Goal: Task Accomplishment & Management: Manage account settings

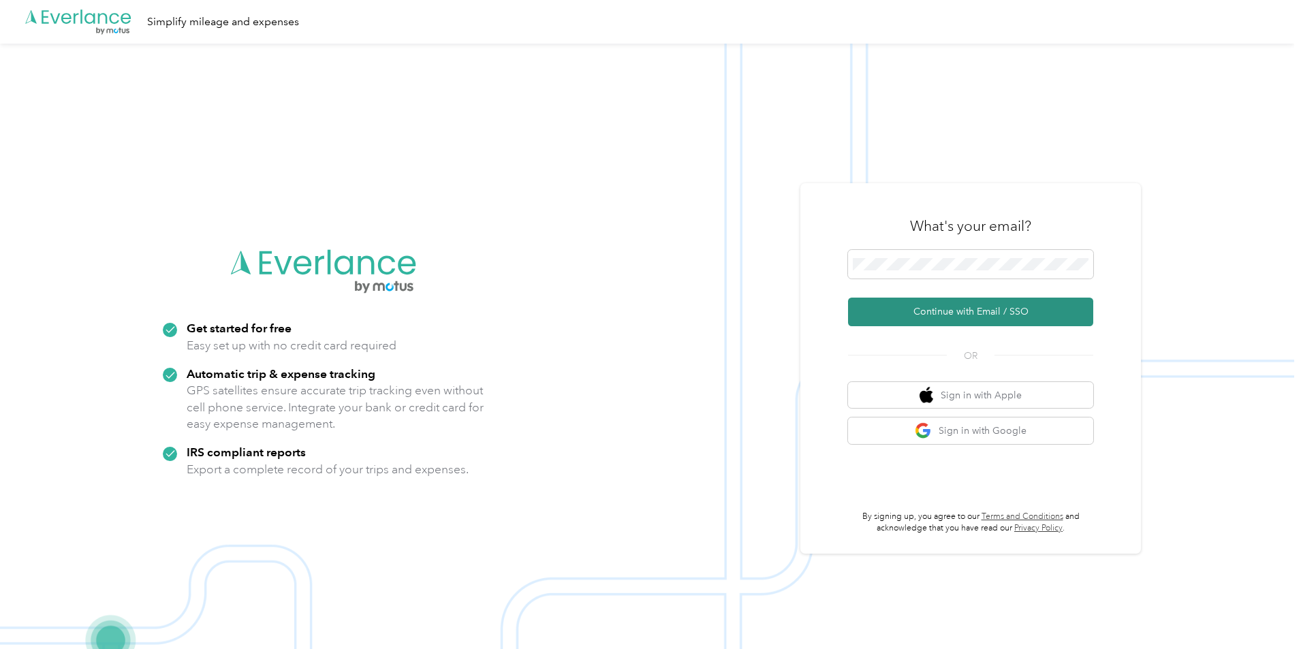
click at [1003, 310] on button "Continue with Email / SSO" at bounding box center [970, 312] width 245 height 29
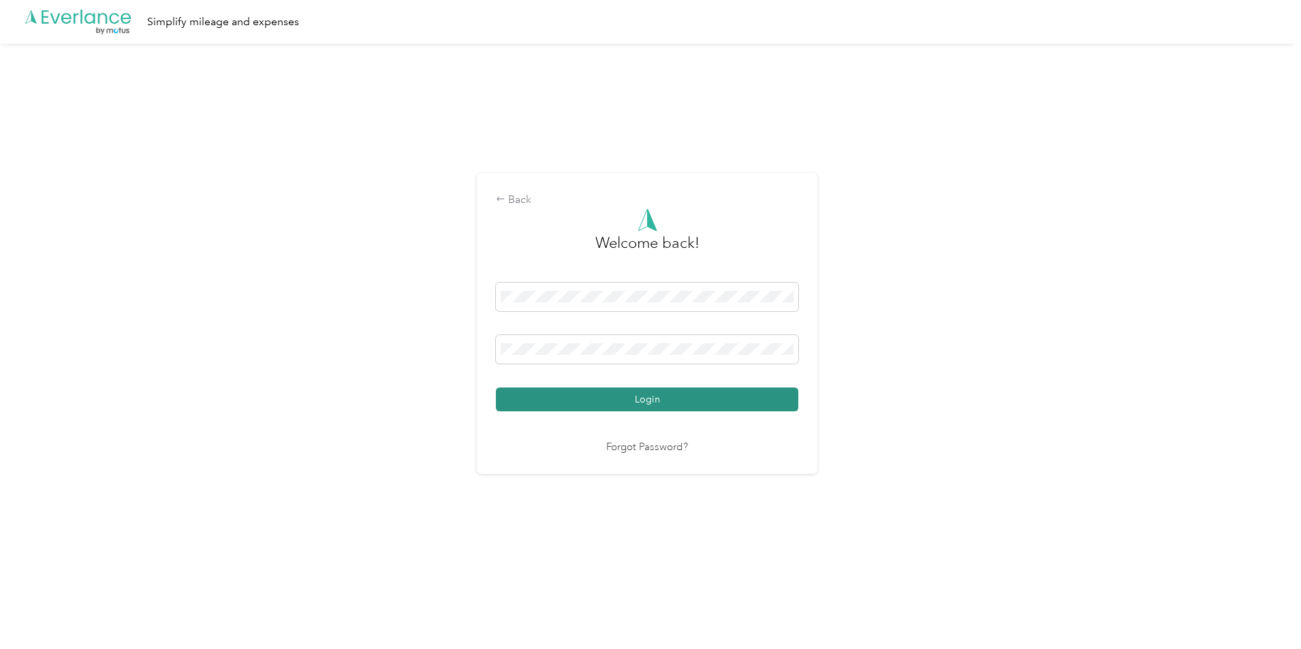
click at [672, 401] on button "Login" at bounding box center [647, 400] width 303 height 24
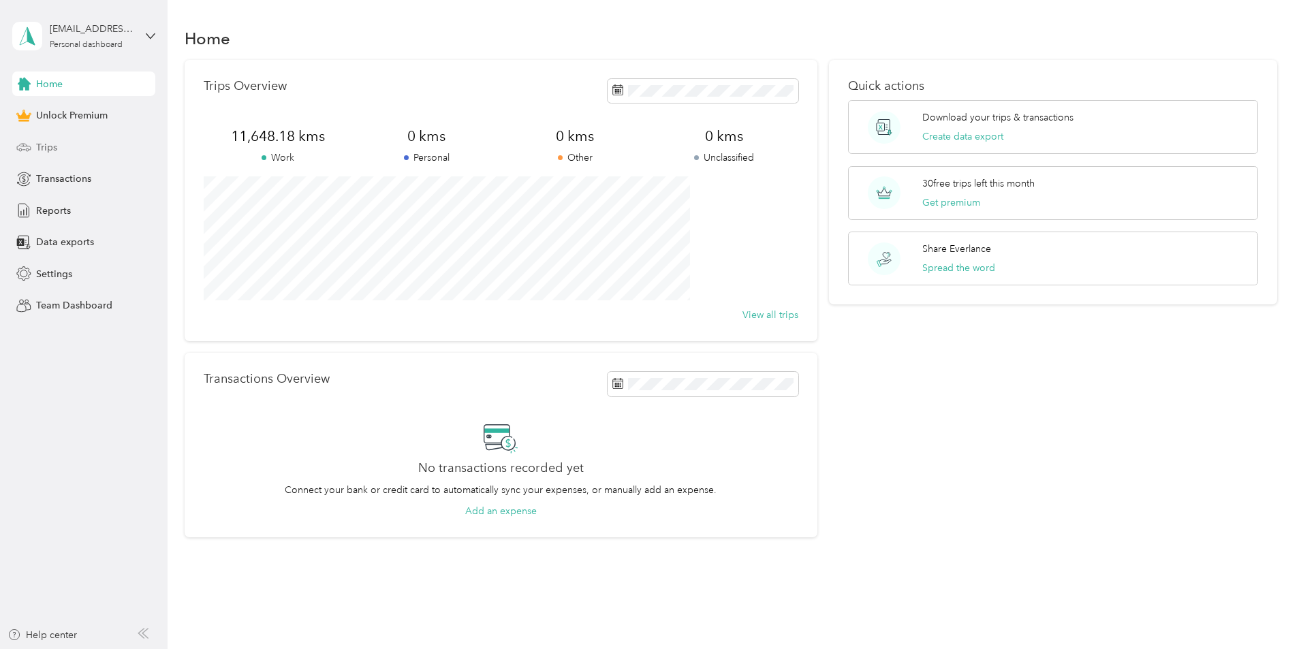
click at [65, 155] on div "Trips" at bounding box center [83, 147] width 143 height 25
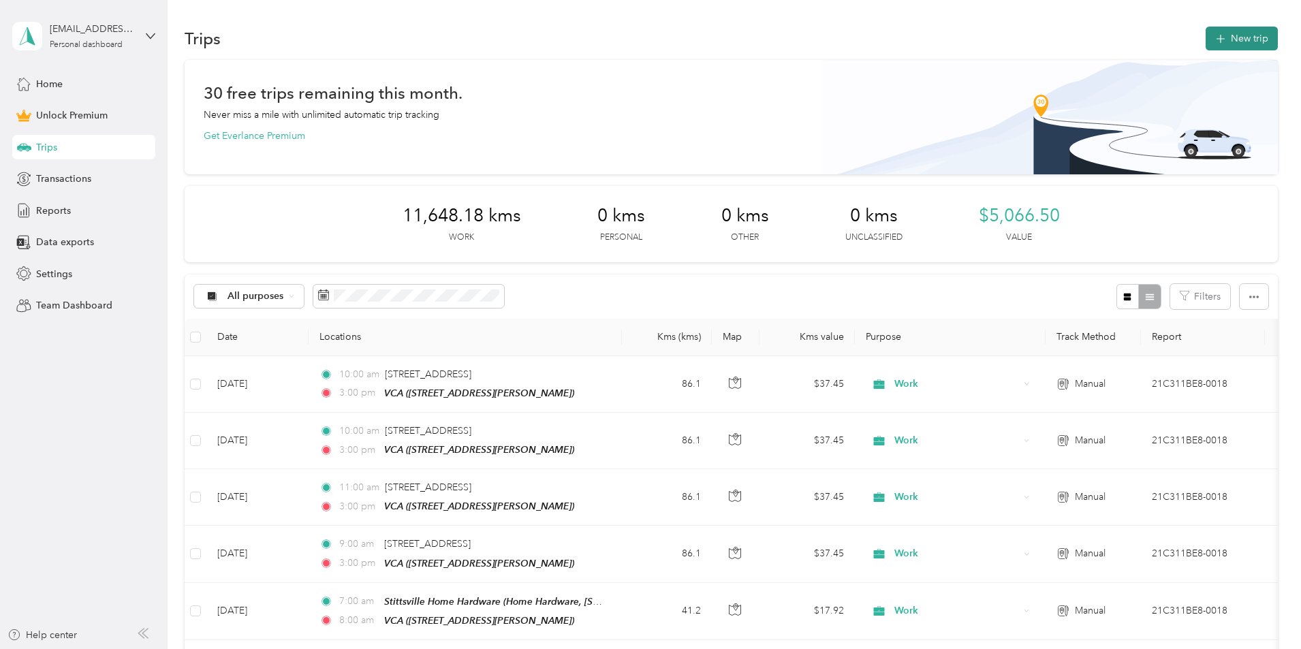
click at [1206, 40] on button "New trip" at bounding box center [1242, 39] width 72 height 24
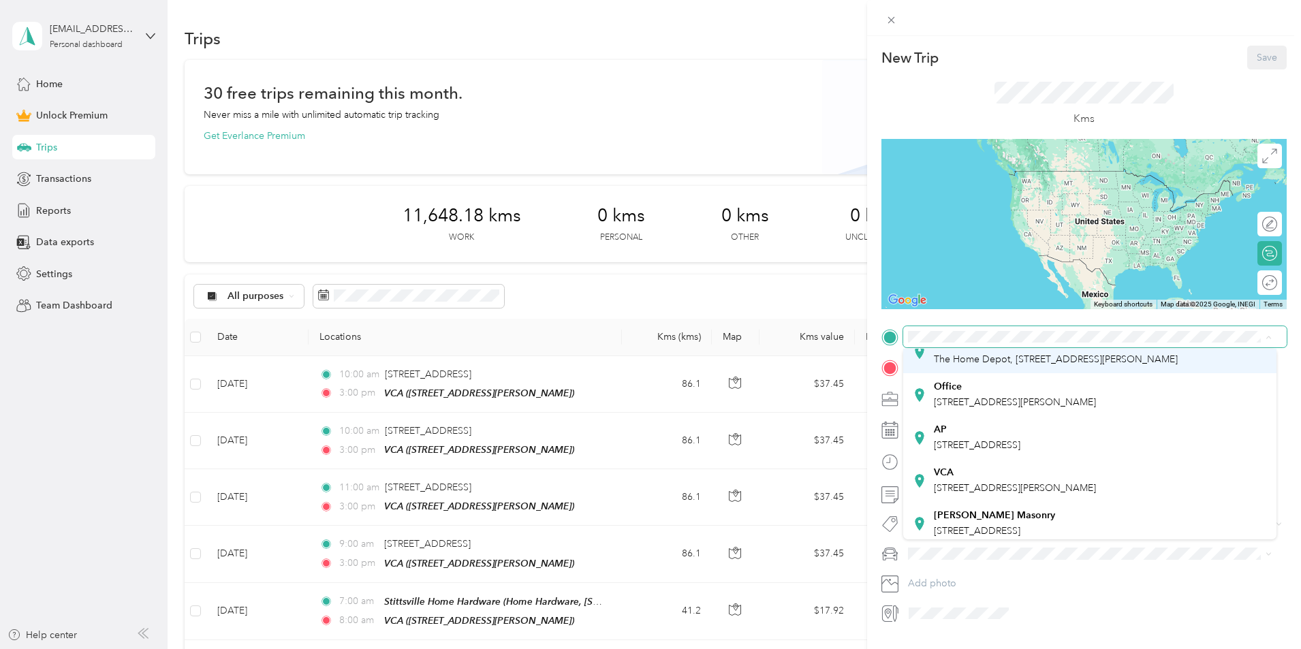
scroll to position [136, 0]
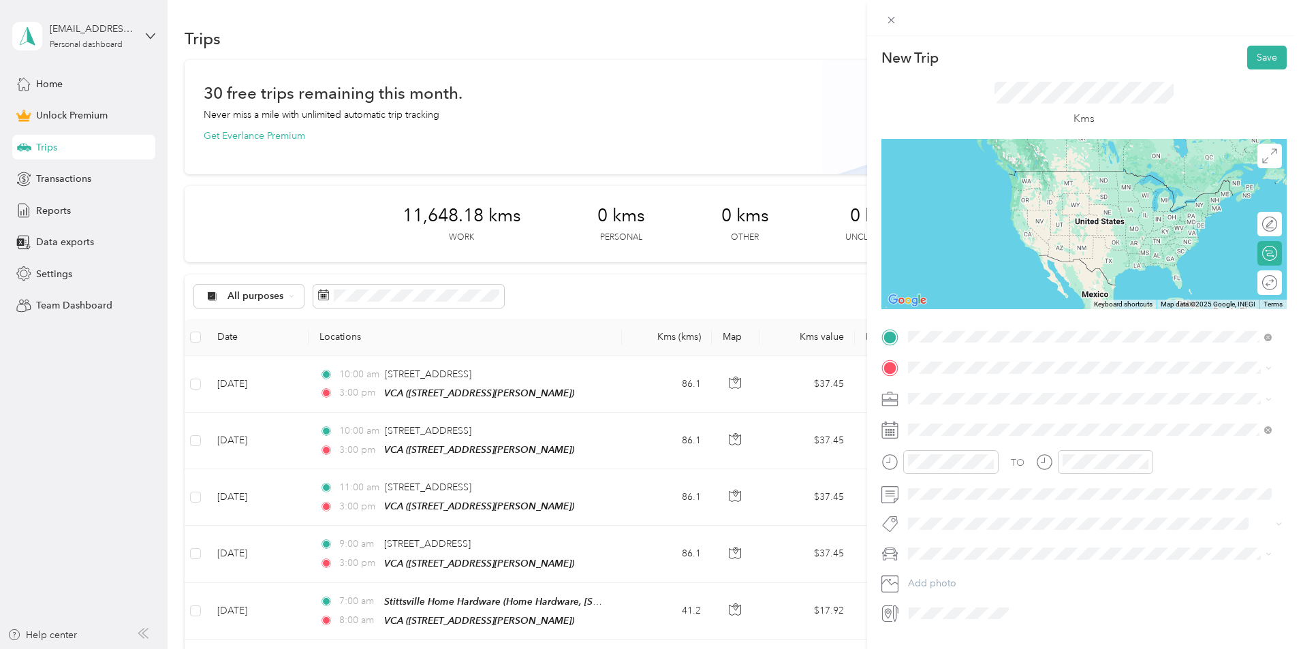
click at [1021, 392] on span "[STREET_ADDRESS]" at bounding box center [977, 386] width 87 height 12
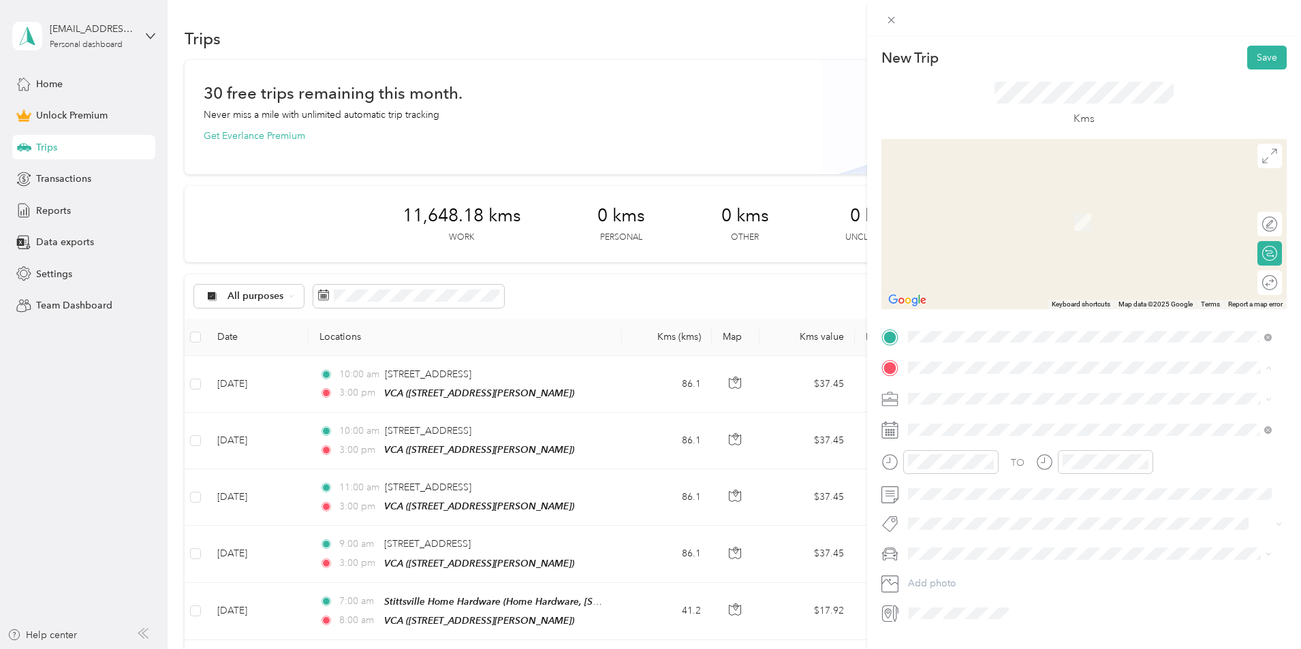
click at [1066, 492] on div "VCA [STREET_ADDRESS][PERSON_NAME]" at bounding box center [1015, 479] width 162 height 29
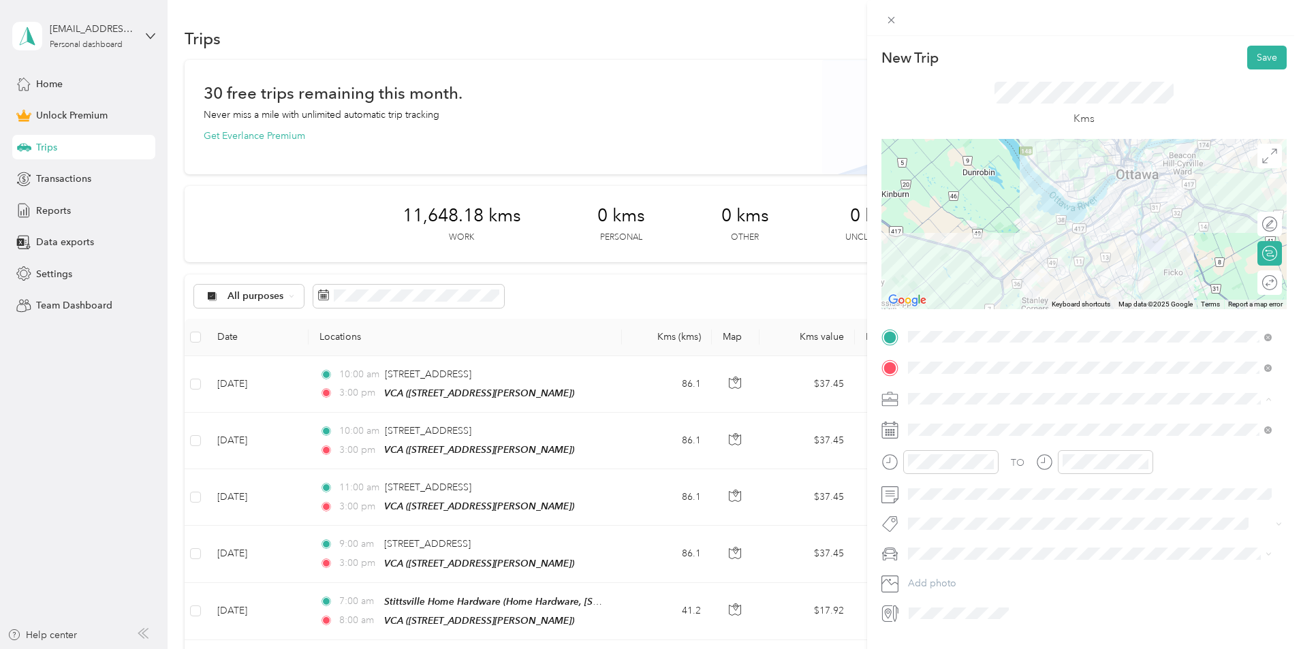
click at [1013, 420] on div "Work" at bounding box center [1090, 423] width 354 height 14
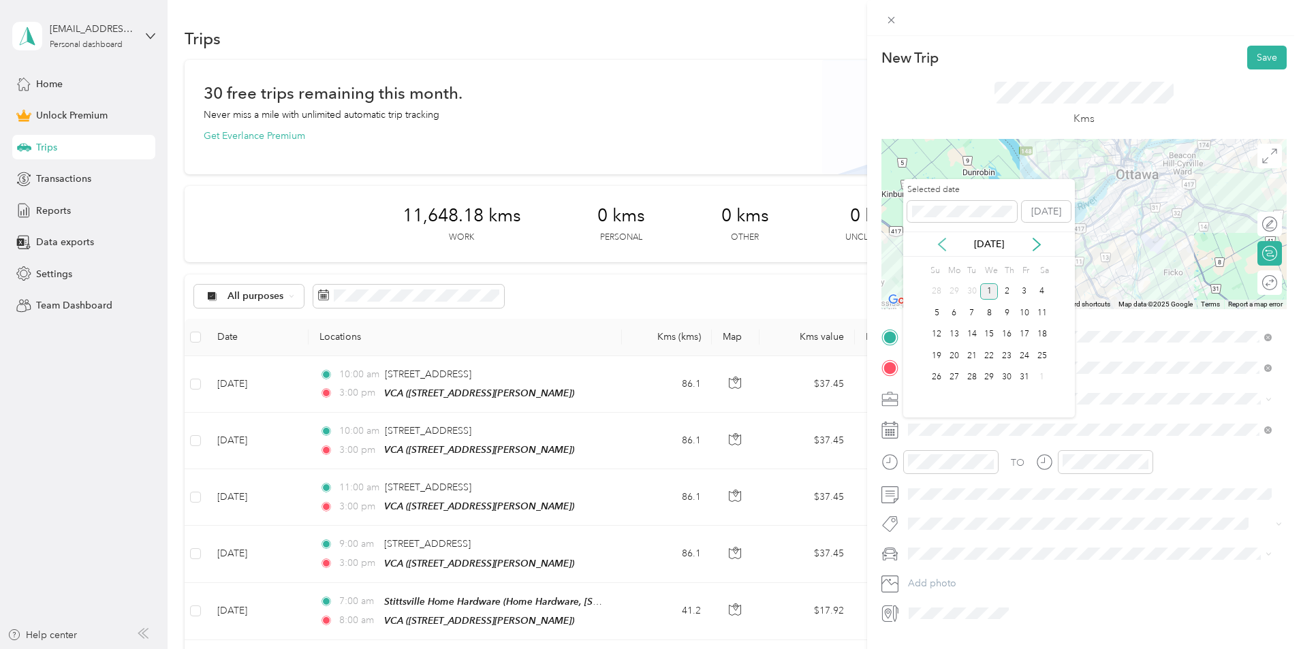
click at [943, 249] on icon at bounding box center [943, 245] width 14 height 14
click at [949, 294] on div "1" at bounding box center [955, 291] width 18 height 17
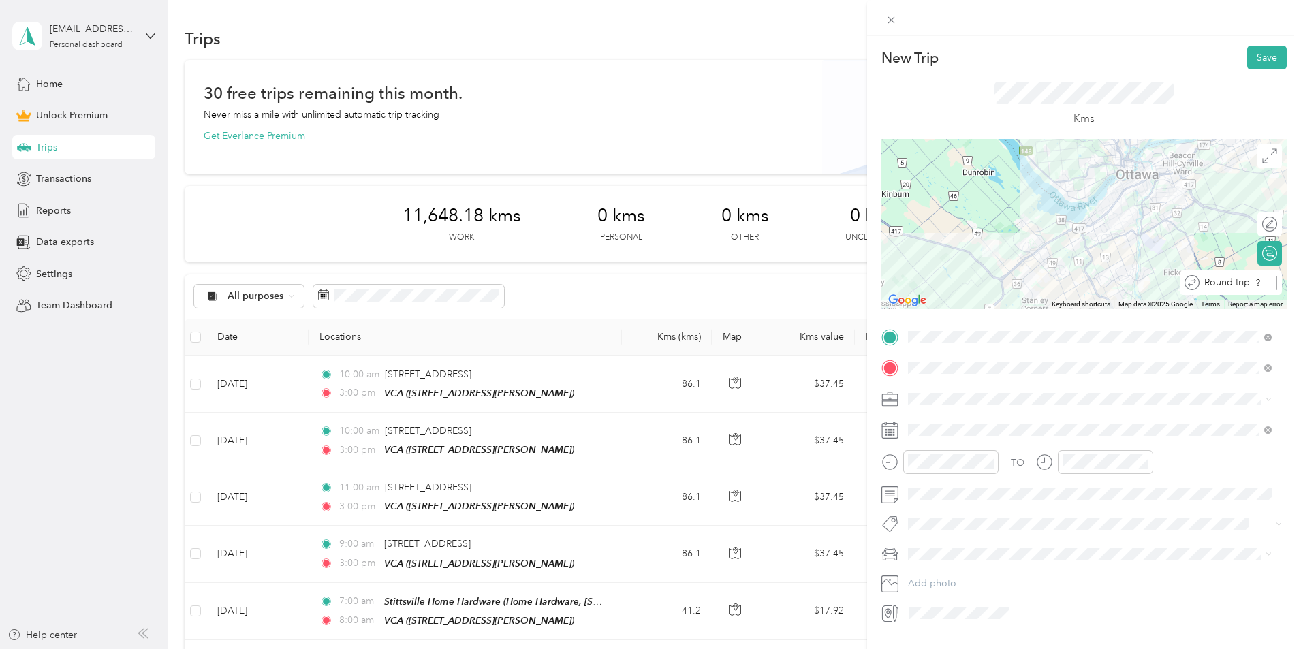
click at [1276, 280] on div at bounding box center [1276, 283] width 1 height 14
click at [1267, 57] on button "Save" at bounding box center [1268, 58] width 40 height 24
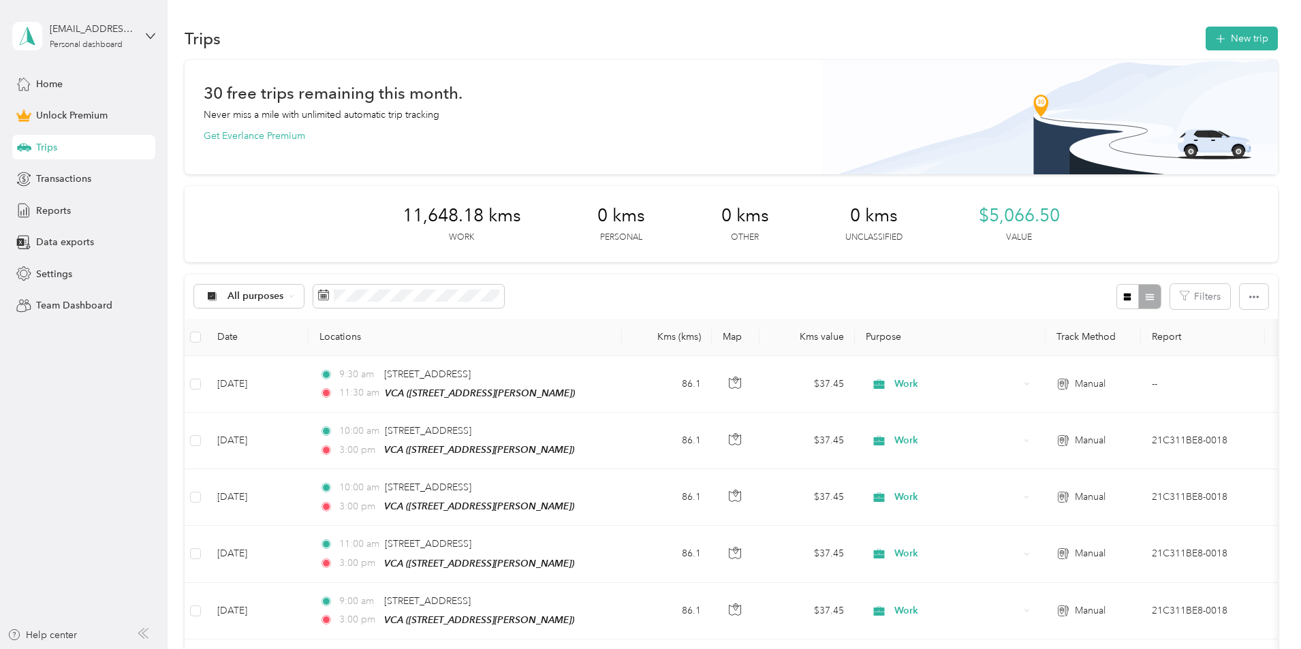
click at [1206, 40] on button "New trip" at bounding box center [1242, 39] width 72 height 24
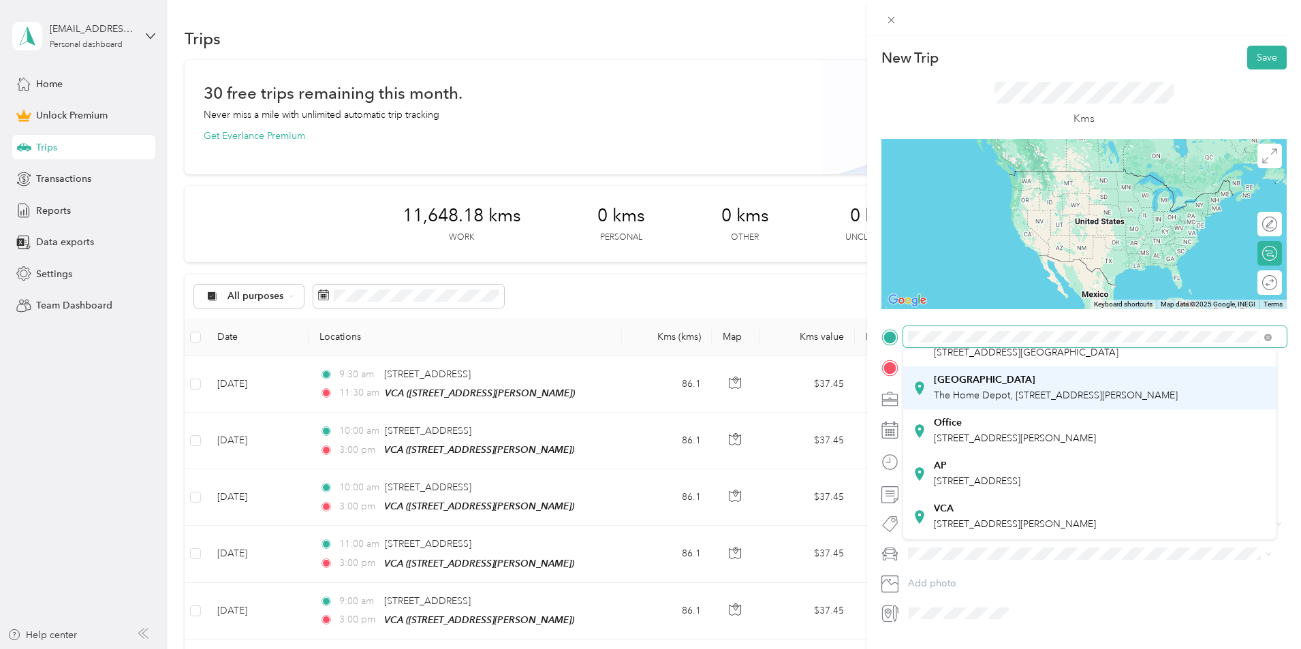
scroll to position [0, 0]
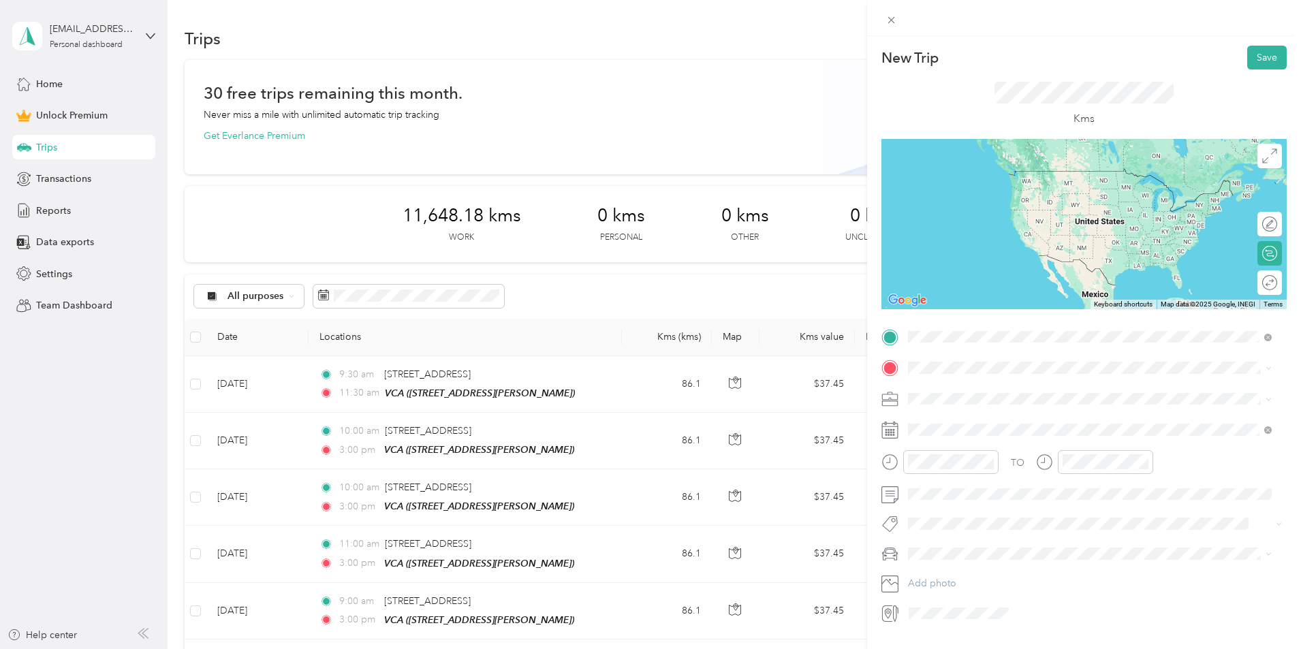
click at [1021, 390] on span "[STREET_ADDRESS]" at bounding box center [977, 386] width 87 height 12
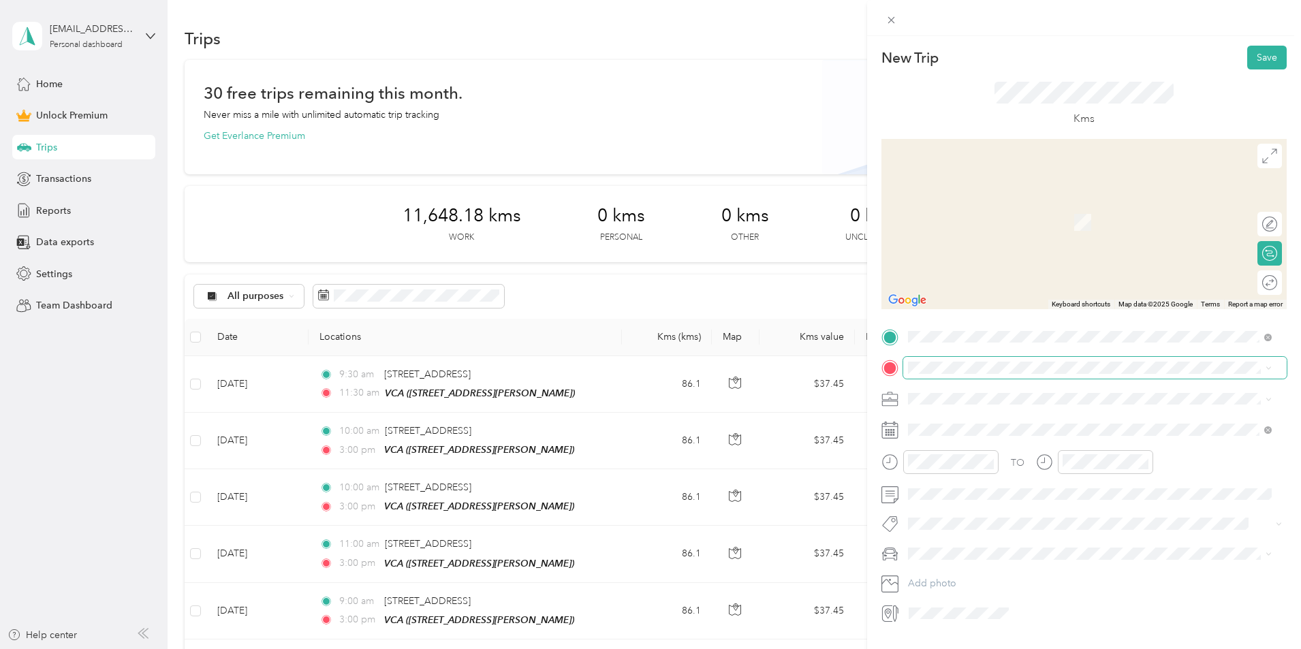
click at [1015, 375] on span at bounding box center [1096, 368] width 384 height 22
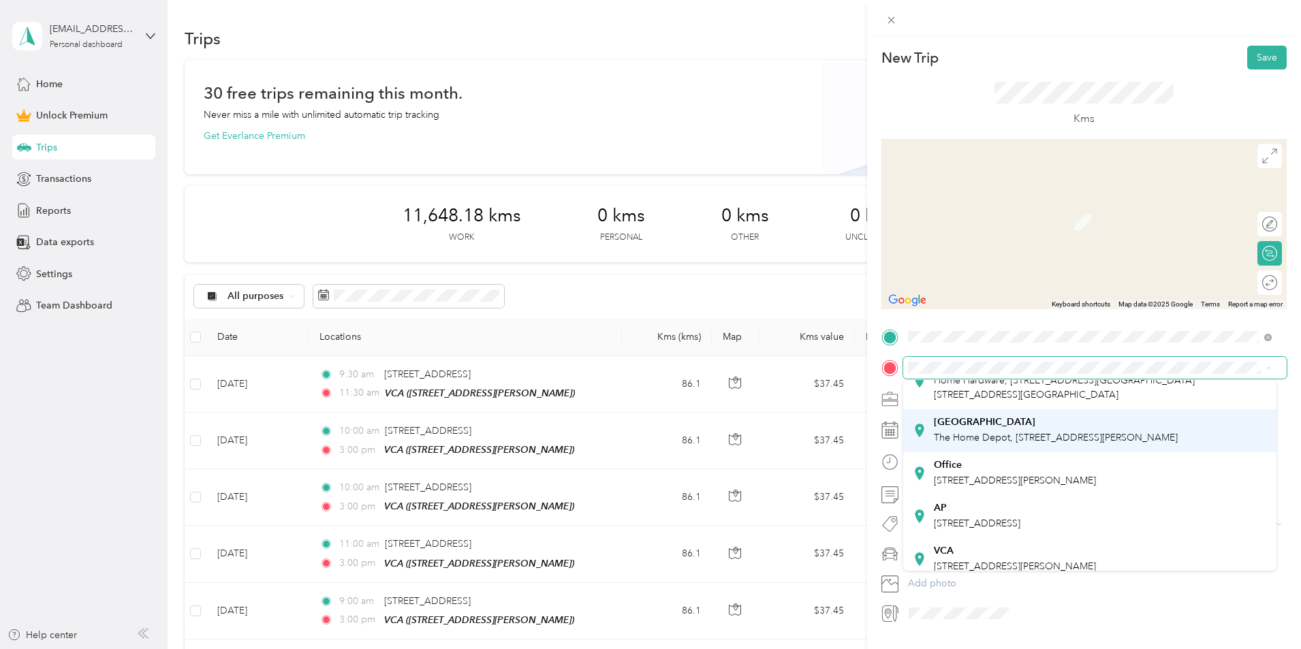
scroll to position [68, 0]
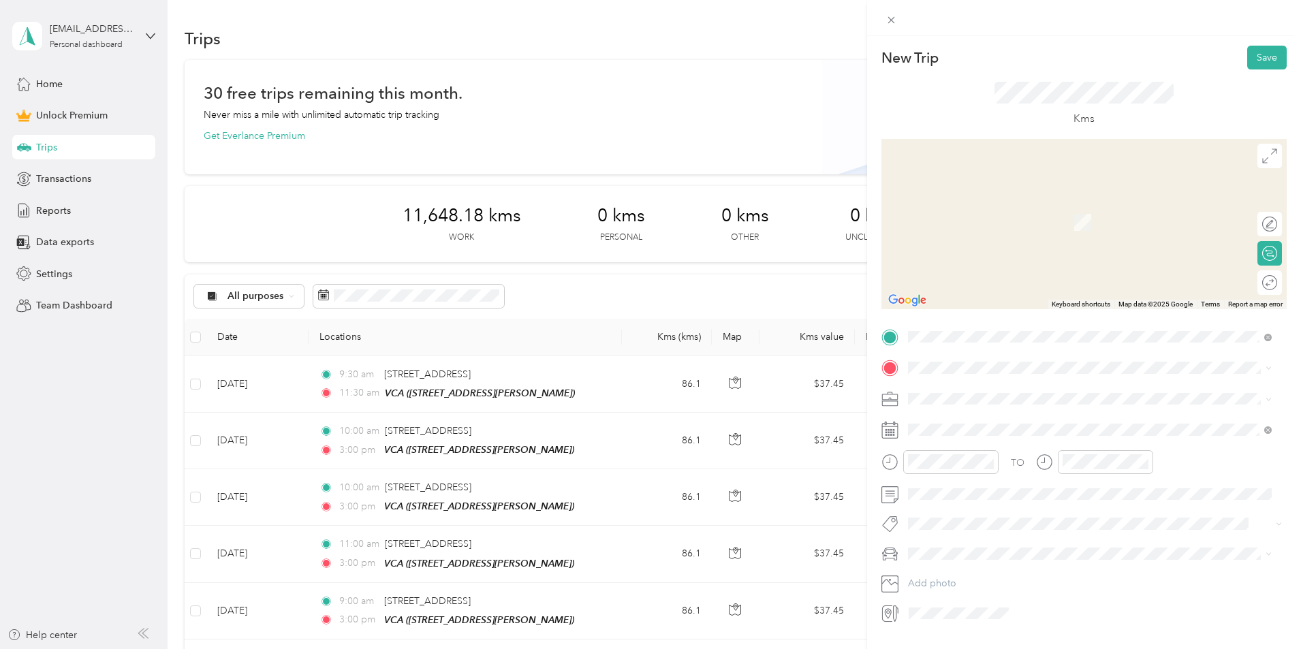
click at [1011, 544] on div "VCA" at bounding box center [1015, 538] width 162 height 12
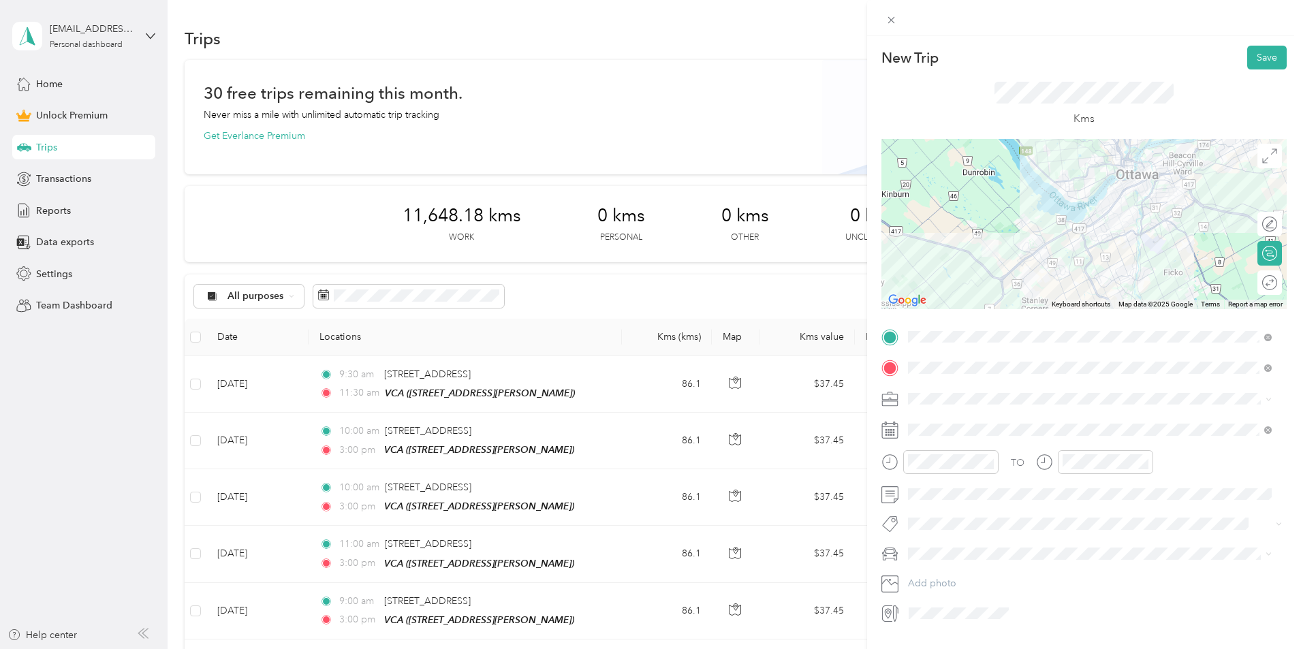
click at [941, 424] on div "Work" at bounding box center [1090, 423] width 354 height 14
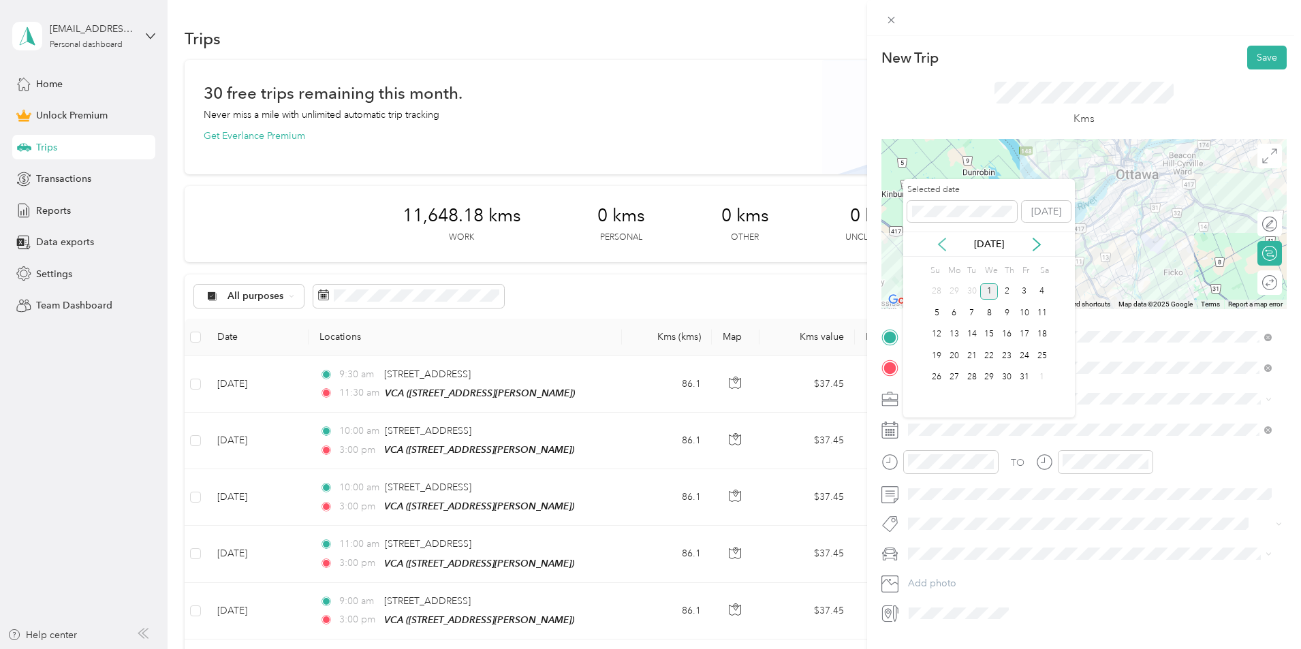
click at [940, 243] on icon at bounding box center [943, 245] width 14 height 14
click at [987, 292] on div "3" at bounding box center [990, 291] width 18 height 17
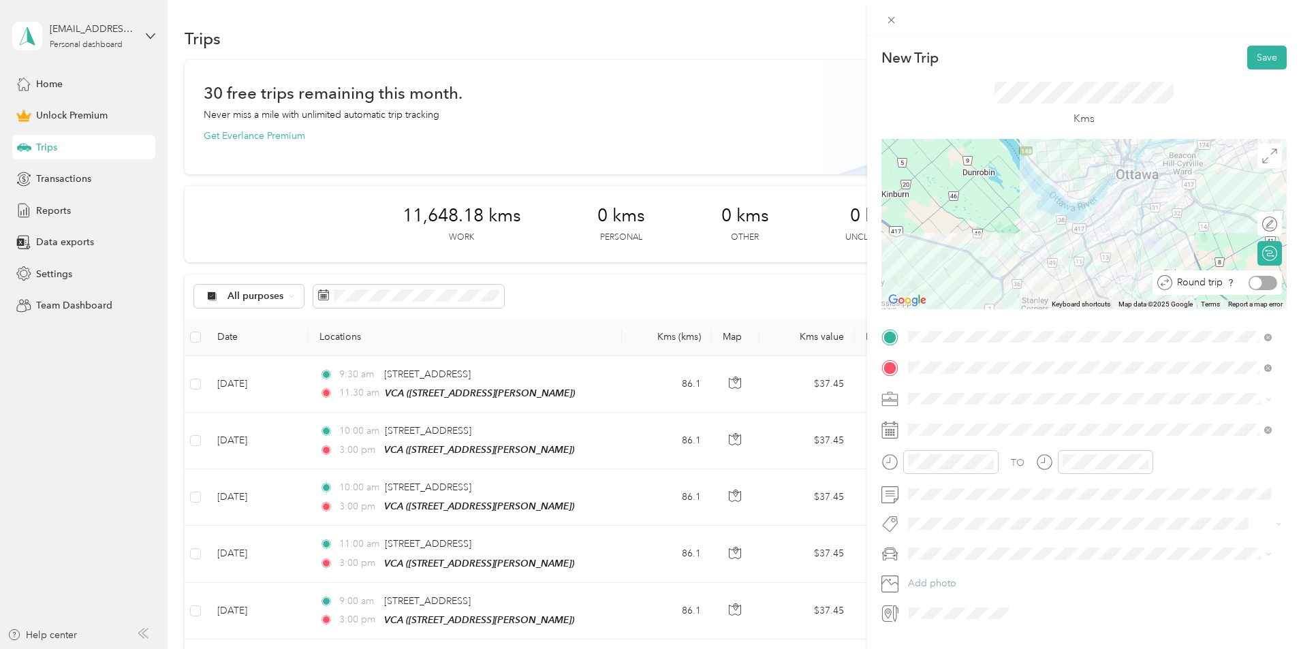
click at [1259, 284] on div at bounding box center [1263, 283] width 29 height 14
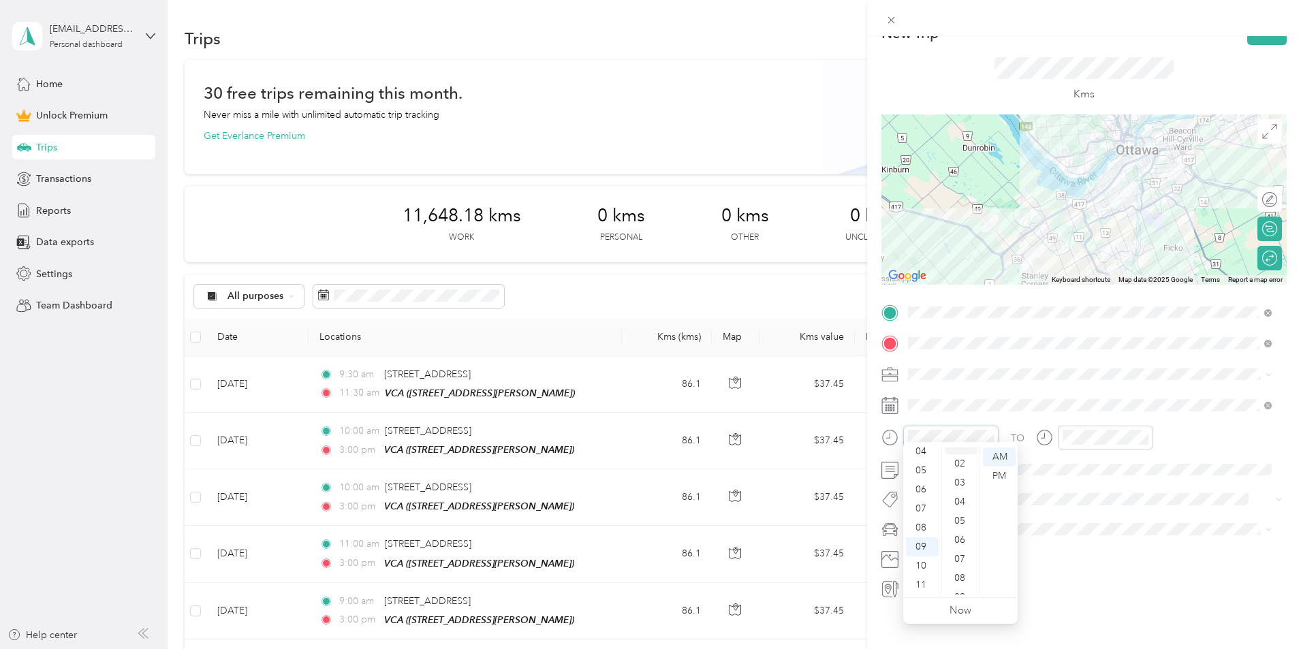
scroll to position [0, 0]
click at [964, 456] on div "00" at bounding box center [961, 457] width 33 height 19
click at [1080, 493] on div "02" at bounding box center [1077, 495] width 33 height 19
click at [1113, 454] on div "00" at bounding box center [1116, 457] width 33 height 19
click at [1154, 476] on div "PM" at bounding box center [1154, 476] width 33 height 19
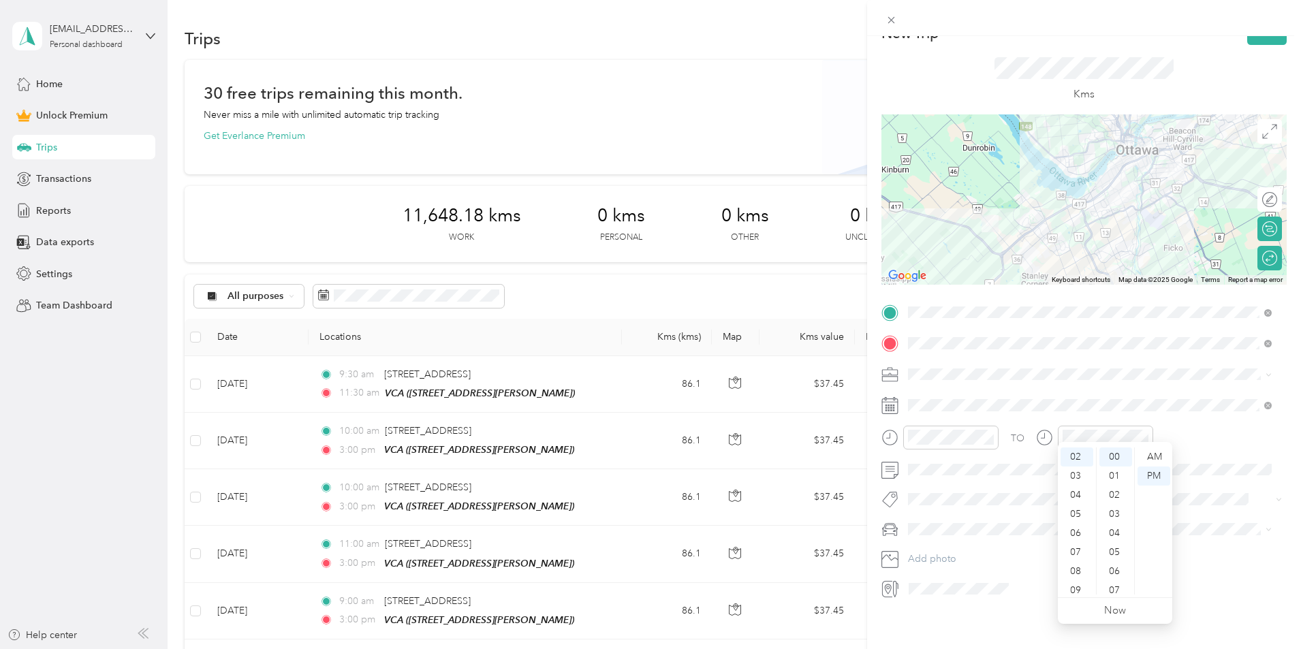
click at [914, 71] on div "Kms" at bounding box center [1084, 80] width 405 height 70
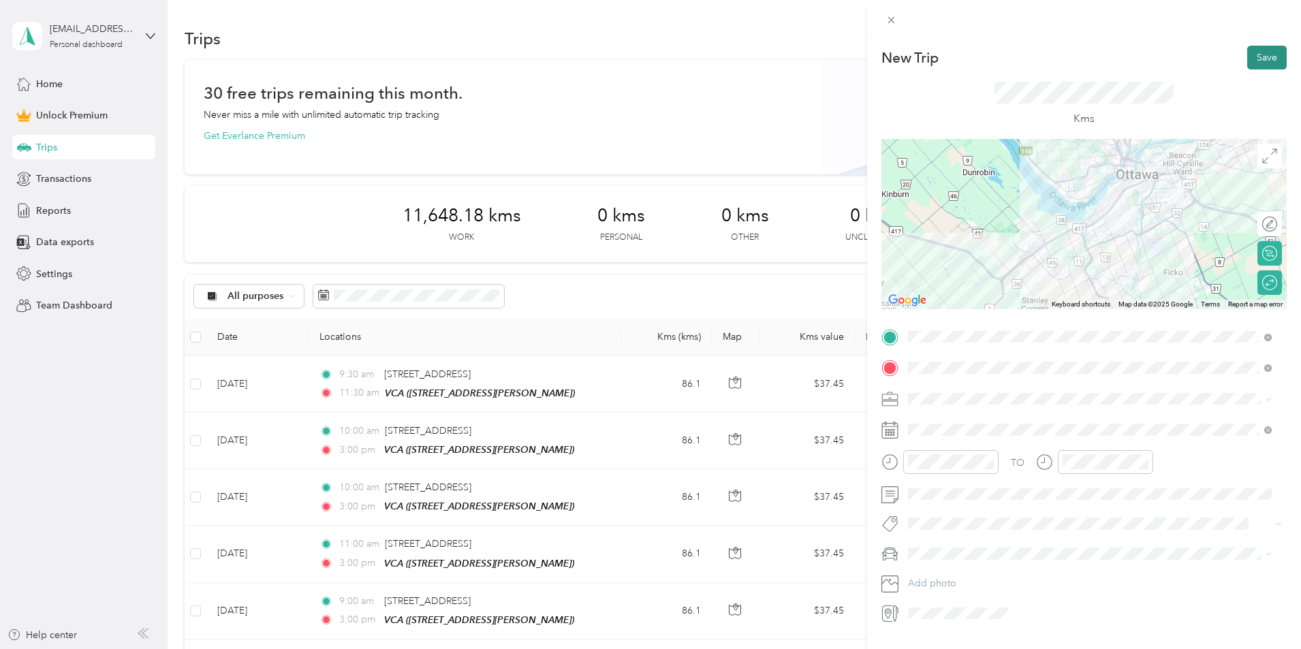
click at [1254, 55] on button "Save" at bounding box center [1268, 58] width 40 height 24
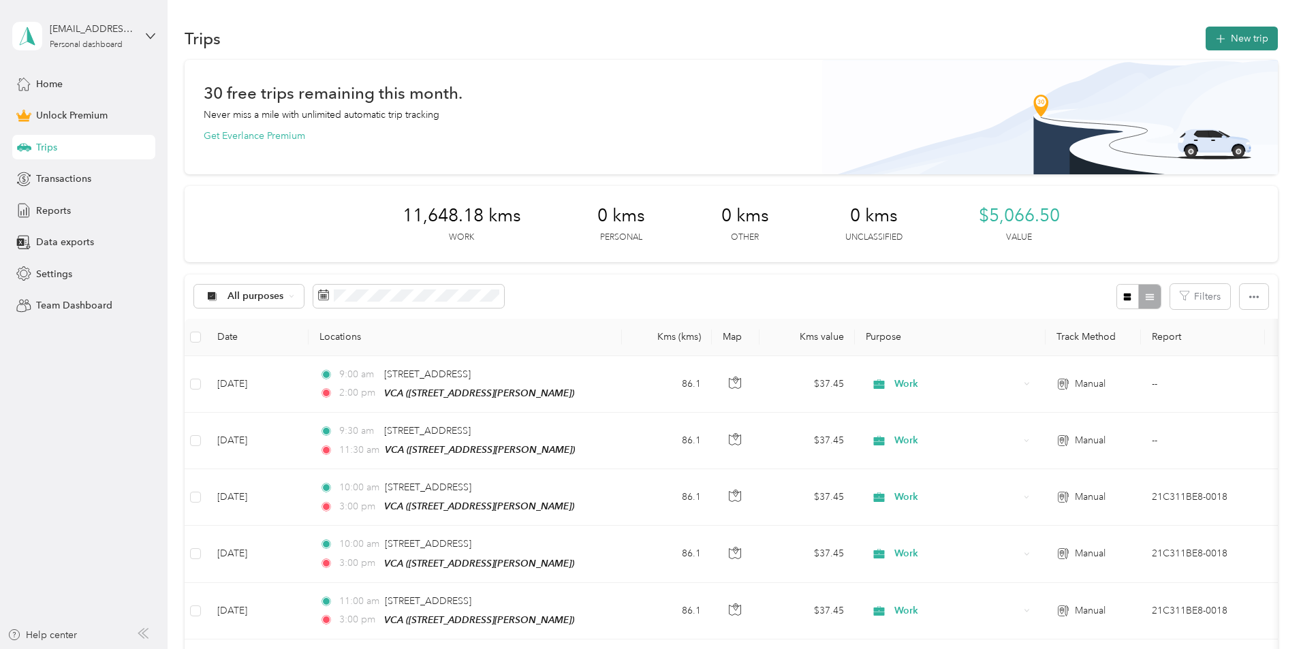
click at [1206, 34] on button "New trip" at bounding box center [1242, 39] width 72 height 24
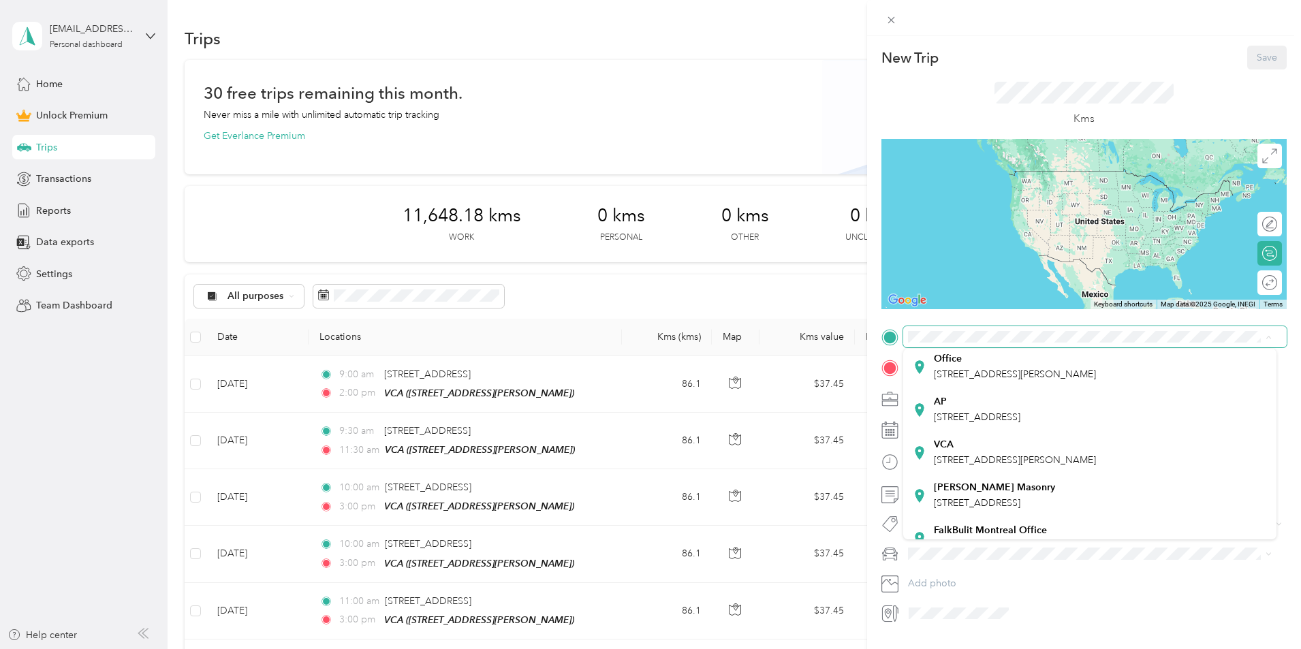
scroll to position [136, 0]
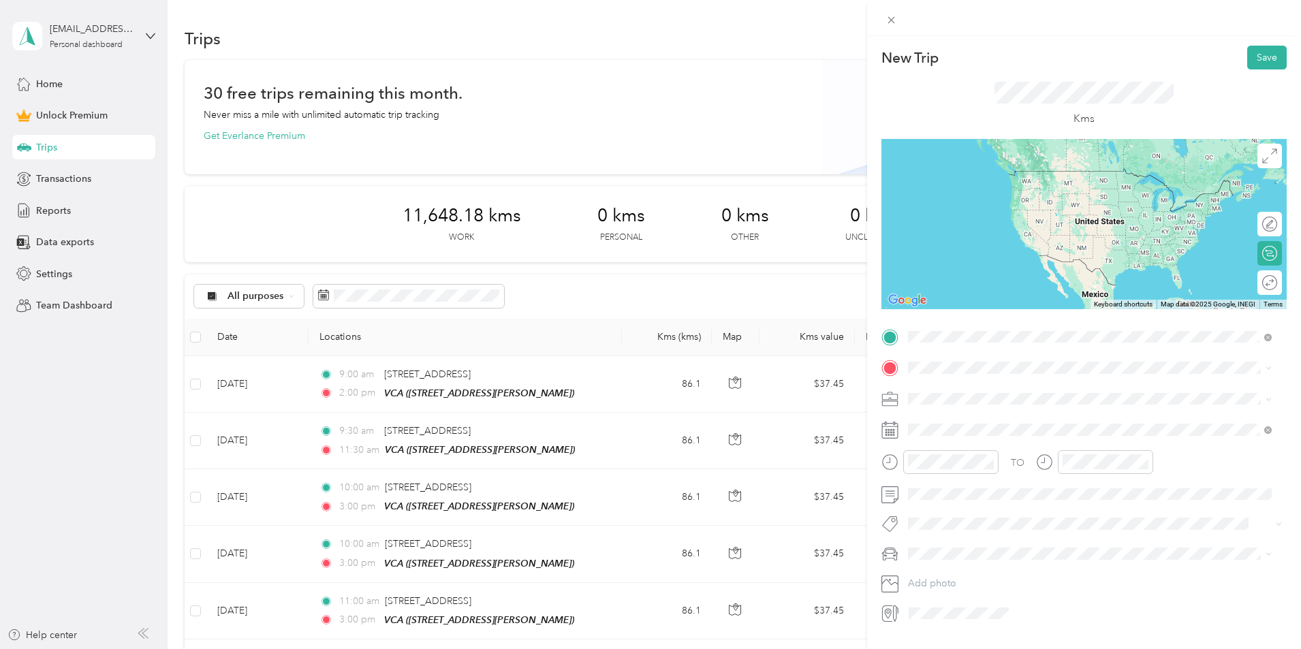
click at [1207, 392] on div "[STREET_ADDRESS]" at bounding box center [1090, 386] width 354 height 18
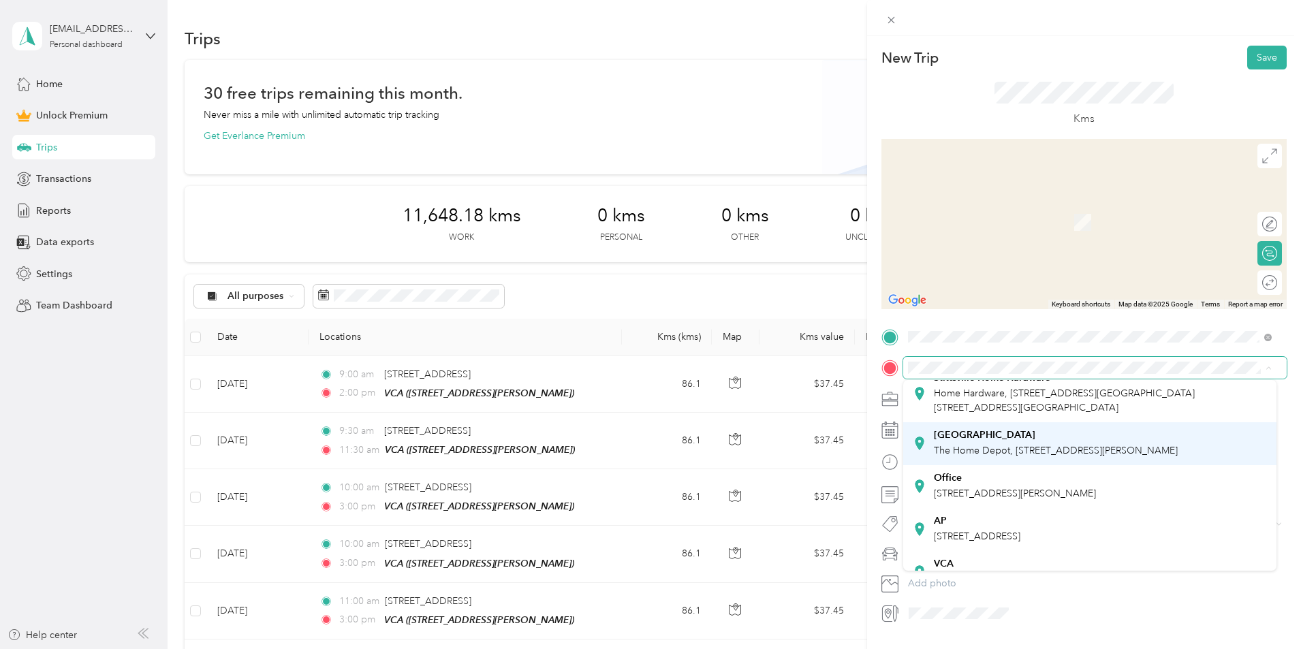
scroll to position [68, 0]
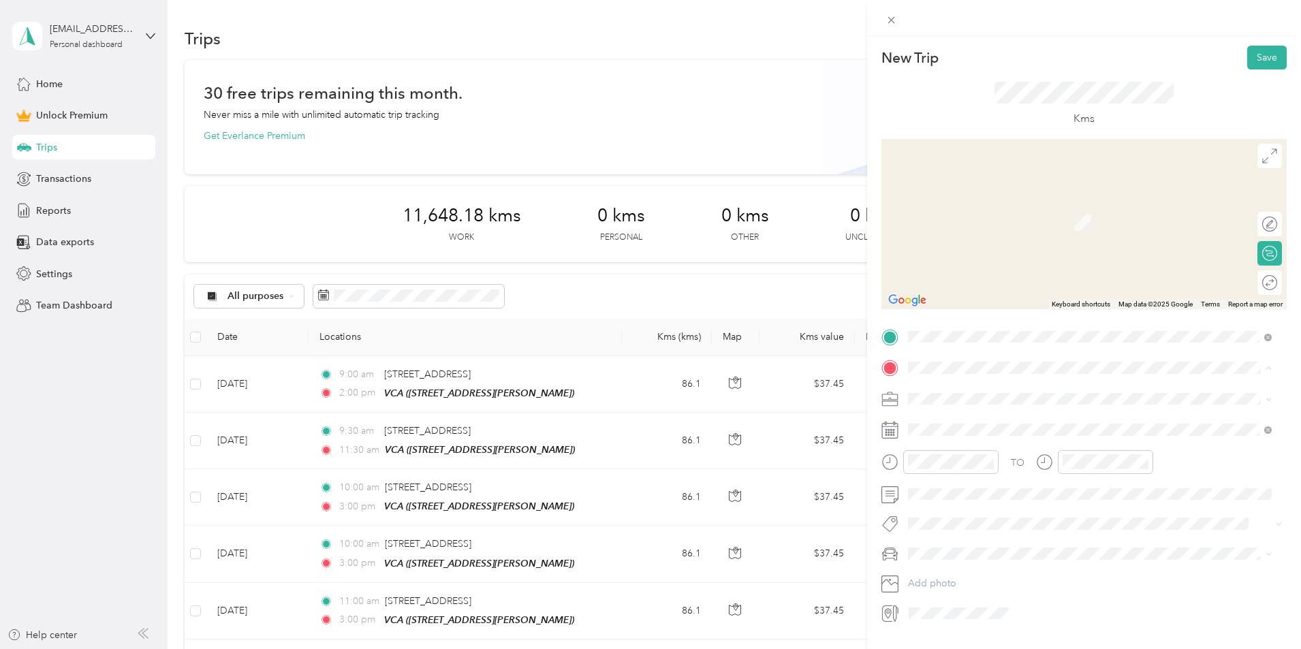
click at [1008, 546] on div "VCA" at bounding box center [1015, 540] width 162 height 12
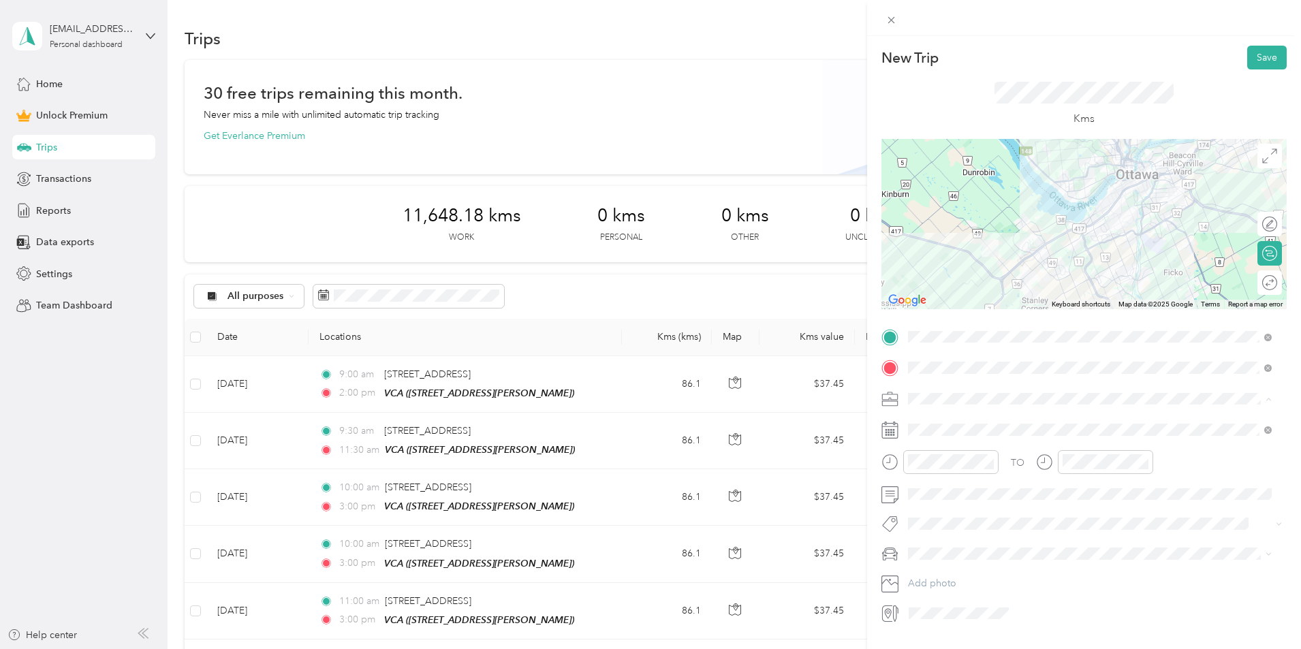
click at [974, 426] on div "Work" at bounding box center [1090, 423] width 354 height 14
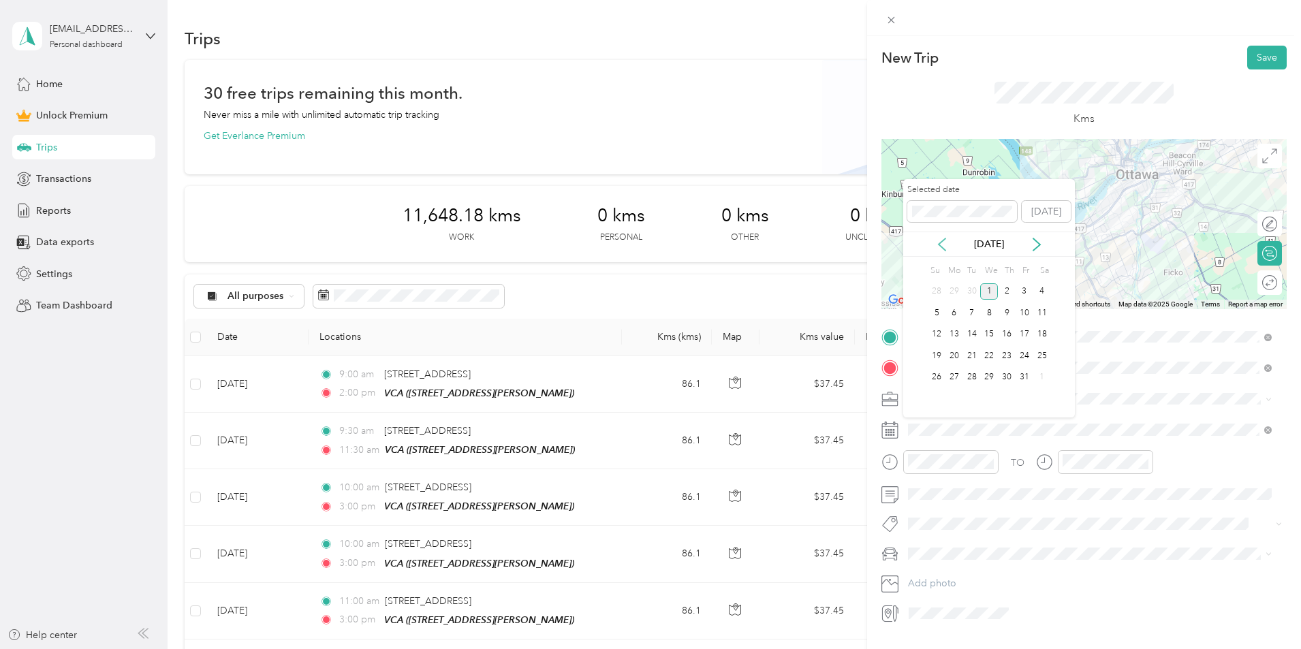
click at [946, 244] on icon at bounding box center [943, 245] width 14 height 14
click at [1019, 291] on div "5" at bounding box center [1025, 291] width 18 height 17
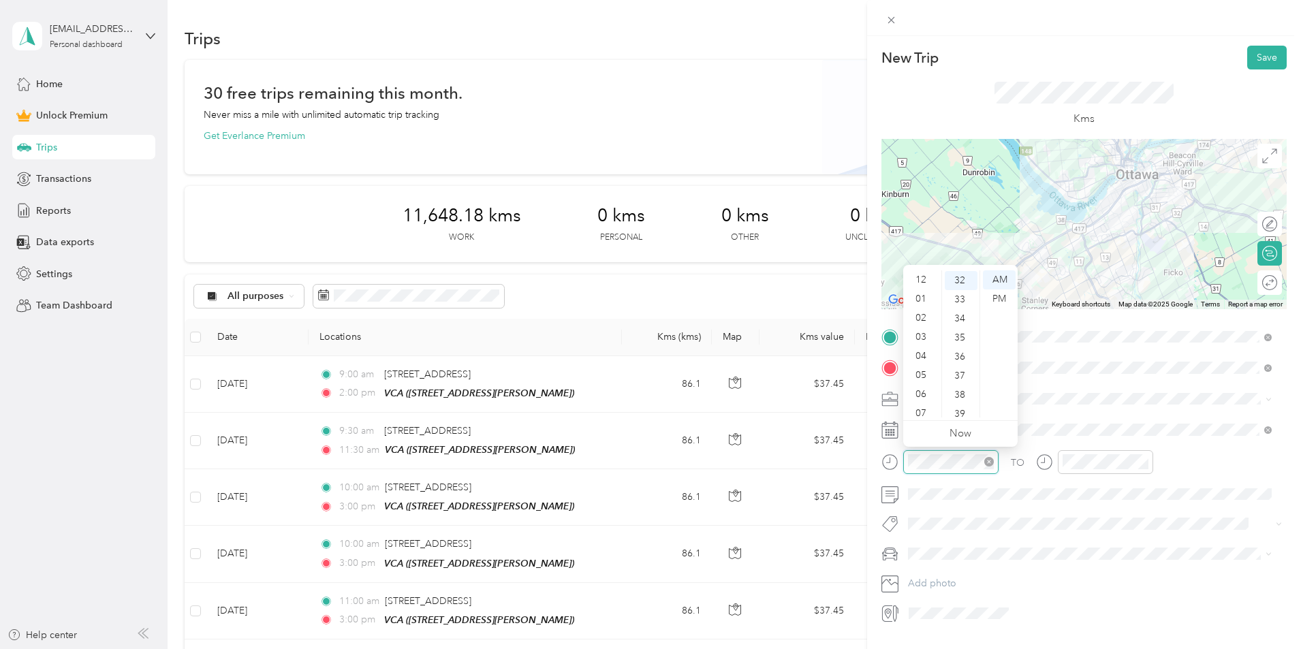
scroll to position [82, 0]
click at [924, 368] on div "09" at bounding box center [922, 369] width 33 height 19
click at [960, 278] on div "00" at bounding box center [961, 280] width 33 height 19
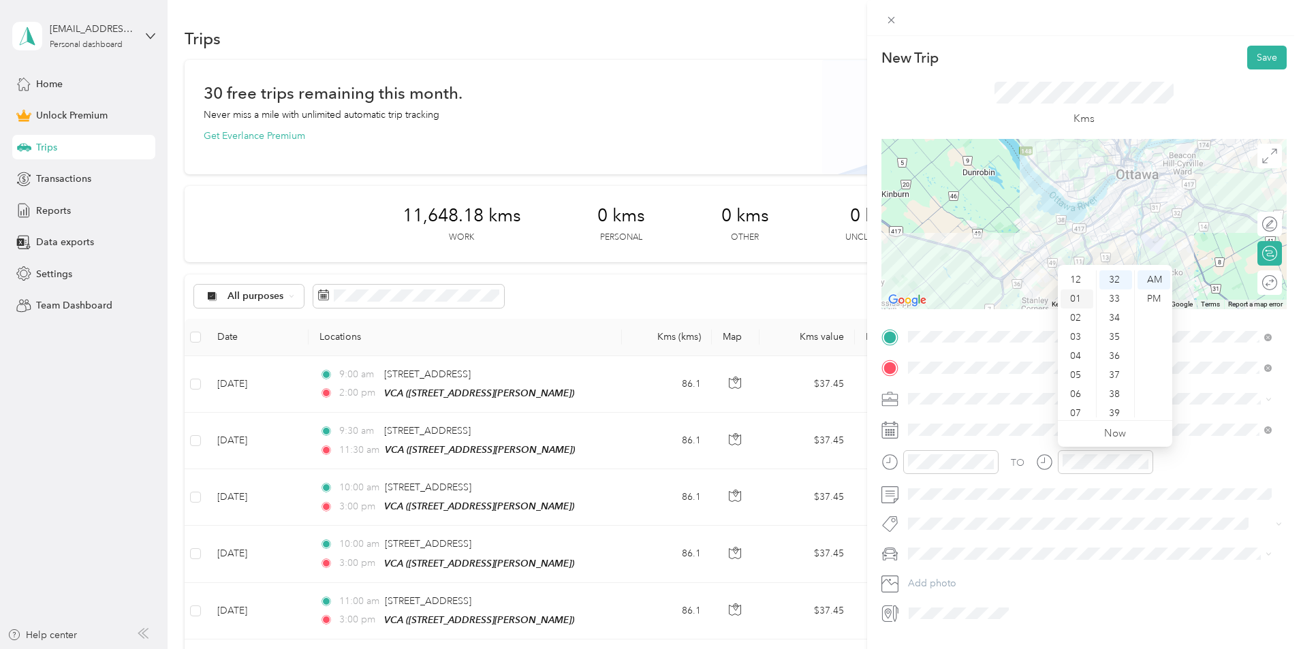
click at [1077, 298] on div "01" at bounding box center [1077, 299] width 33 height 19
click at [1117, 283] on div "00" at bounding box center [1116, 280] width 33 height 19
click at [1155, 296] on div "PM" at bounding box center [1154, 299] width 33 height 19
click at [1267, 288] on icon at bounding box center [1270, 282] width 15 height 15
click at [1261, 283] on div at bounding box center [1263, 283] width 29 height 14
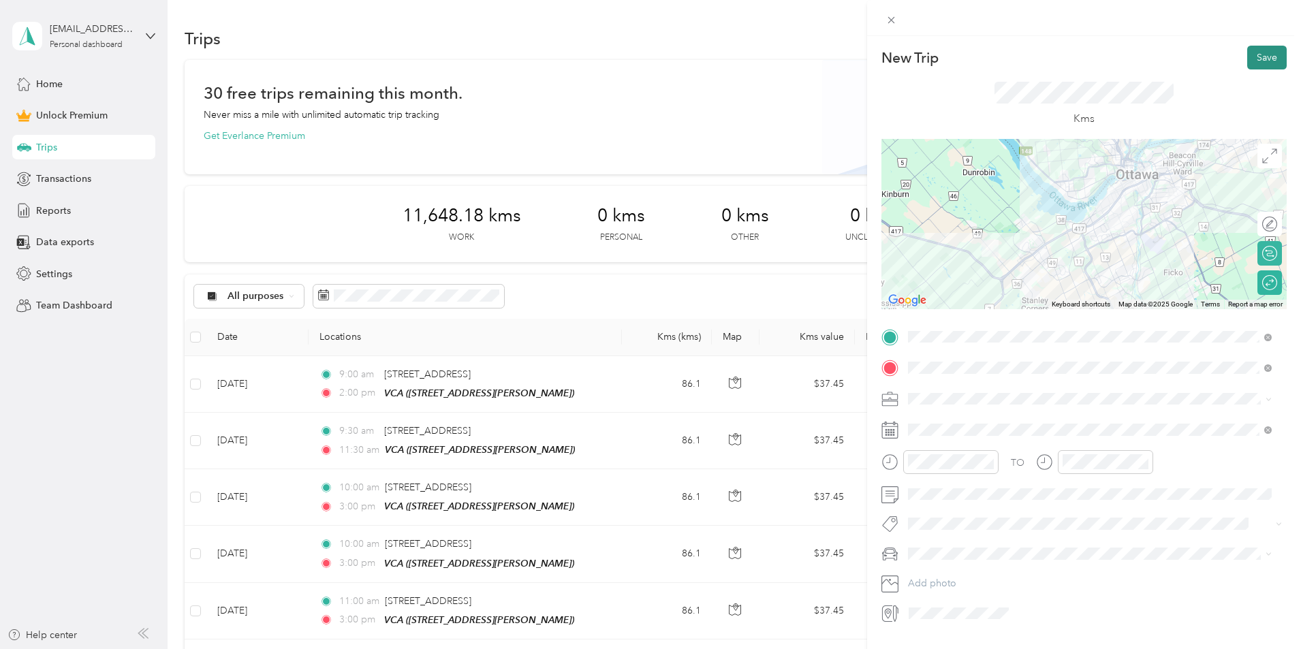
click at [1251, 57] on button "Save" at bounding box center [1268, 58] width 40 height 24
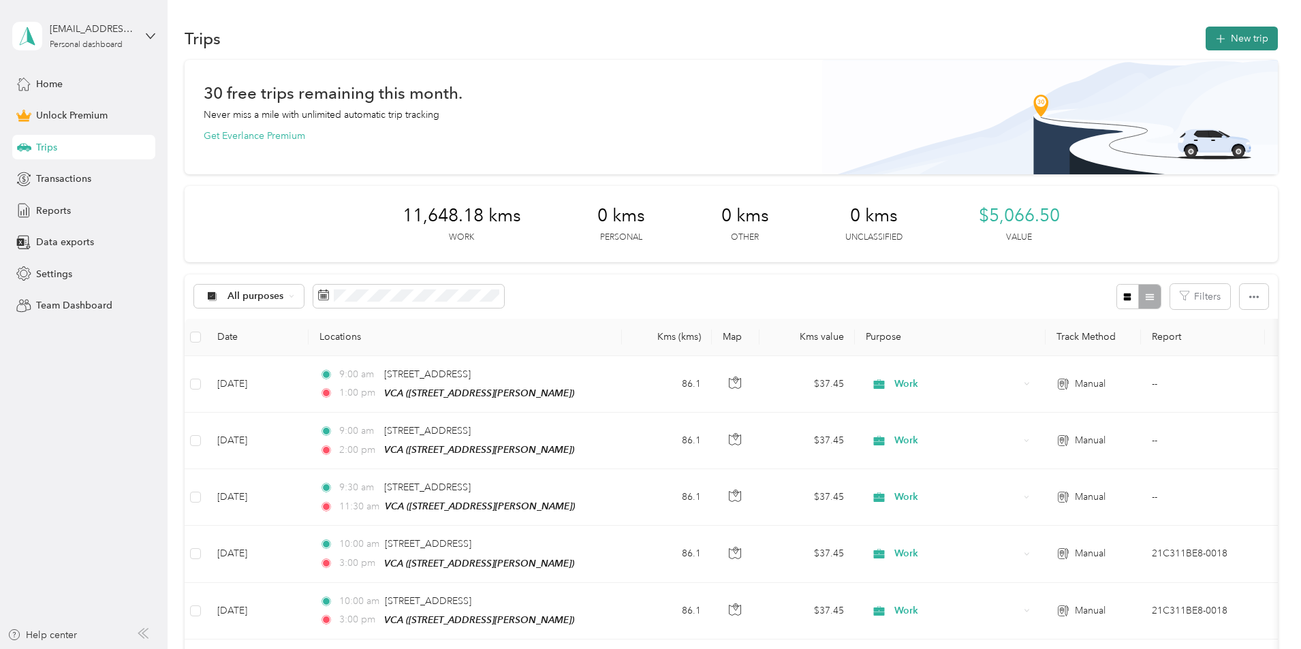
click at [1206, 36] on button "New trip" at bounding box center [1242, 39] width 72 height 24
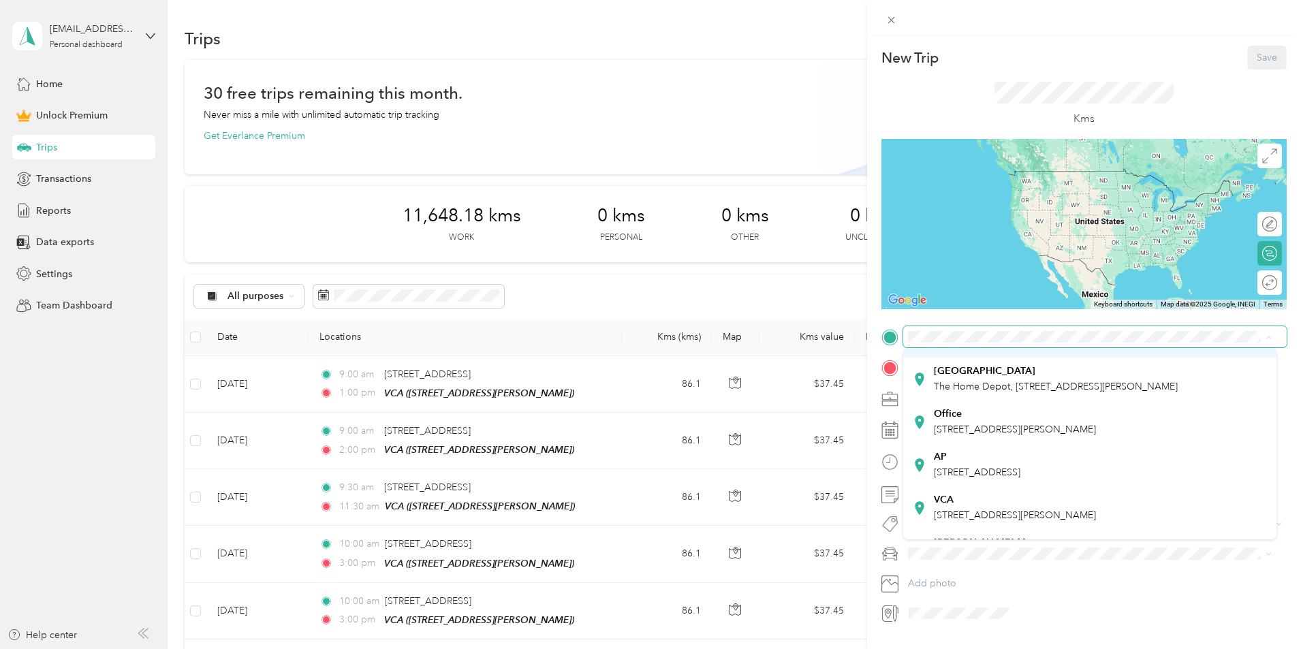
scroll to position [136, 0]
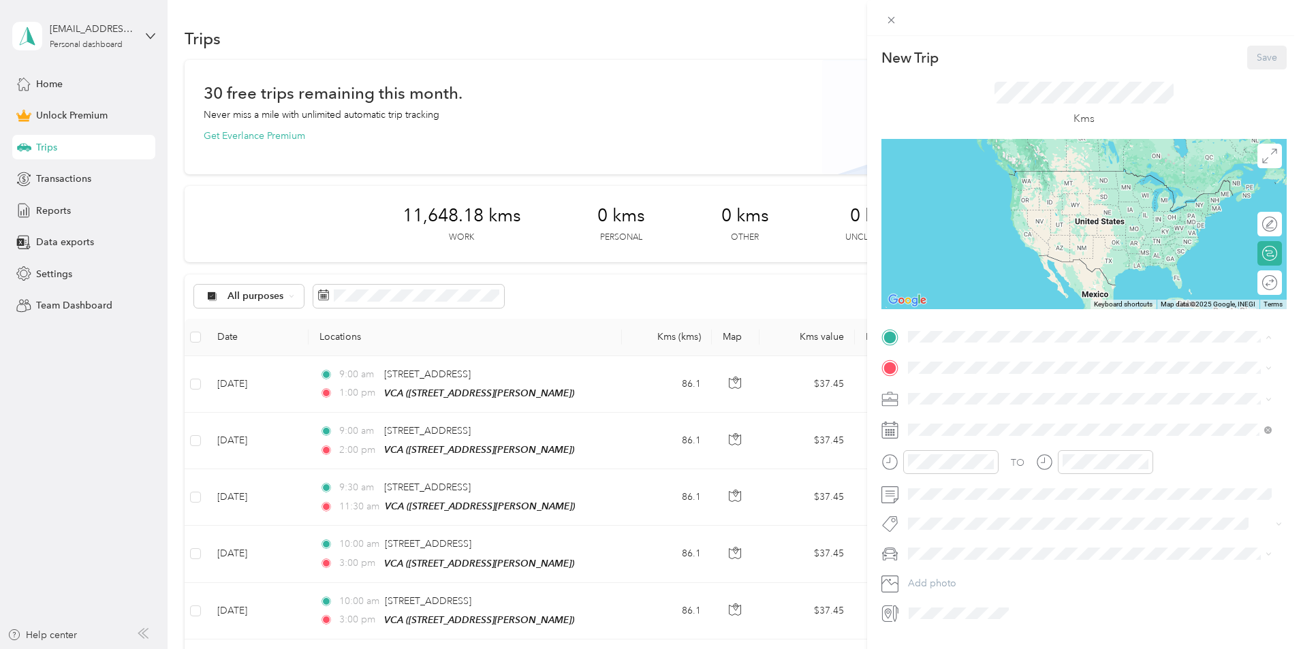
click at [1021, 461] on div "VCA [STREET_ADDRESS][PERSON_NAME]" at bounding box center [1015, 449] width 162 height 29
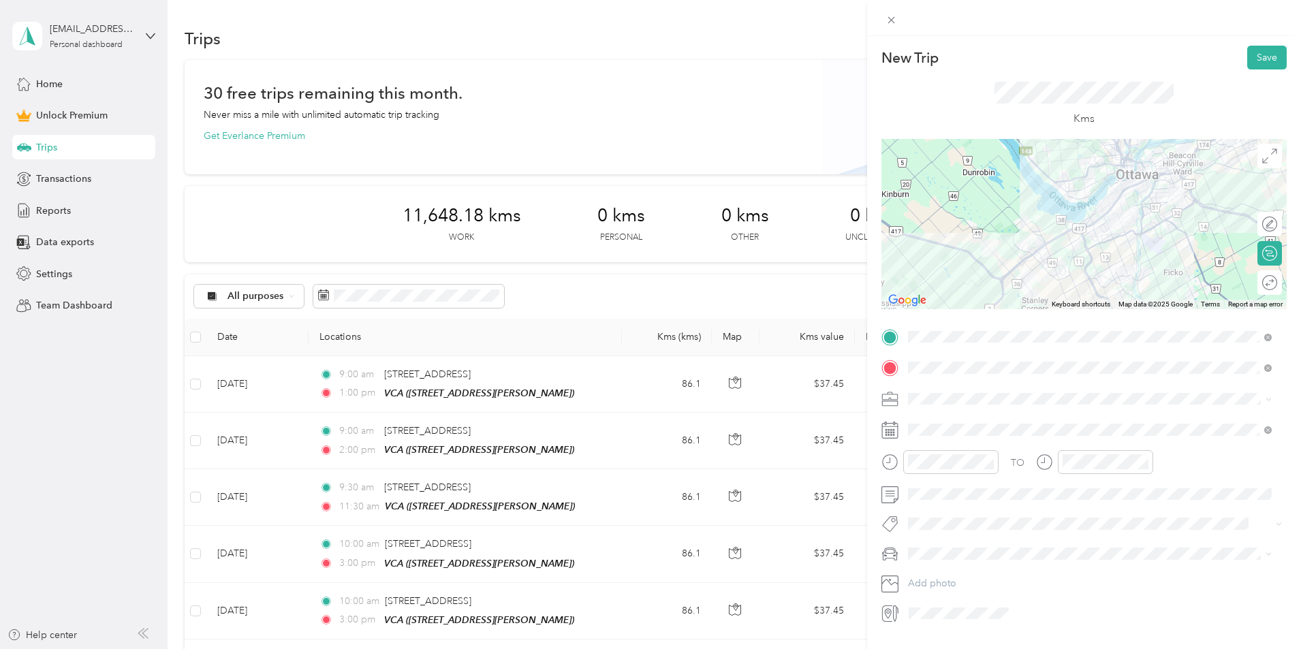
click at [1265, 282] on div "Round trip" at bounding box center [1270, 283] width 25 height 25
click at [1261, 282] on div at bounding box center [1263, 283] width 29 height 14
click at [932, 420] on span "Work" at bounding box center [924, 422] width 23 height 12
click at [987, 422] on span at bounding box center [1096, 430] width 384 height 22
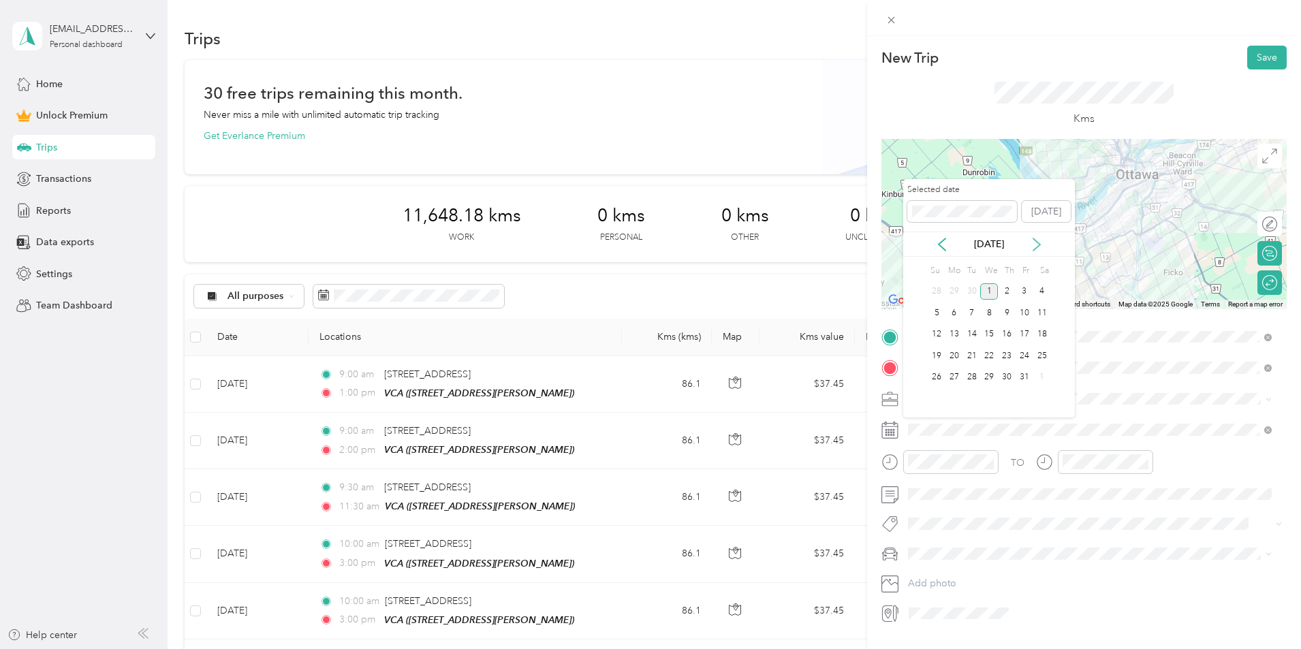
click at [1034, 243] on icon at bounding box center [1037, 245] width 14 height 14
click at [940, 246] on icon at bounding box center [942, 244] width 7 height 12
click at [952, 317] on div "8" at bounding box center [955, 313] width 18 height 17
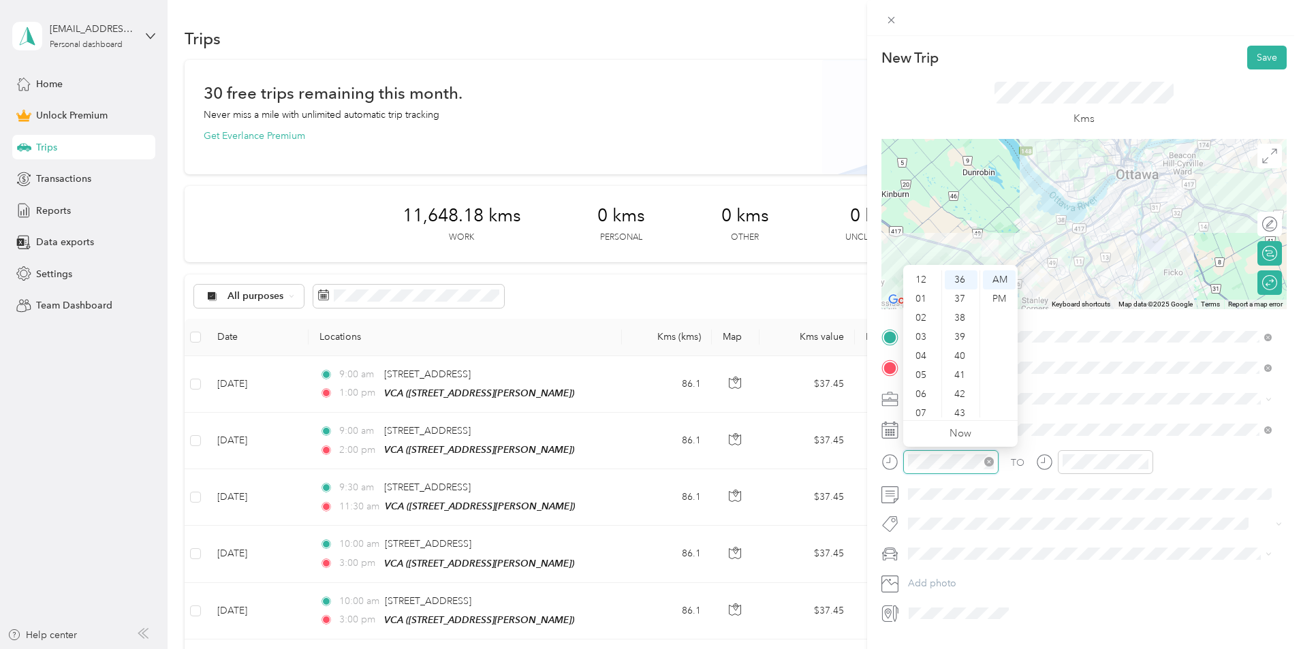
scroll to position [82, 0]
click at [921, 387] on div "10" at bounding box center [922, 389] width 33 height 19
click at [966, 281] on div "00" at bounding box center [961, 280] width 33 height 19
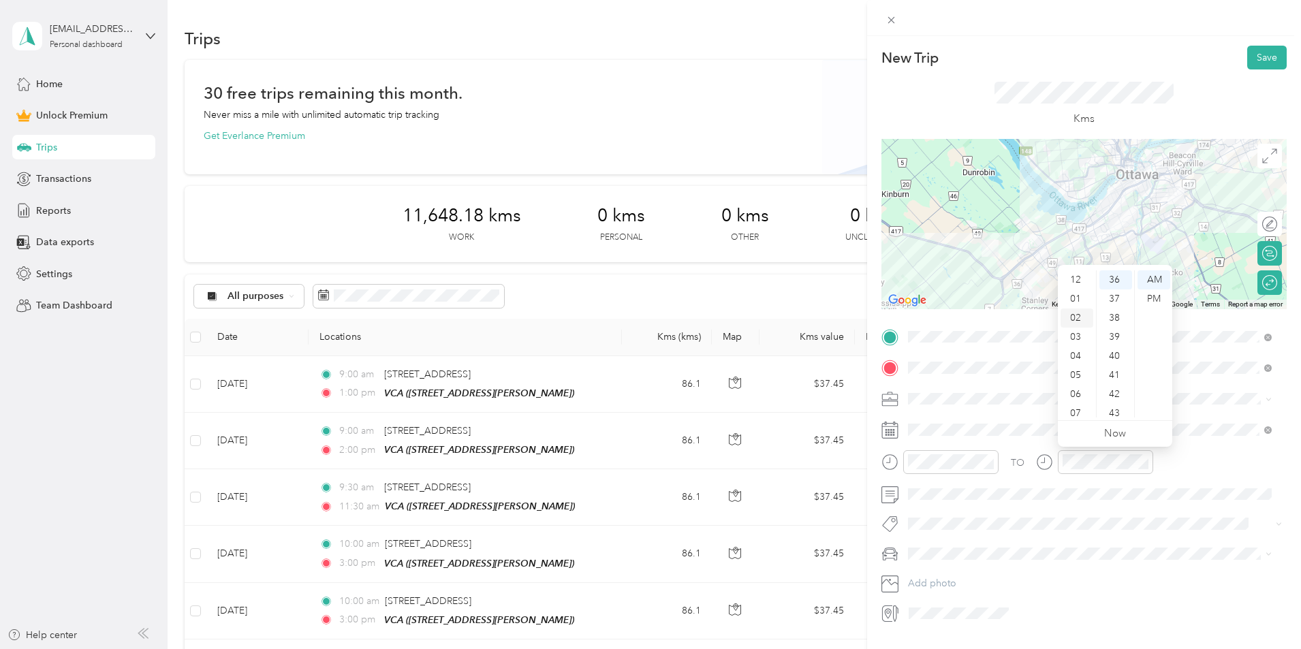
click at [1080, 318] on div "02" at bounding box center [1077, 318] width 33 height 19
click at [1119, 278] on div "00" at bounding box center [1116, 280] width 33 height 19
click at [1156, 294] on div "PM" at bounding box center [1154, 299] width 33 height 19
click at [1265, 283] on div at bounding box center [1271, 283] width 12 height 12
click at [1262, 283] on div at bounding box center [1263, 283] width 29 height 14
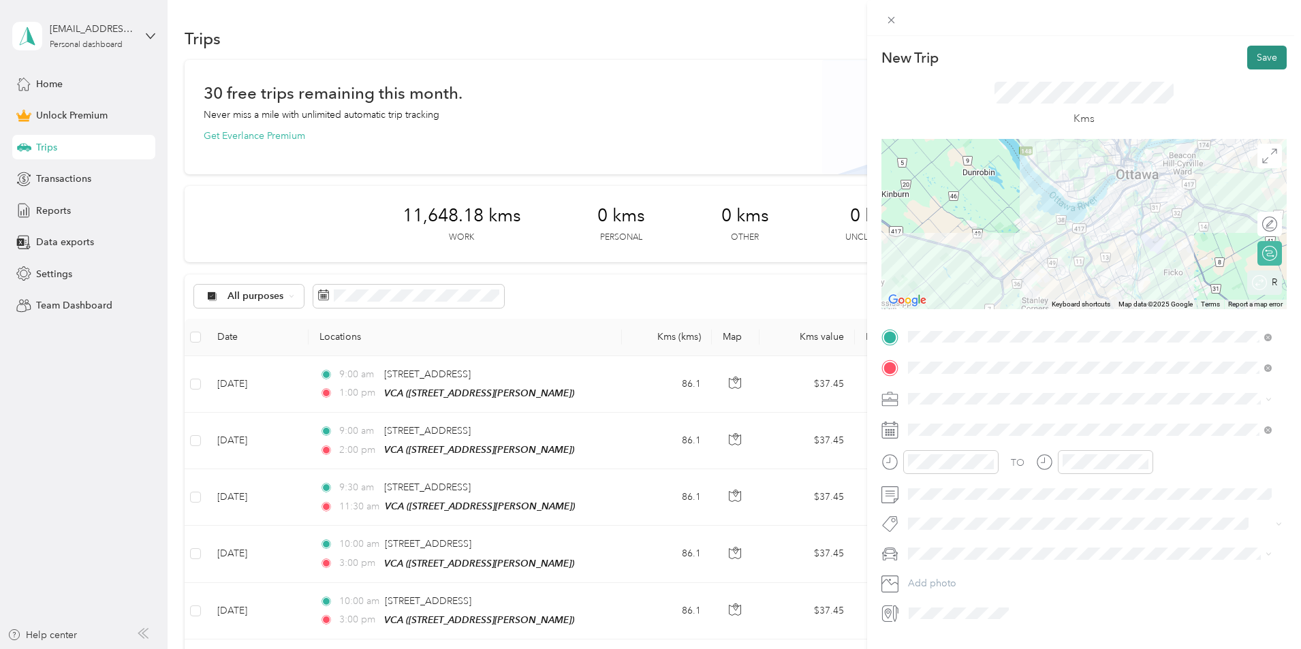
click at [1250, 52] on button "Save" at bounding box center [1268, 58] width 40 height 24
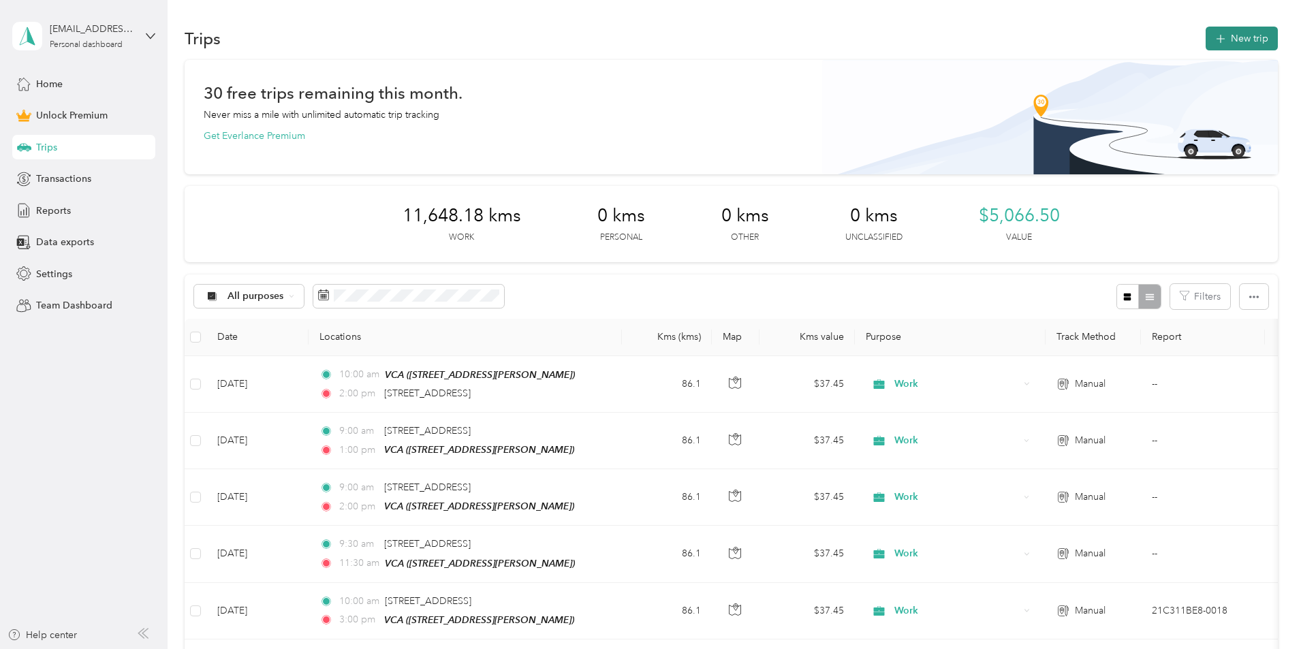
click at [1206, 41] on button "New trip" at bounding box center [1242, 39] width 72 height 24
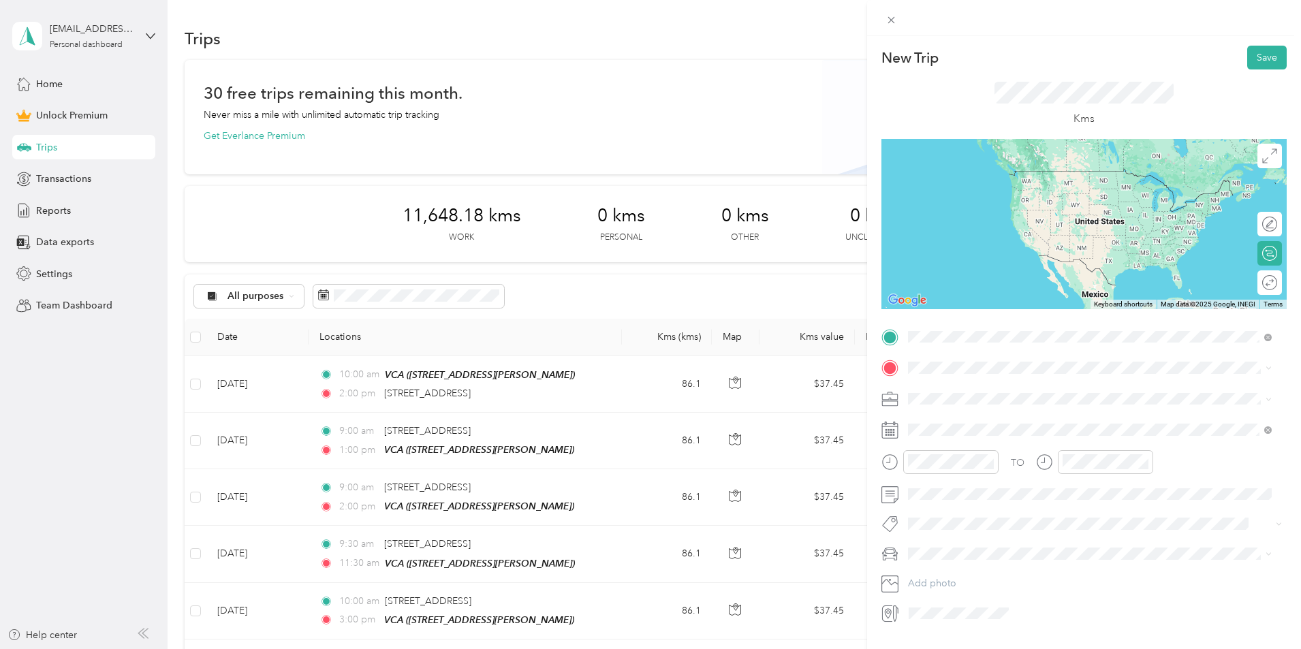
click at [998, 392] on span "[STREET_ADDRESS]" at bounding box center [977, 386] width 87 height 12
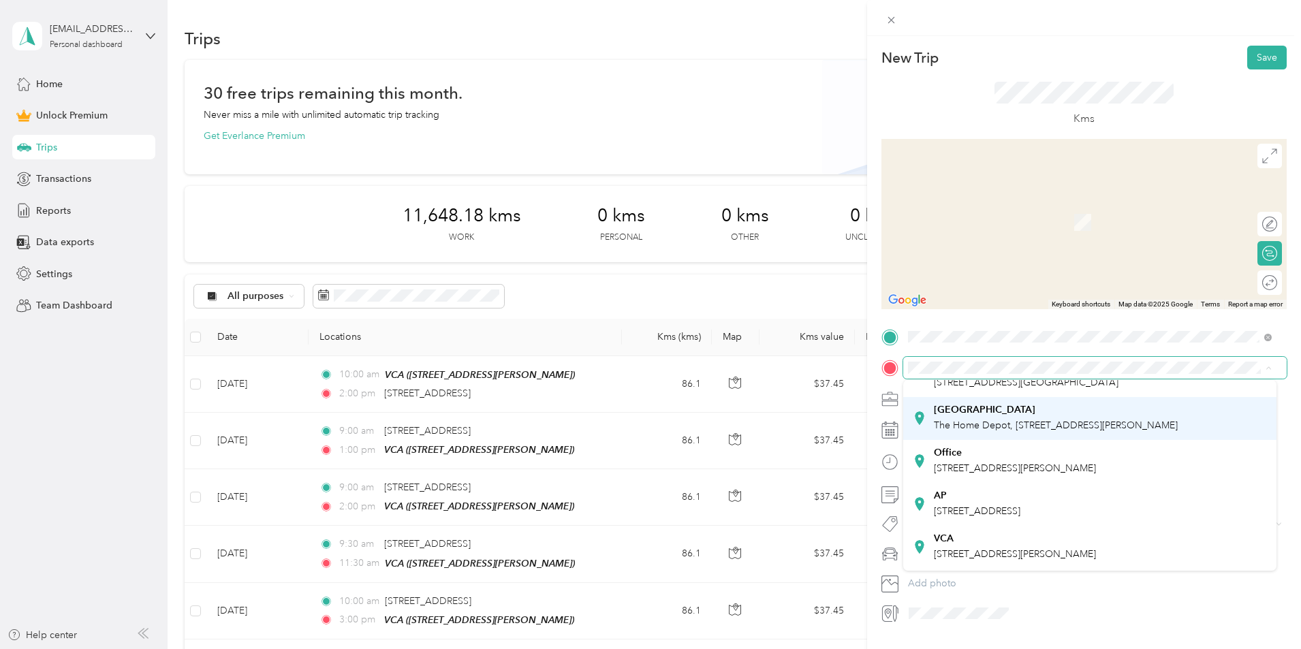
scroll to position [136, 0]
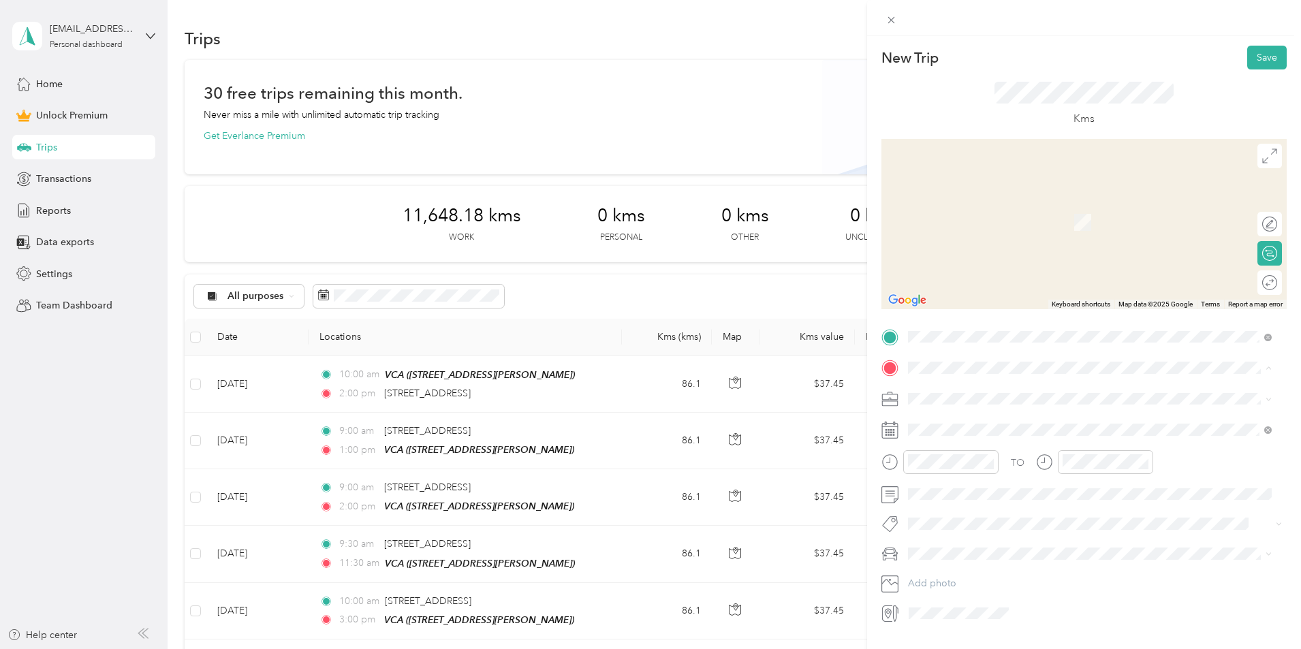
click at [1029, 493] on span "[STREET_ADDRESS][PERSON_NAME]" at bounding box center [1015, 487] width 162 height 12
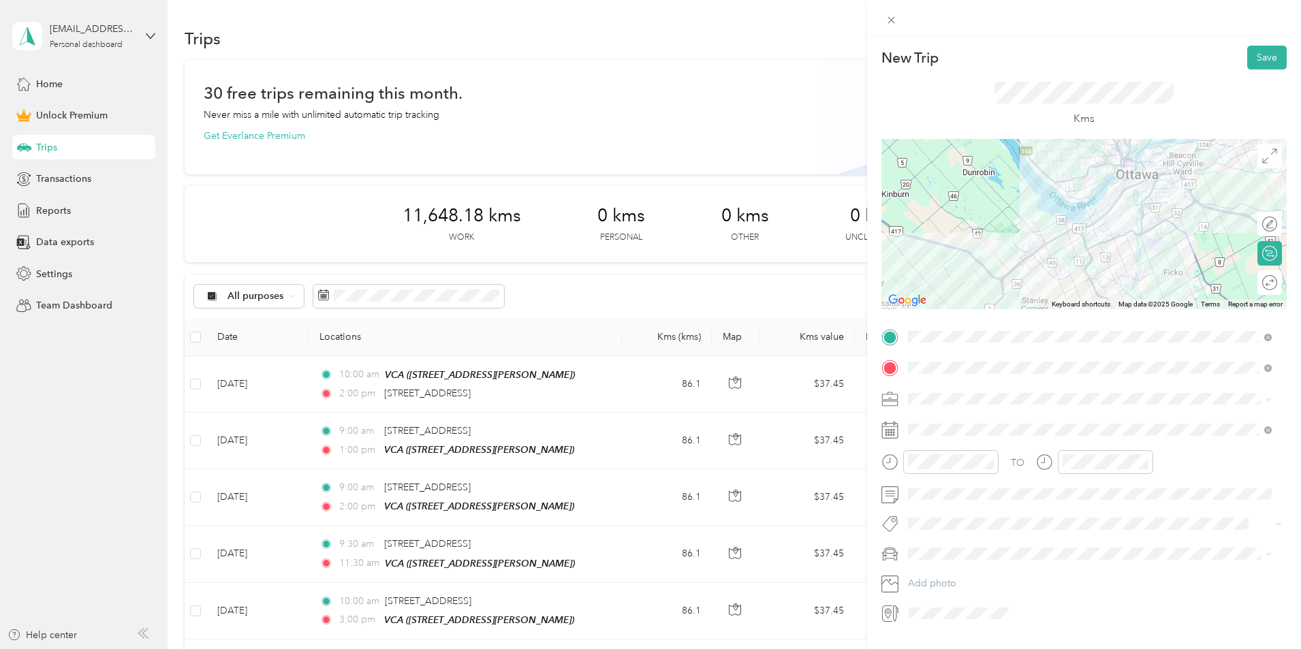
click at [1261, 281] on div "Round trip" at bounding box center [1270, 283] width 25 height 25
click at [1261, 281] on div at bounding box center [1263, 283] width 29 height 14
click at [949, 422] on div "Work" at bounding box center [1090, 421] width 354 height 14
click at [949, 422] on span at bounding box center [1096, 430] width 384 height 22
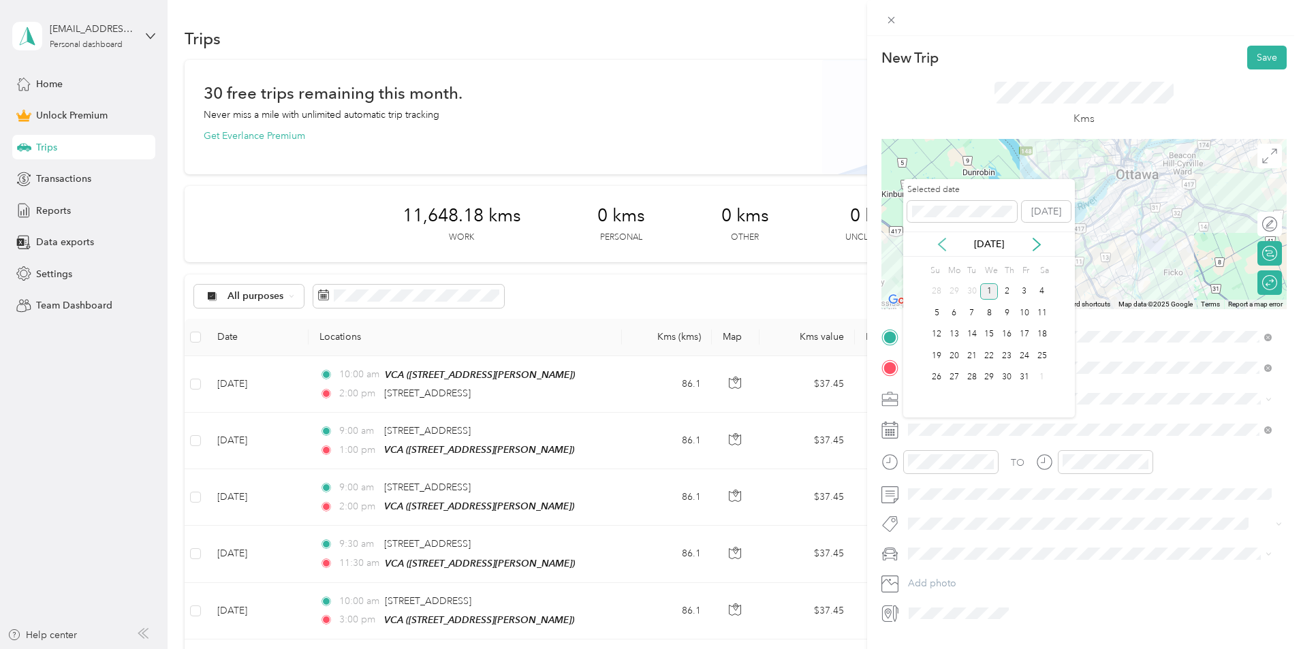
click at [944, 247] on icon at bounding box center [943, 245] width 14 height 14
click at [978, 315] on div "9" at bounding box center [972, 313] width 18 height 17
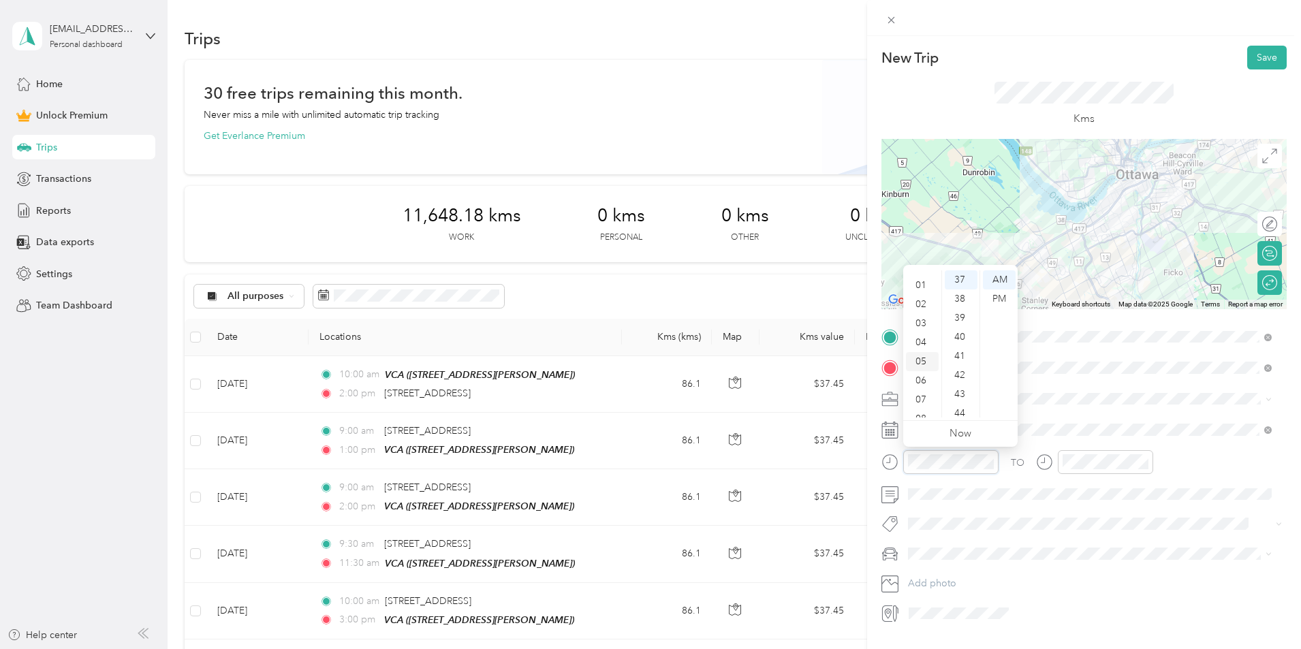
scroll to position [82, 0]
click at [927, 367] on div "09" at bounding box center [922, 369] width 33 height 19
click at [957, 277] on div "00" at bounding box center [961, 280] width 33 height 19
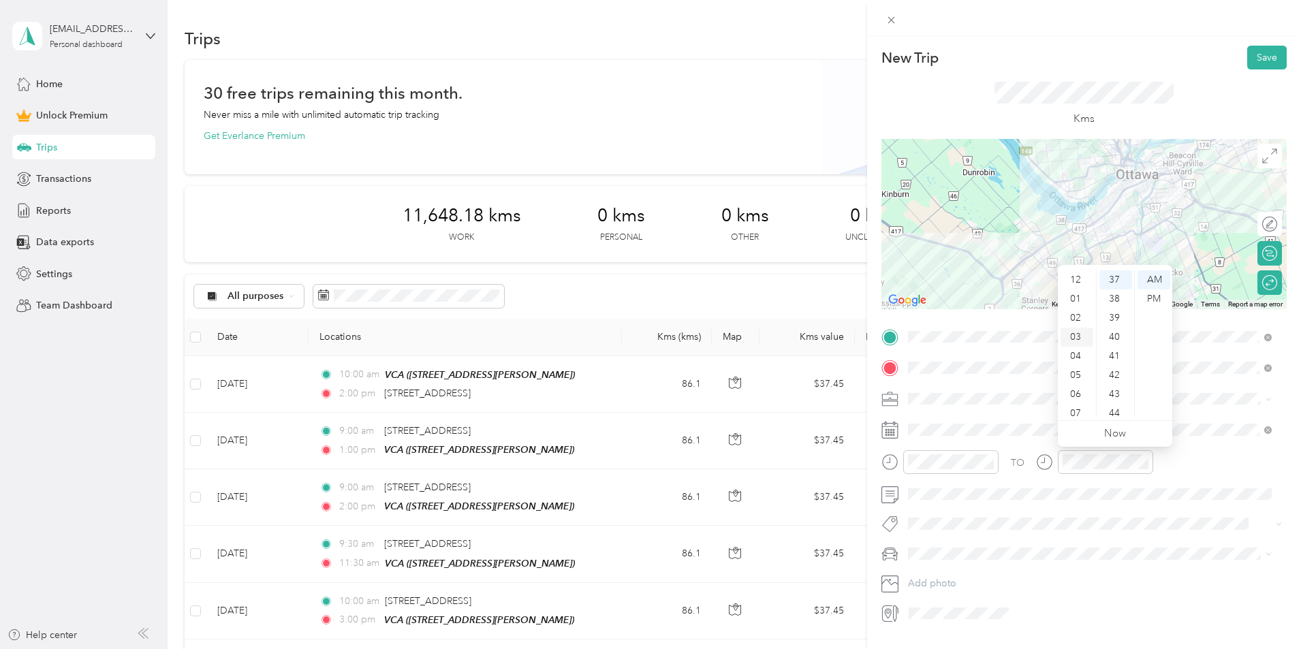
click at [1079, 333] on div "03" at bounding box center [1077, 337] width 33 height 19
click at [1118, 281] on div "00" at bounding box center [1116, 280] width 33 height 19
click at [1160, 299] on div "PM" at bounding box center [1154, 299] width 33 height 19
click at [1263, 61] on button "Save" at bounding box center [1268, 58] width 40 height 24
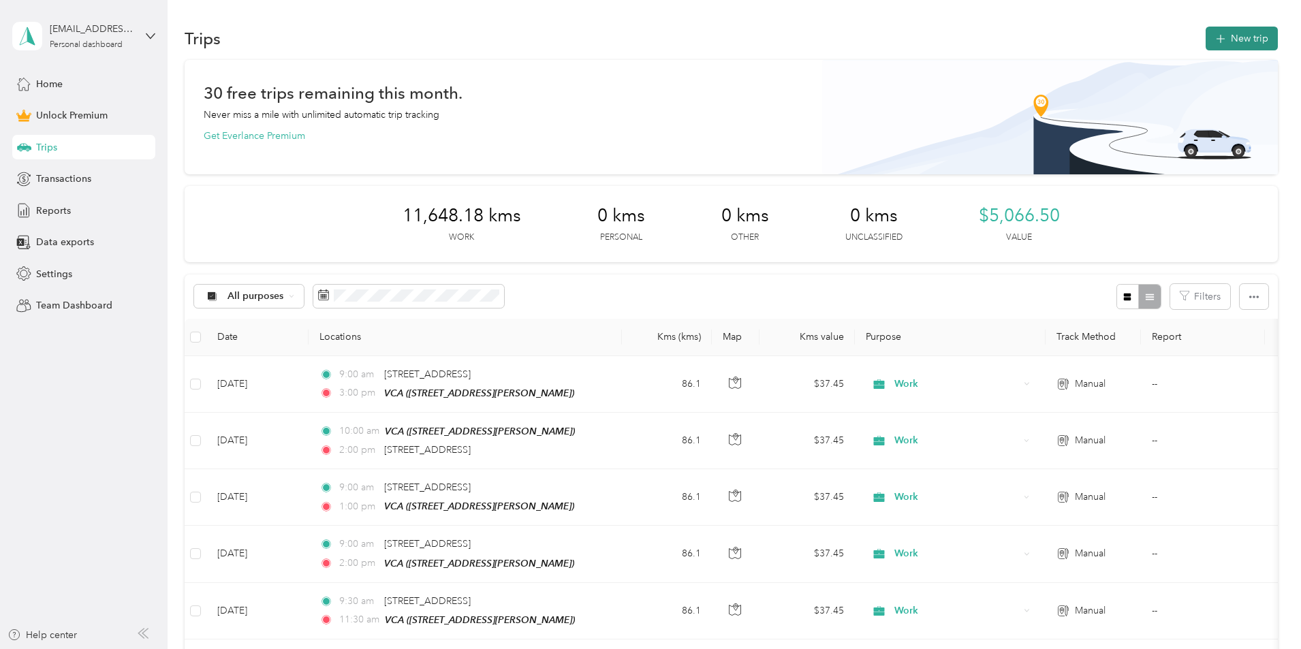
click at [1206, 38] on button "New trip" at bounding box center [1242, 39] width 72 height 24
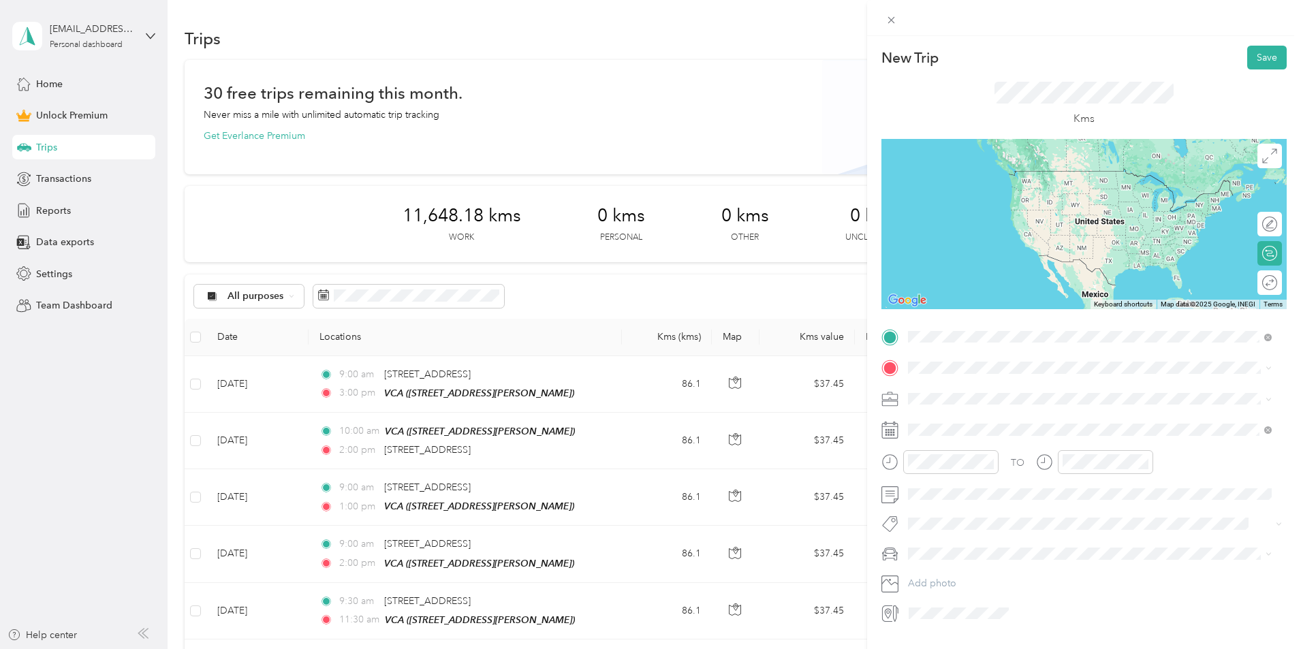
click at [1001, 390] on span "[STREET_ADDRESS]" at bounding box center [977, 386] width 87 height 12
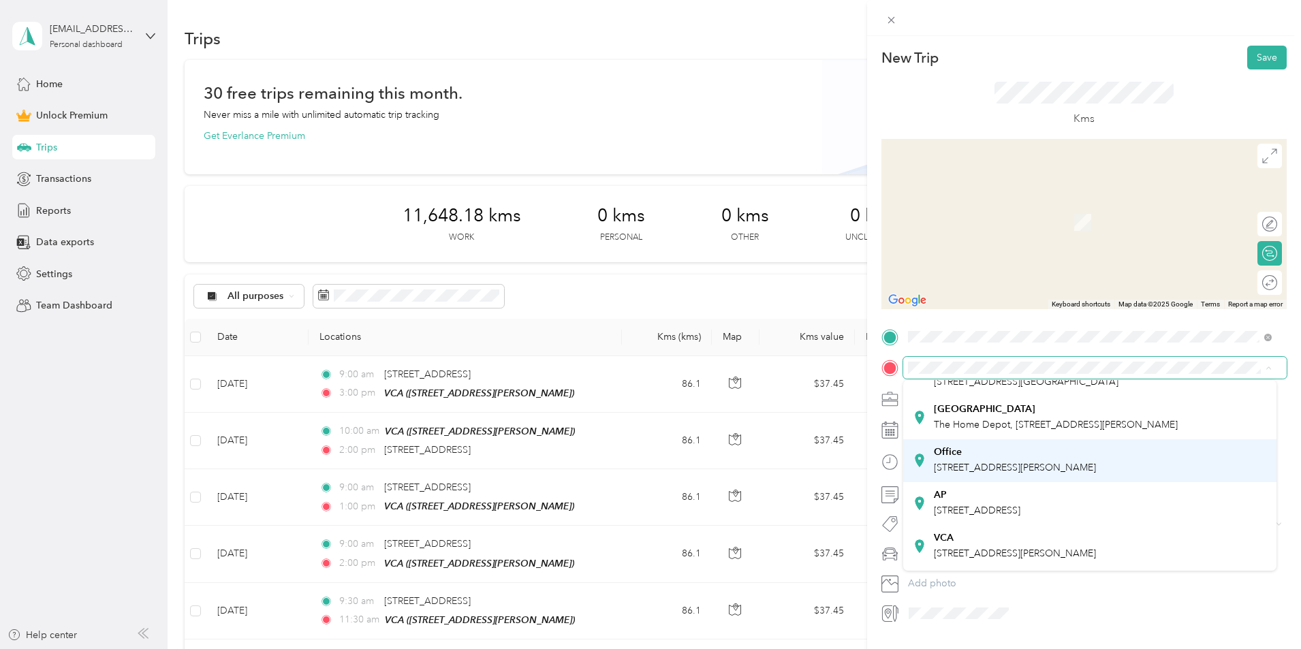
scroll to position [136, 0]
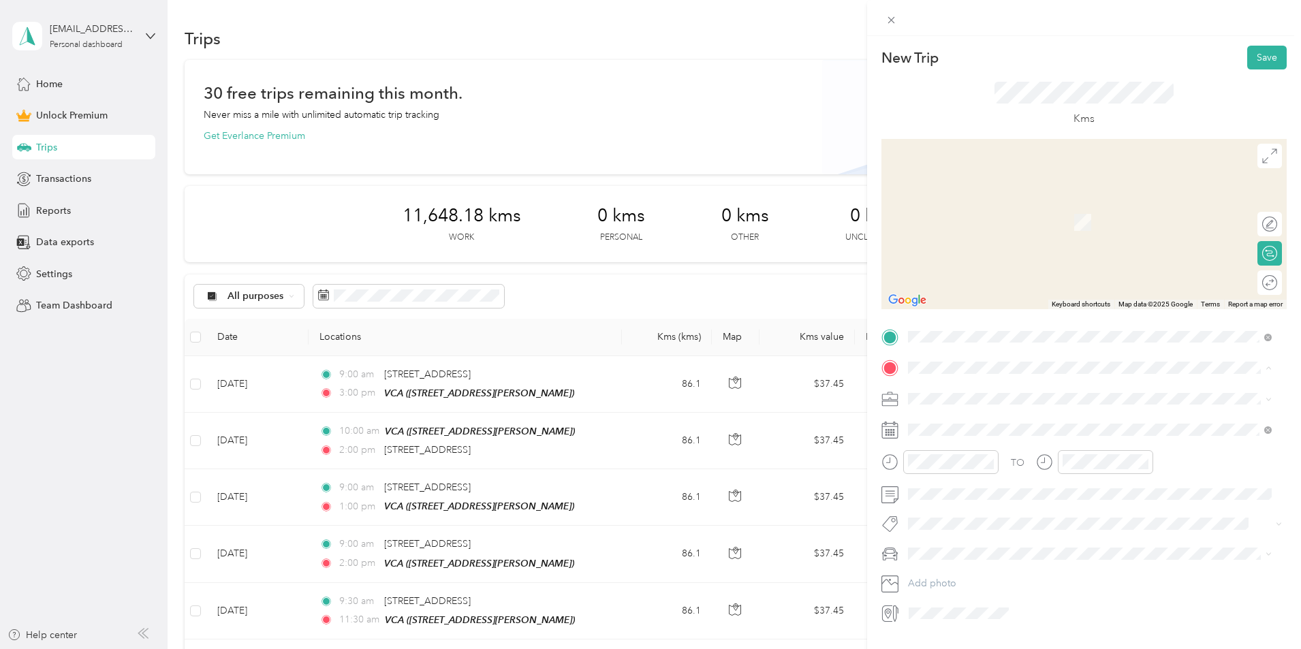
click at [1022, 493] on span "[STREET_ADDRESS][PERSON_NAME]" at bounding box center [1015, 487] width 162 height 12
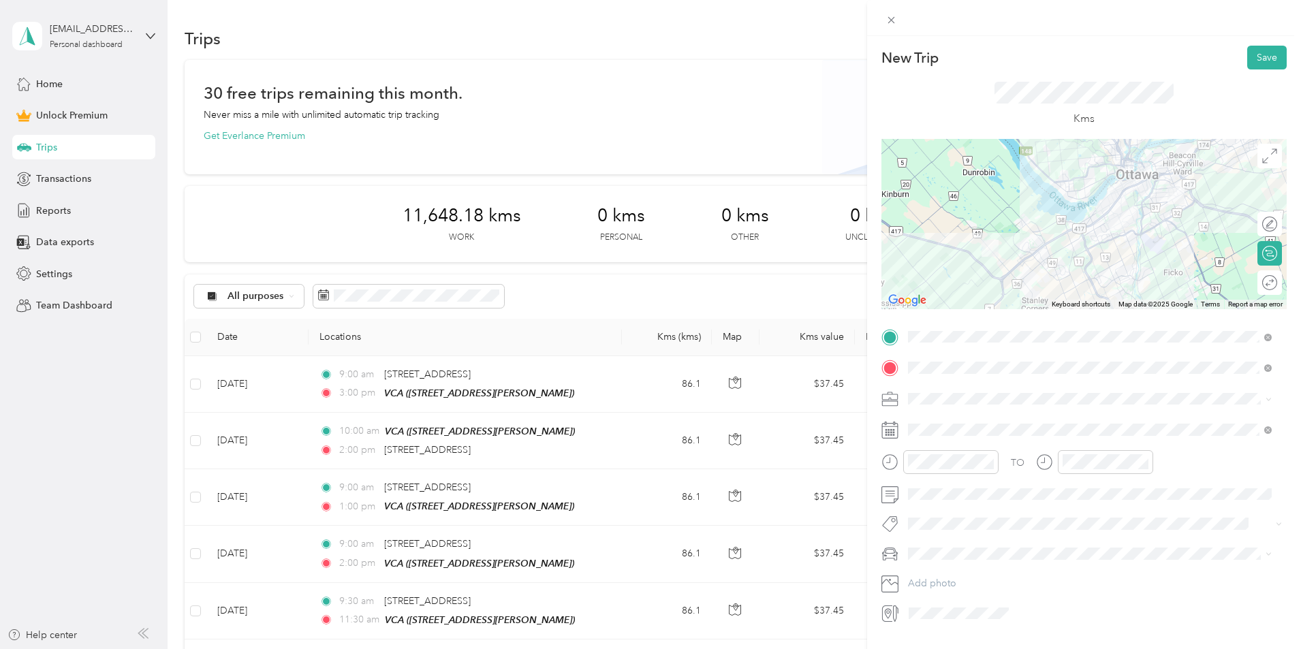
click at [958, 426] on div "Work" at bounding box center [1090, 423] width 354 height 14
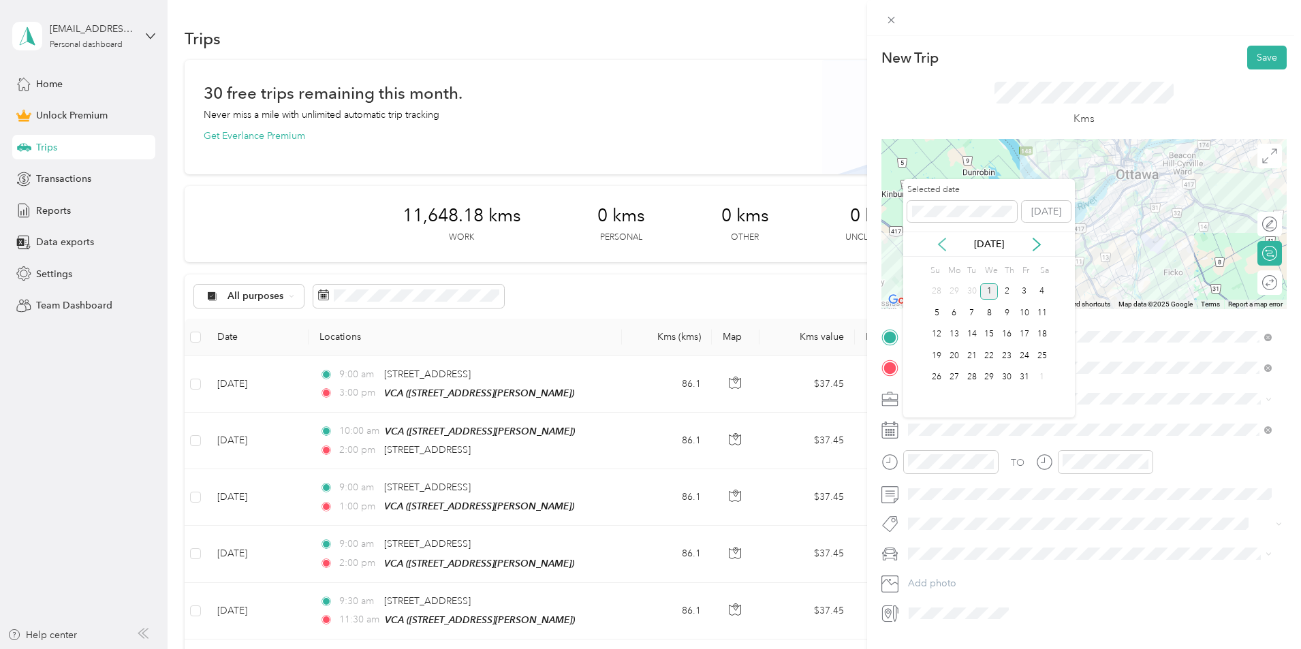
click at [942, 245] on icon at bounding box center [943, 245] width 14 height 14
click at [1003, 313] on div "11" at bounding box center [1007, 313] width 18 height 17
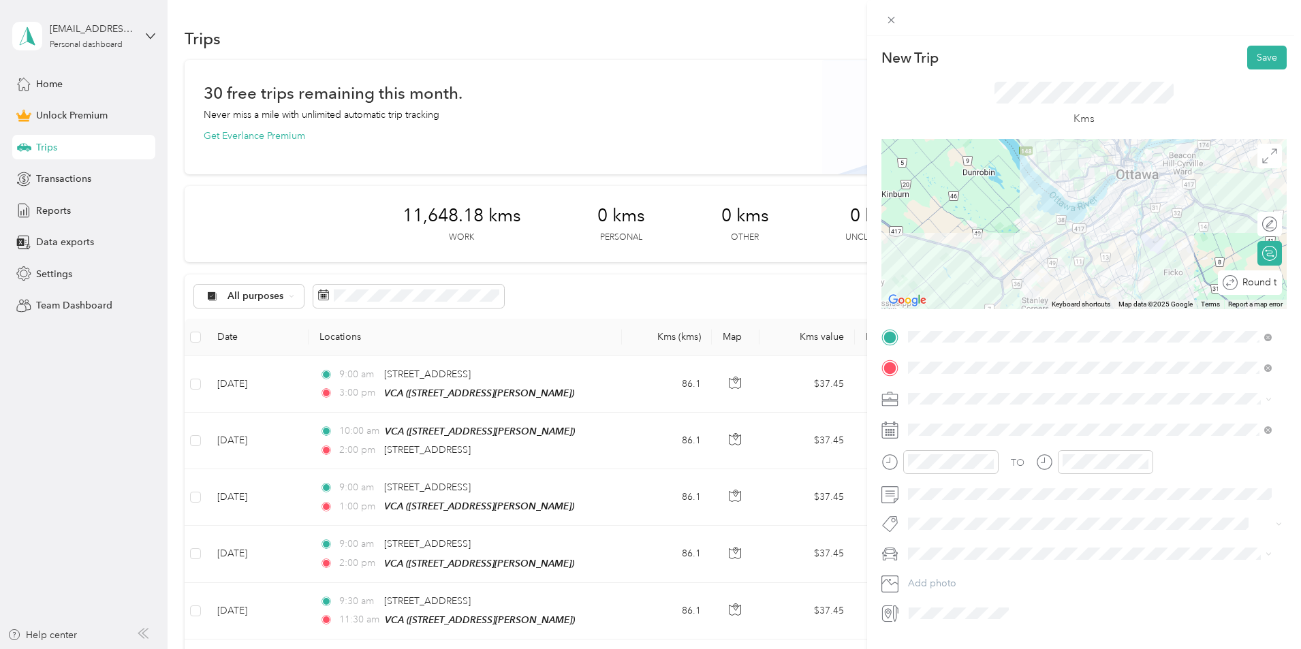
click at [1262, 281] on div "Round trip" at bounding box center [1258, 283] width 40 height 14
click at [1262, 281] on div at bounding box center [1263, 283] width 29 height 14
click at [927, 371] on div "09" at bounding box center [922, 369] width 33 height 19
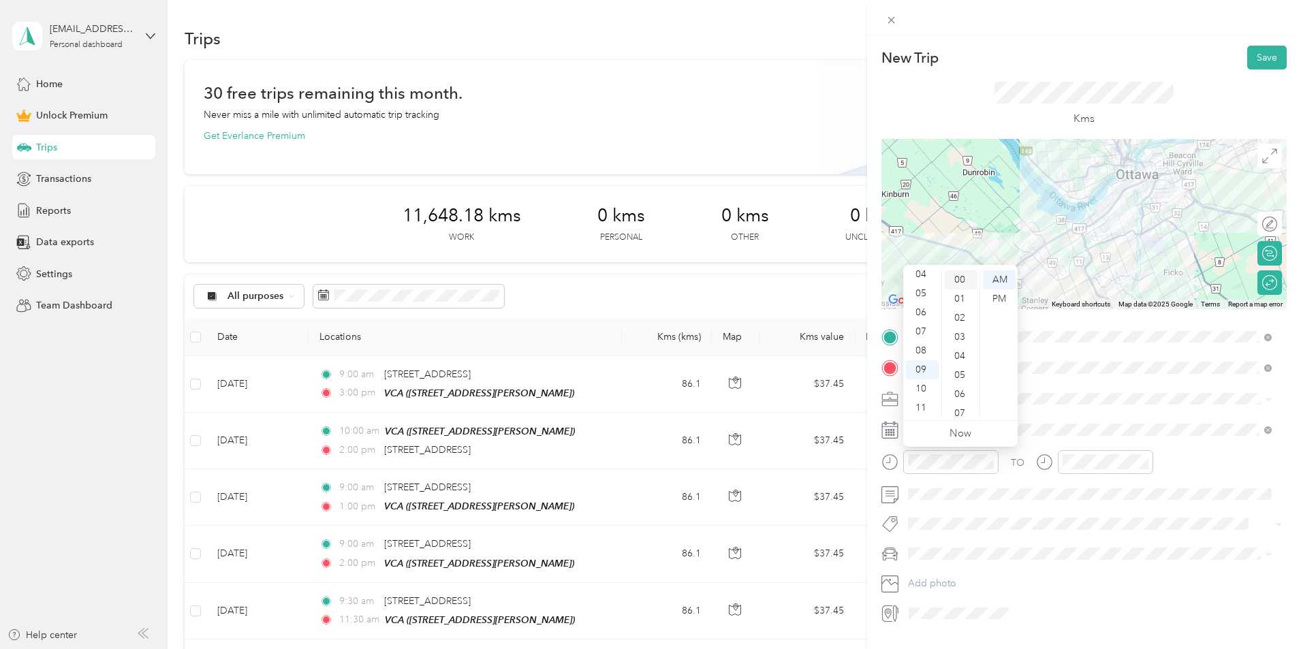
click at [957, 272] on div "00" at bounding box center [961, 280] width 33 height 19
click at [1090, 472] on div at bounding box center [1105, 462] width 95 height 24
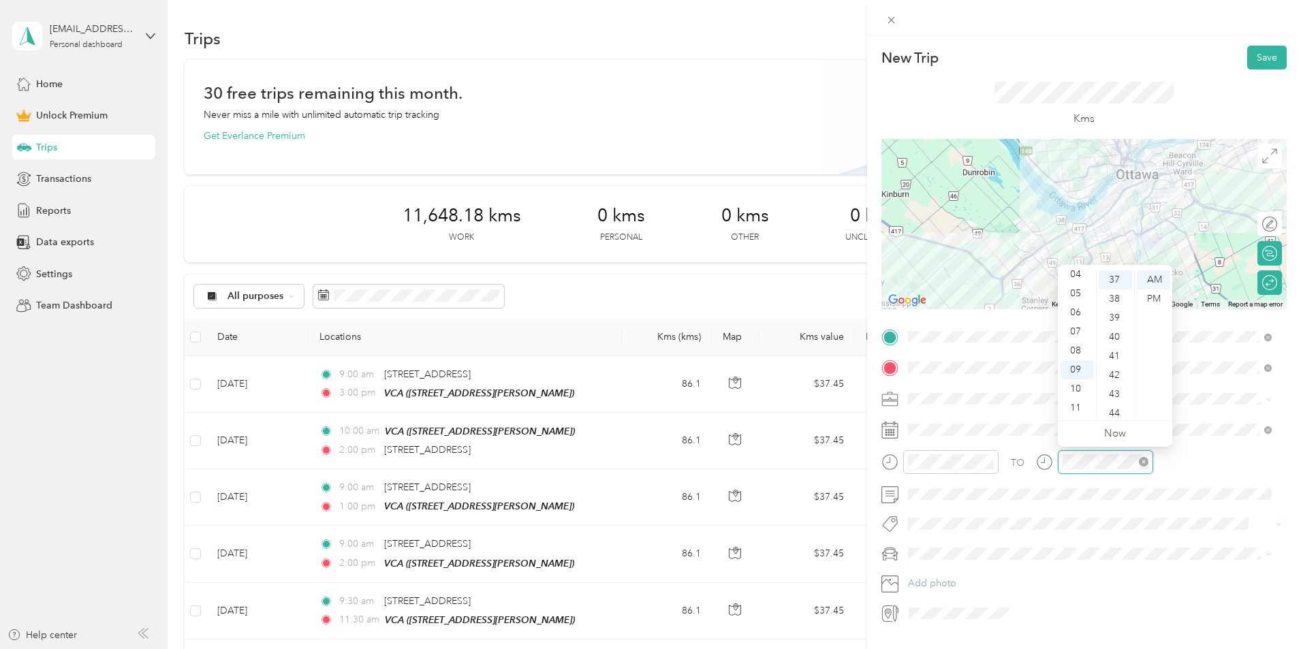
scroll to position [706, 0]
click at [1077, 303] on div "02" at bounding box center [1077, 304] width 33 height 19
click at [1114, 279] on div "00" at bounding box center [1116, 280] width 33 height 19
click at [1150, 303] on div "PM" at bounding box center [1154, 299] width 33 height 19
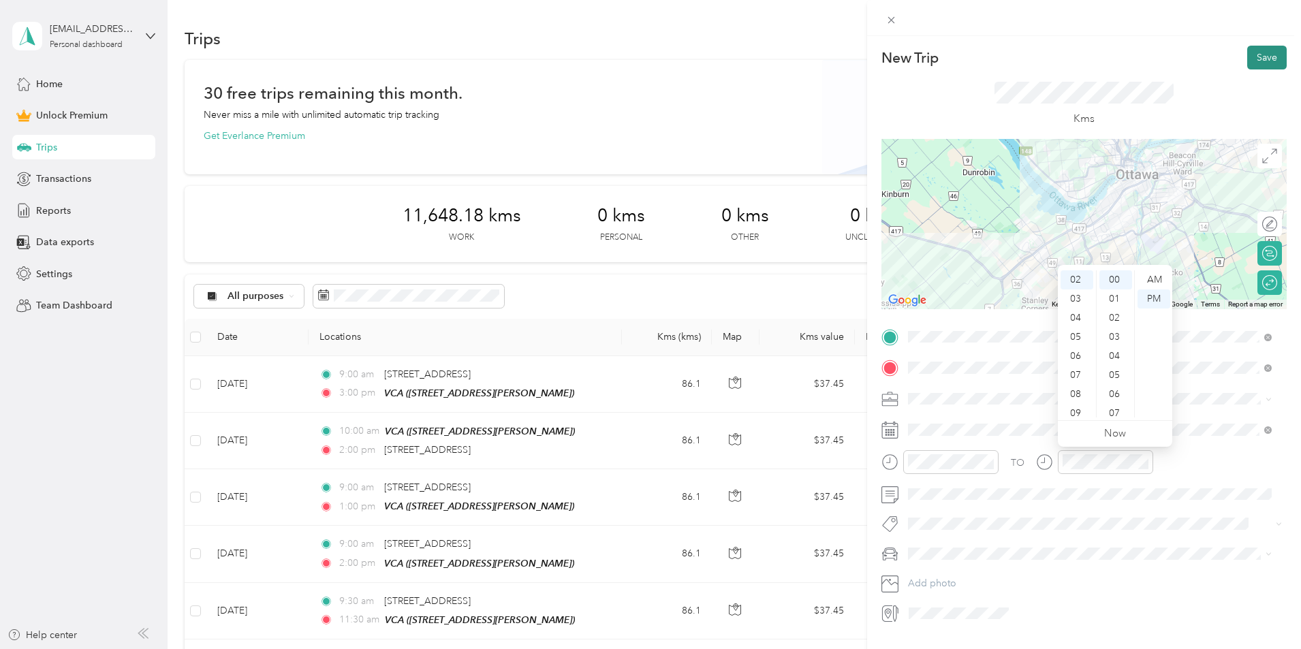
click at [1255, 55] on button "Save" at bounding box center [1268, 58] width 40 height 24
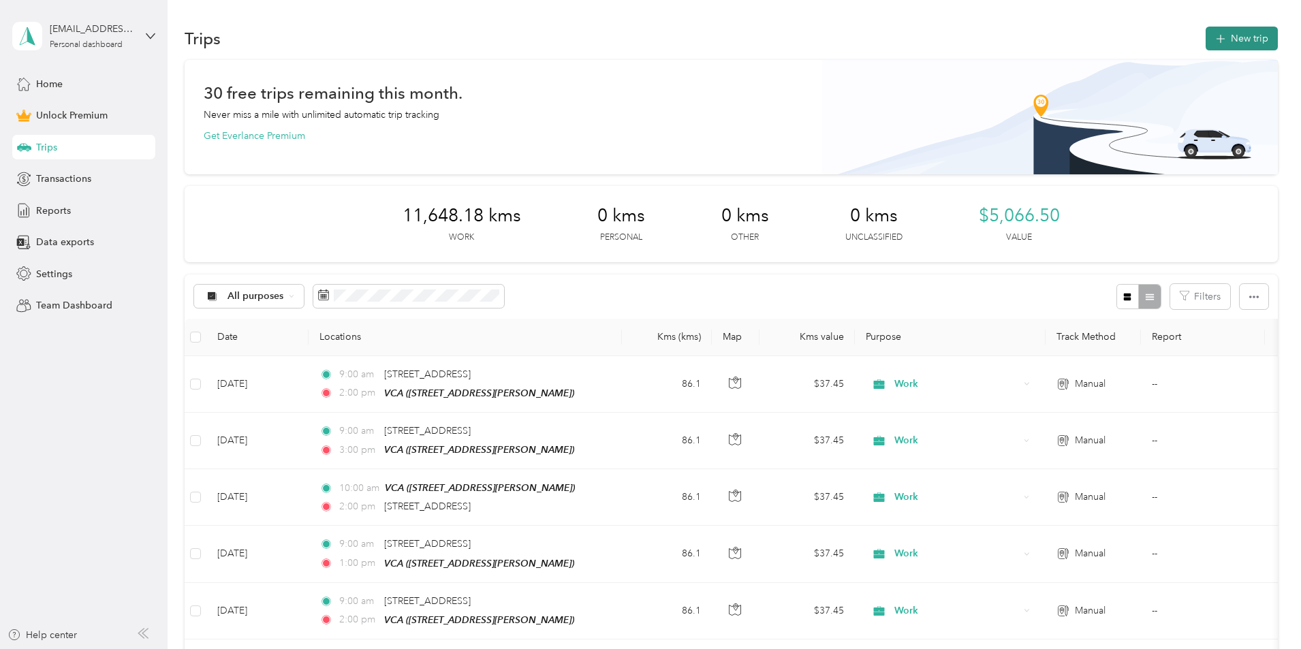
click at [1206, 37] on button "New trip" at bounding box center [1242, 39] width 72 height 24
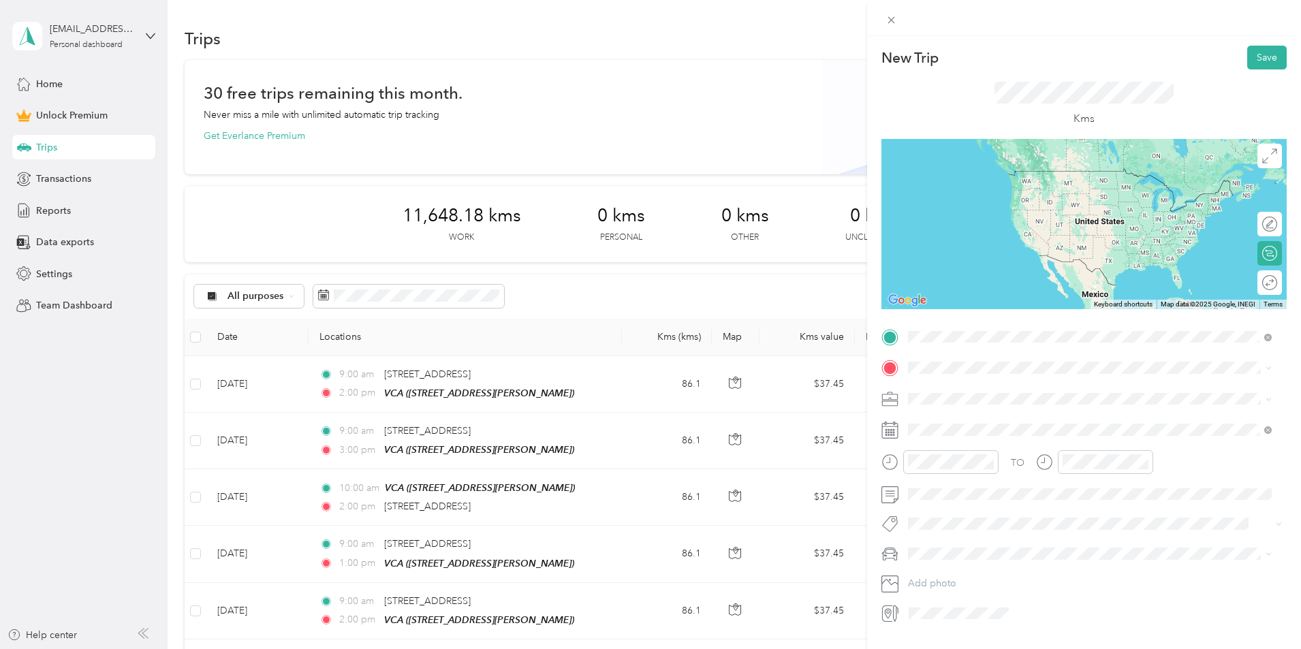
click at [1021, 392] on span "[STREET_ADDRESS]" at bounding box center [977, 386] width 87 height 12
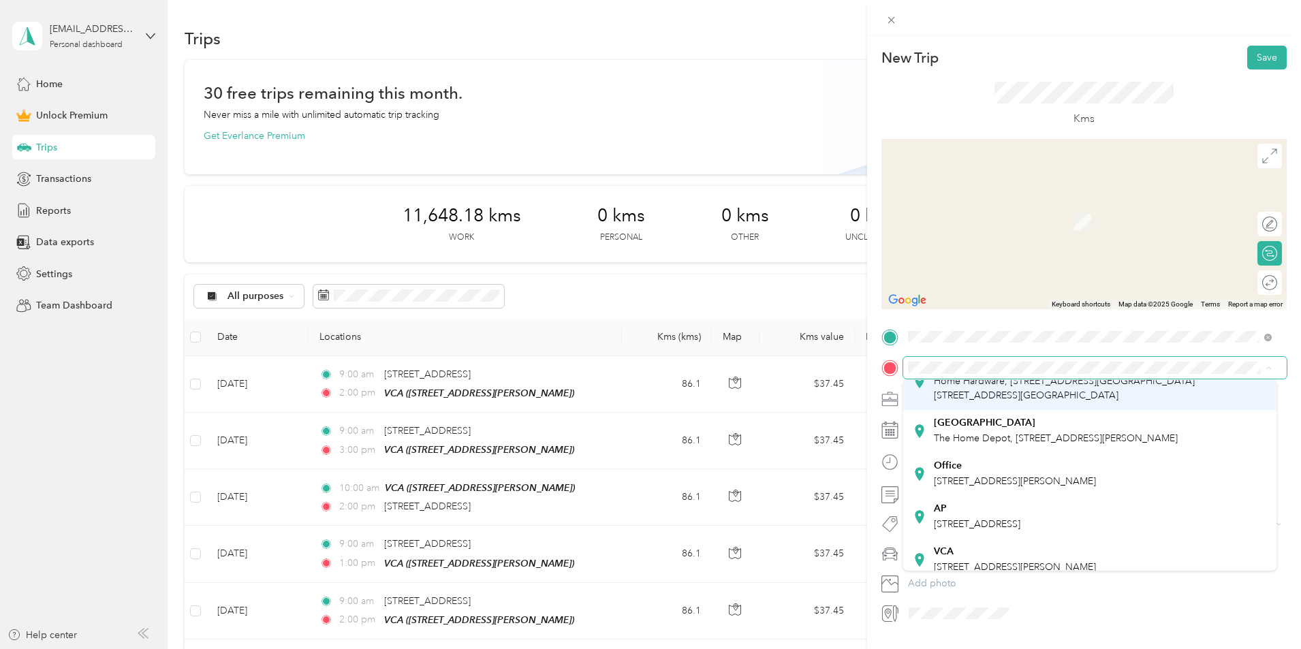
scroll to position [136, 0]
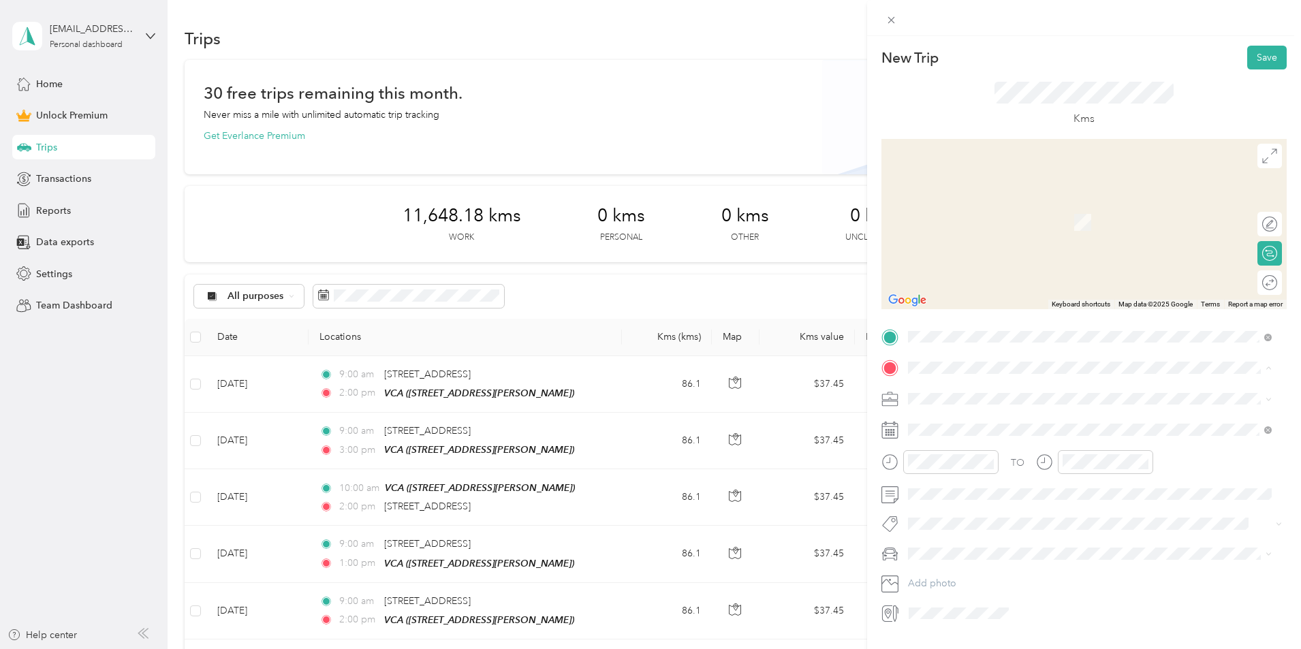
click at [1017, 478] on div "VCA" at bounding box center [1015, 471] width 162 height 12
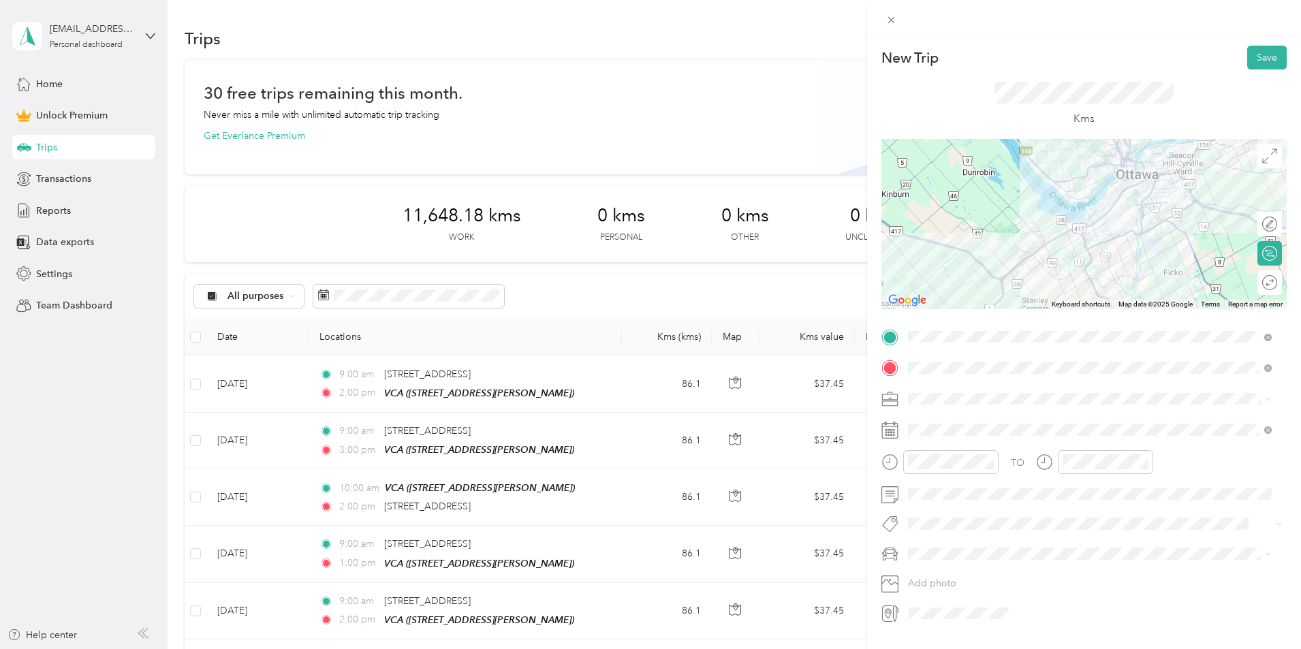
click at [972, 420] on div "Work" at bounding box center [1090, 422] width 354 height 14
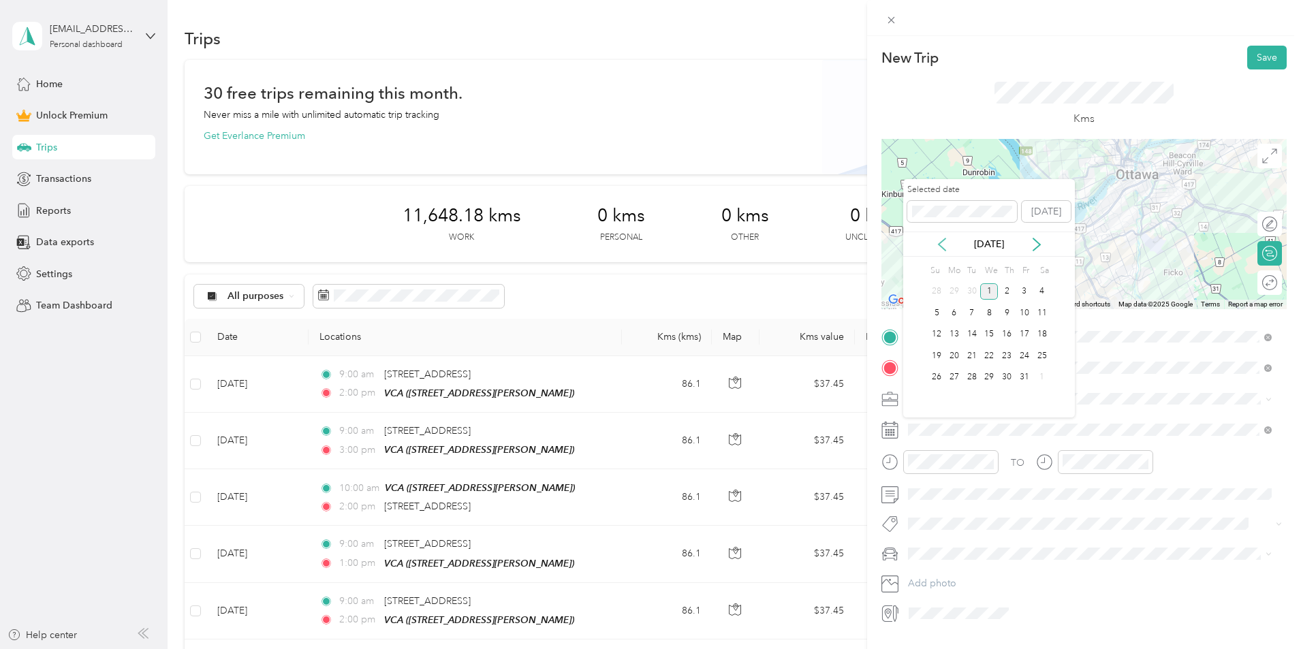
click at [944, 238] on icon at bounding box center [943, 245] width 14 height 14
click at [1022, 313] on div "12" at bounding box center [1025, 313] width 18 height 17
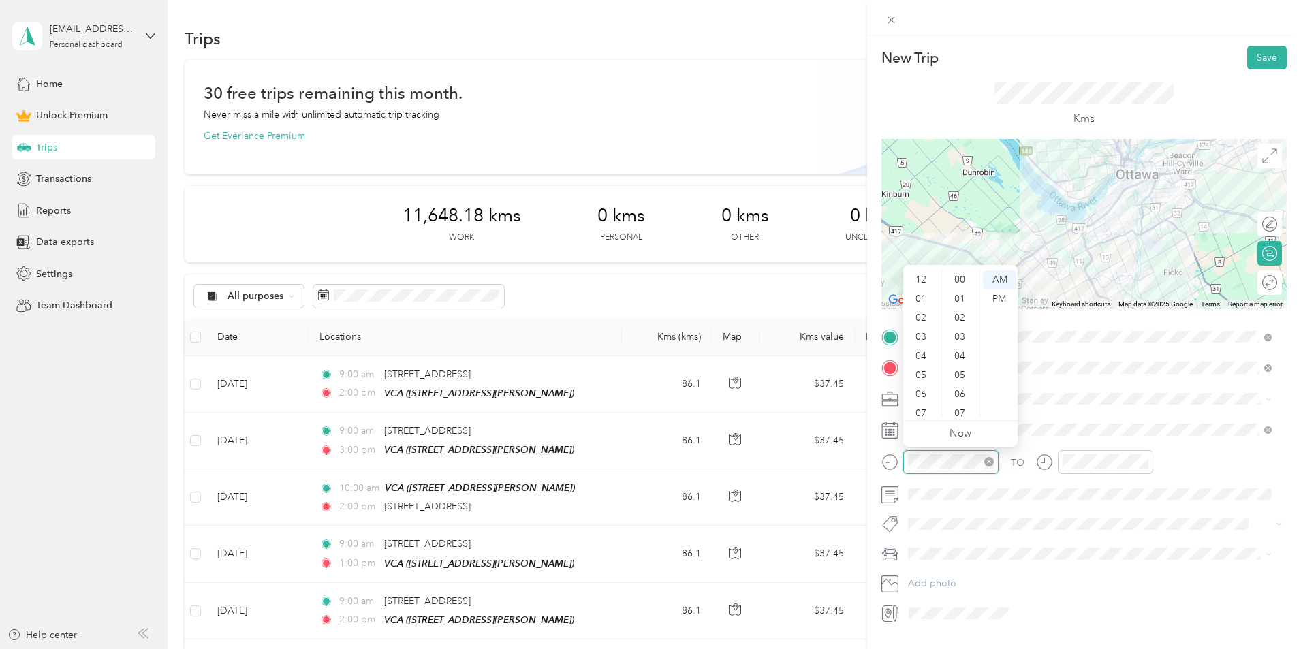
scroll to position [82, 0]
click at [927, 352] on div "08" at bounding box center [922, 350] width 33 height 19
click at [961, 277] on div "00" at bounding box center [961, 280] width 33 height 19
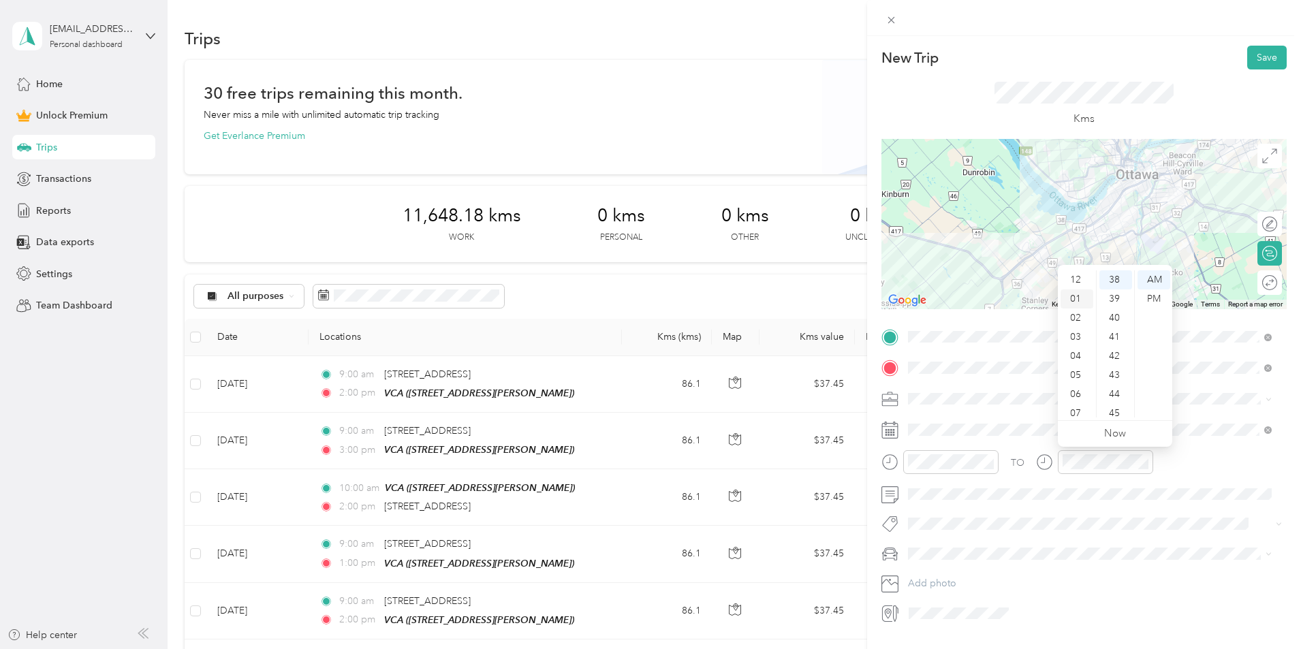
click at [1080, 297] on div "01" at bounding box center [1077, 299] width 33 height 19
click at [1119, 277] on div "00" at bounding box center [1116, 280] width 33 height 19
click at [1158, 300] on div "PM" at bounding box center [1154, 299] width 33 height 19
click at [1263, 286] on icon at bounding box center [1270, 282] width 15 height 15
click at [1262, 283] on div at bounding box center [1263, 283] width 29 height 14
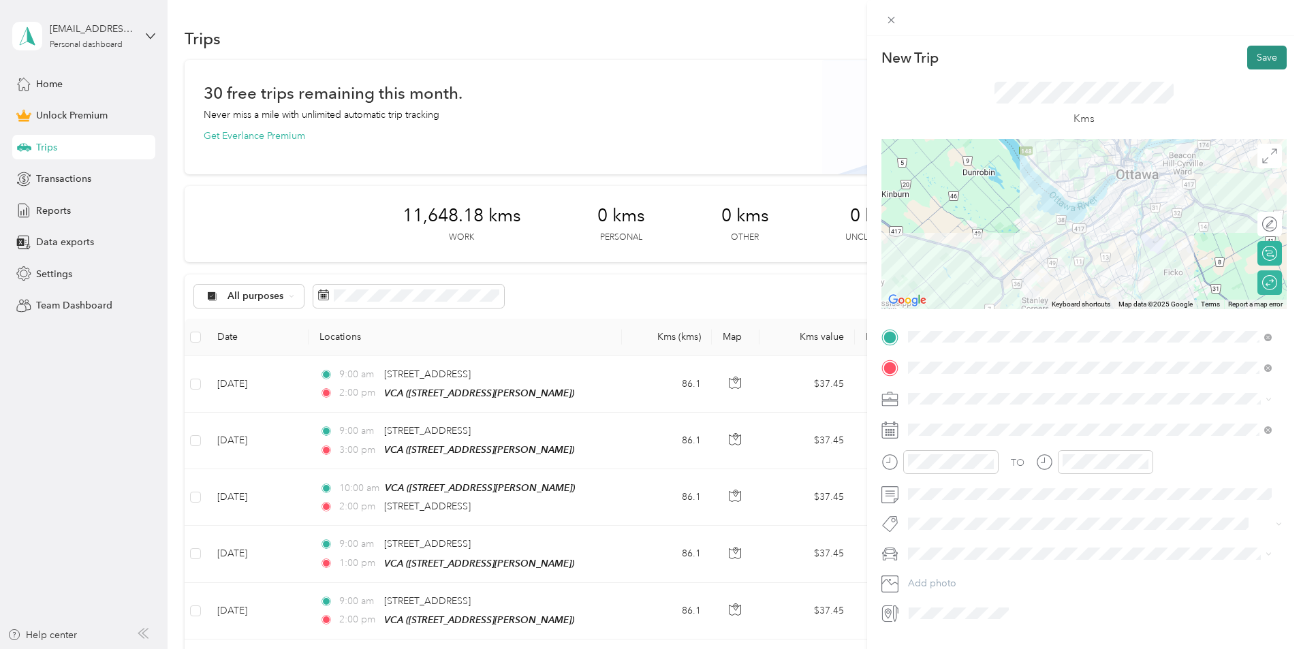
click at [1248, 52] on button "Save" at bounding box center [1268, 58] width 40 height 24
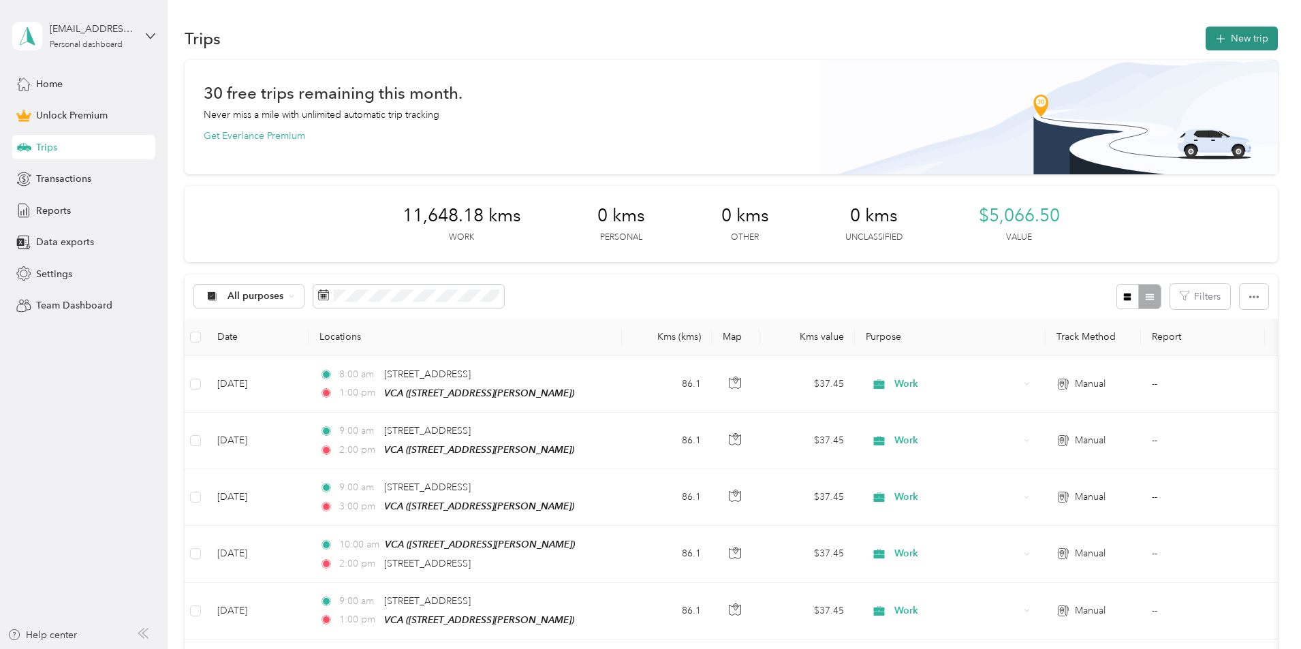
click at [1206, 36] on button "New trip" at bounding box center [1242, 39] width 72 height 24
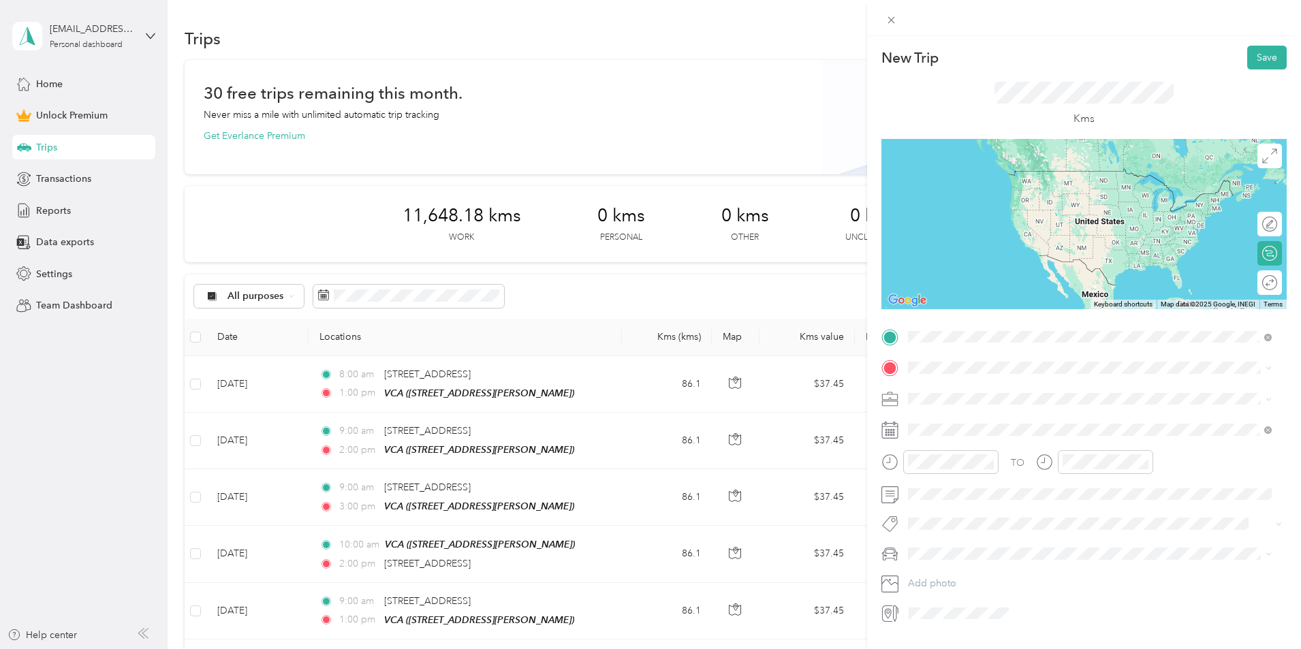
click at [987, 392] on span "[STREET_ADDRESS]" at bounding box center [977, 386] width 87 height 12
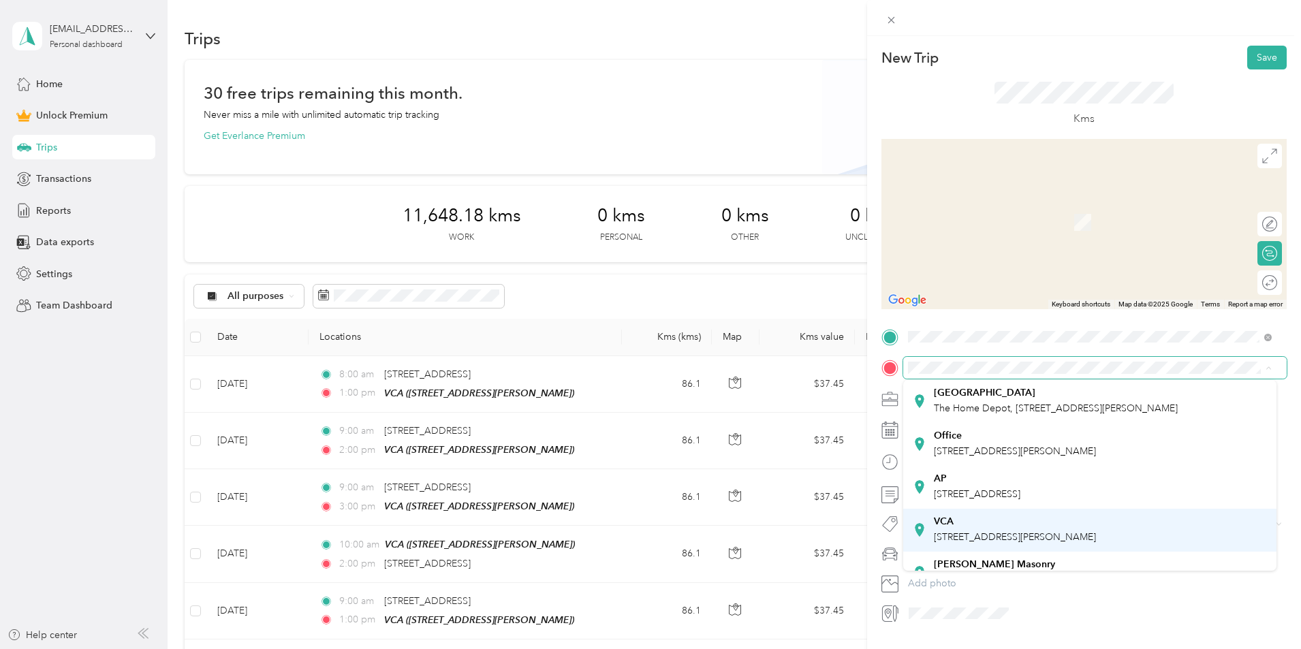
scroll to position [136, 0]
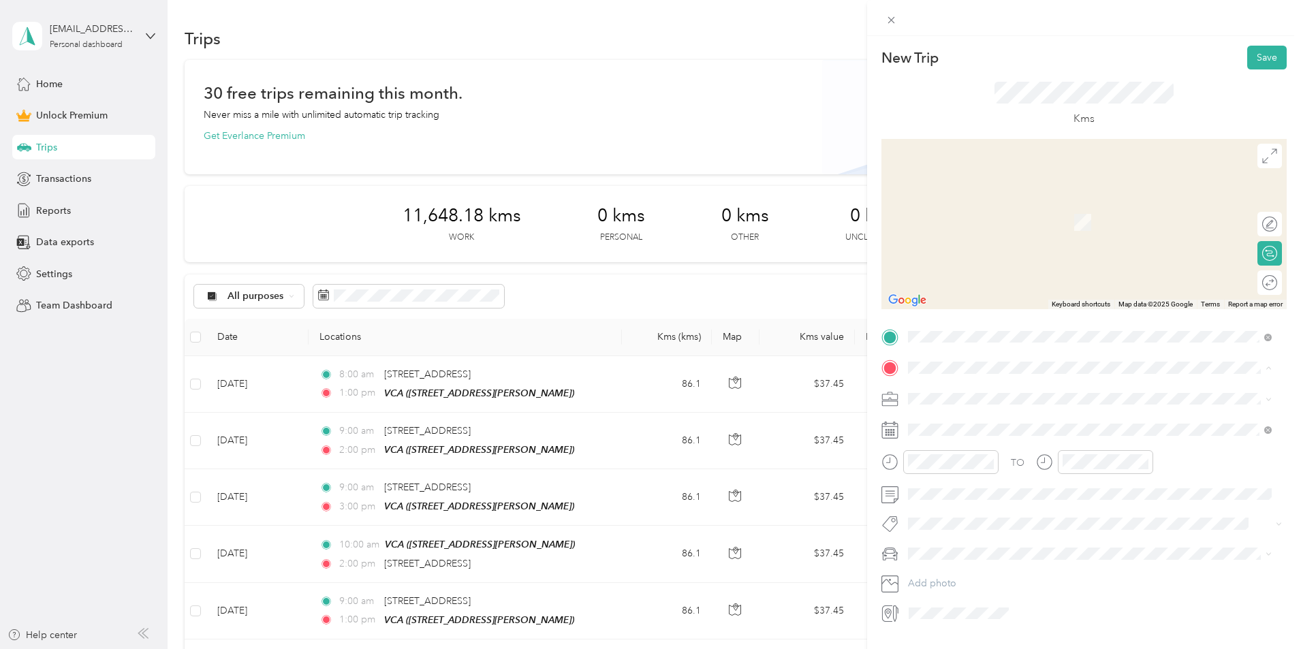
click at [1001, 493] on span "[STREET_ADDRESS][PERSON_NAME]" at bounding box center [1015, 487] width 162 height 12
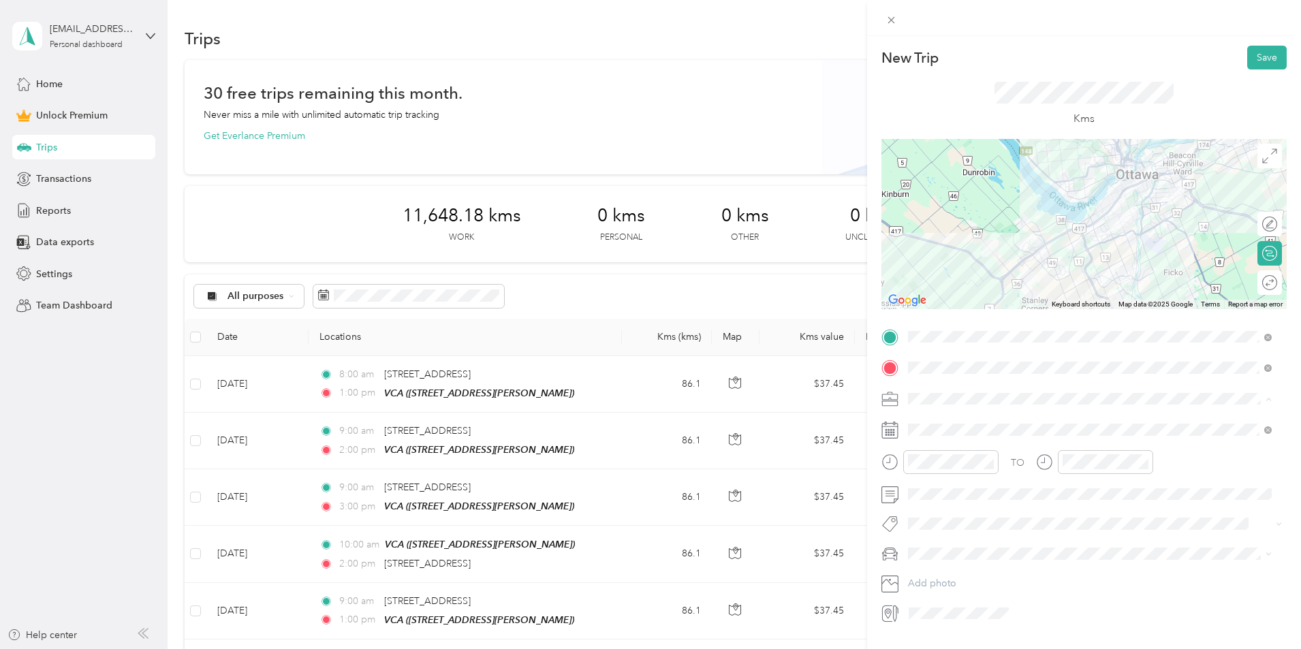
click at [972, 419] on div "Work" at bounding box center [1090, 423] width 354 height 14
click at [969, 423] on span at bounding box center [1096, 430] width 384 height 22
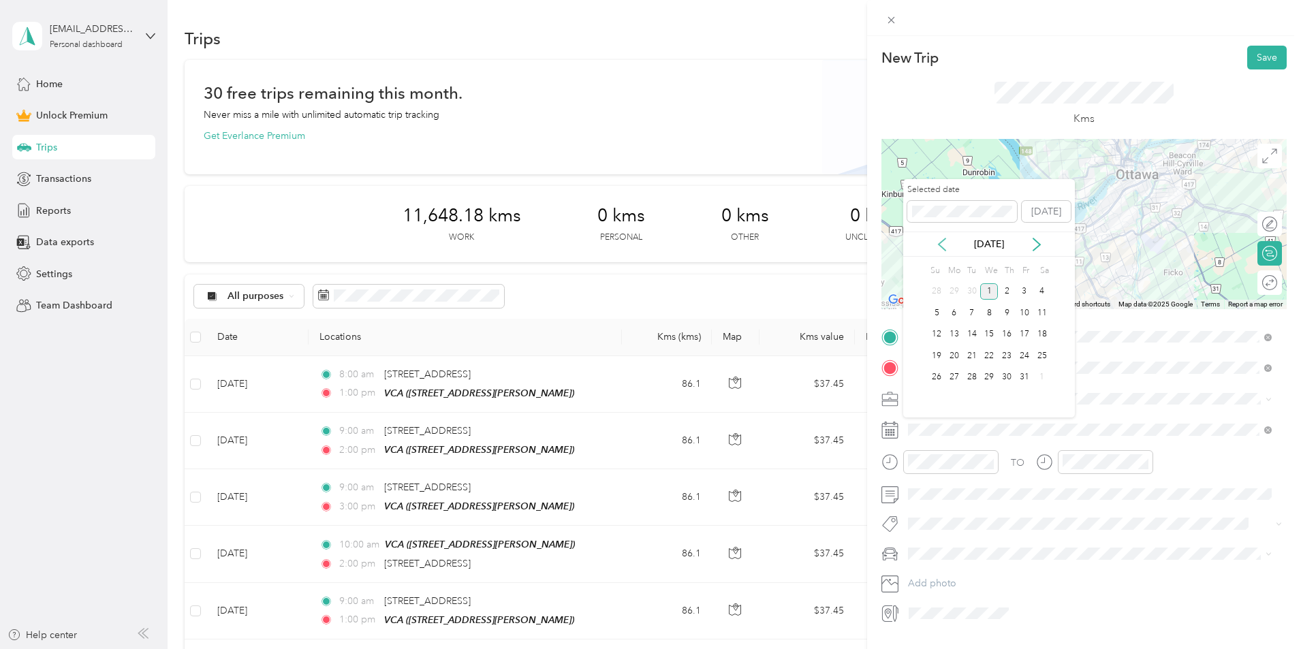
click at [945, 245] on icon at bounding box center [943, 245] width 14 height 14
click at [968, 330] on div "16" at bounding box center [972, 334] width 18 height 17
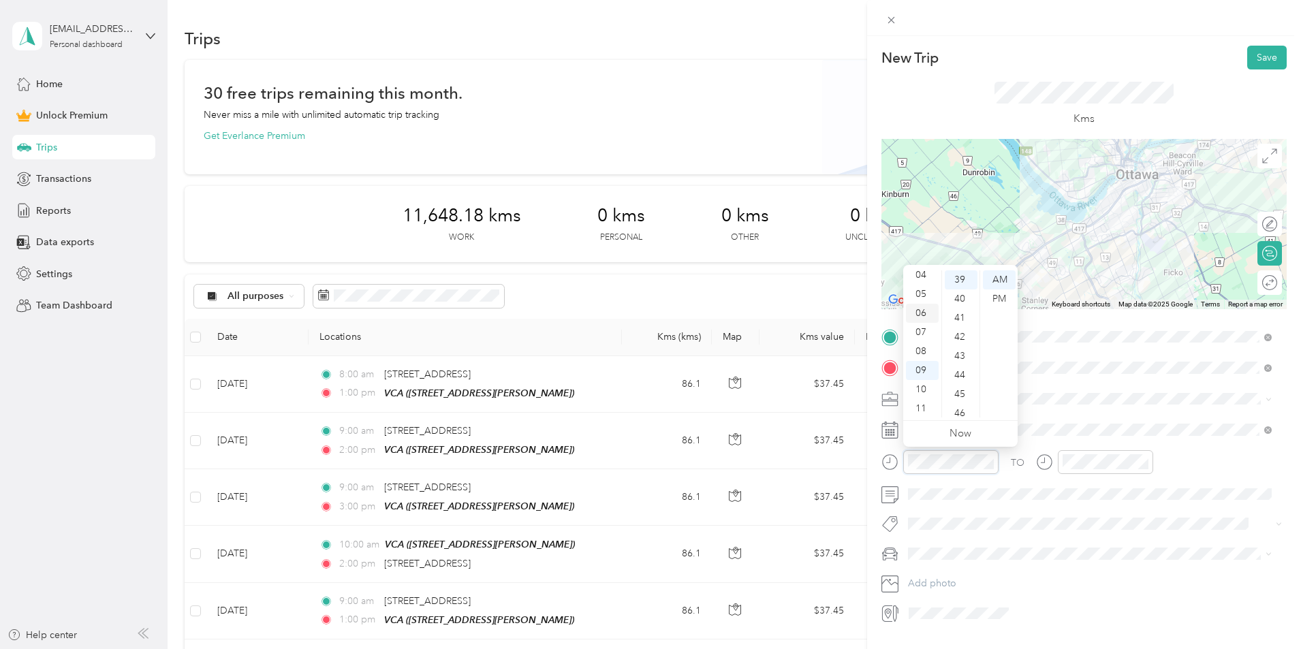
scroll to position [82, 0]
click at [926, 388] on div "10" at bounding box center [922, 389] width 33 height 19
click at [960, 274] on div "00" at bounding box center [961, 280] width 33 height 19
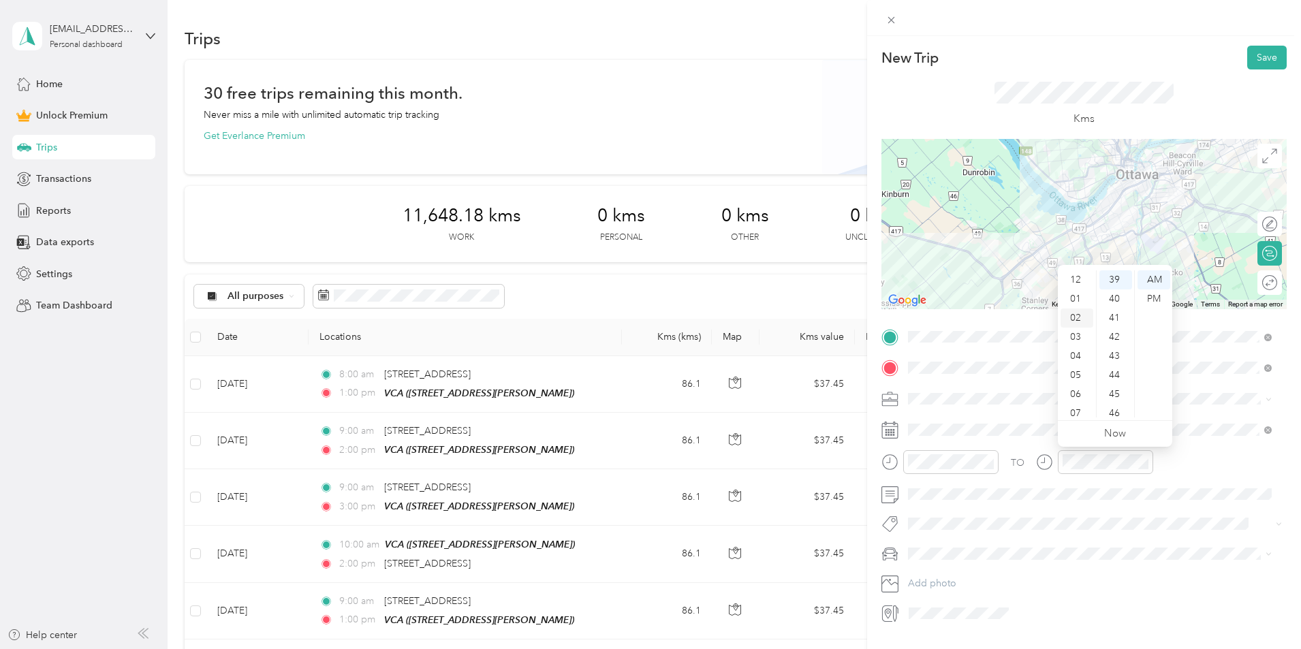
click at [1081, 314] on div "02" at bounding box center [1077, 318] width 33 height 19
click at [1115, 281] on div "00" at bounding box center [1116, 280] width 33 height 19
click at [1153, 298] on div "PM" at bounding box center [1154, 299] width 33 height 19
click at [1259, 53] on button "Save" at bounding box center [1268, 58] width 40 height 24
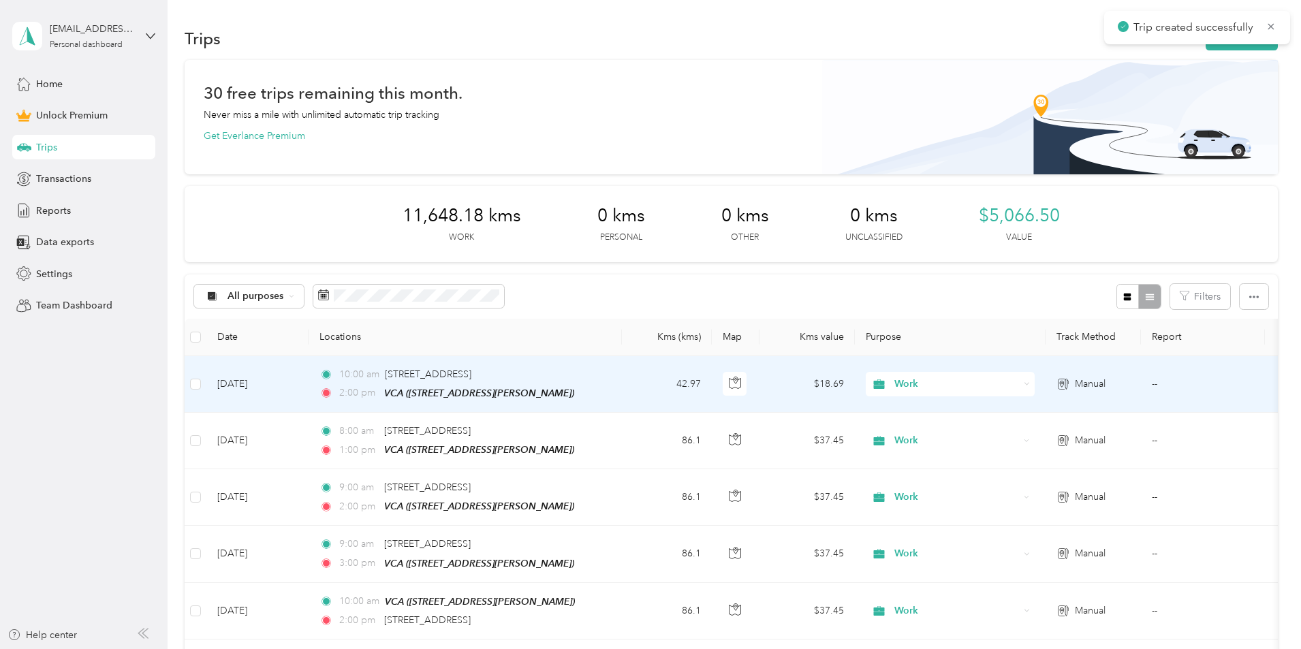
click at [622, 395] on td "10:00 am [STREET_ADDRESS], Carp 2:00 pm VCA ([STREET_ADDRESS][PERSON_NAME])" at bounding box center [465, 384] width 313 height 57
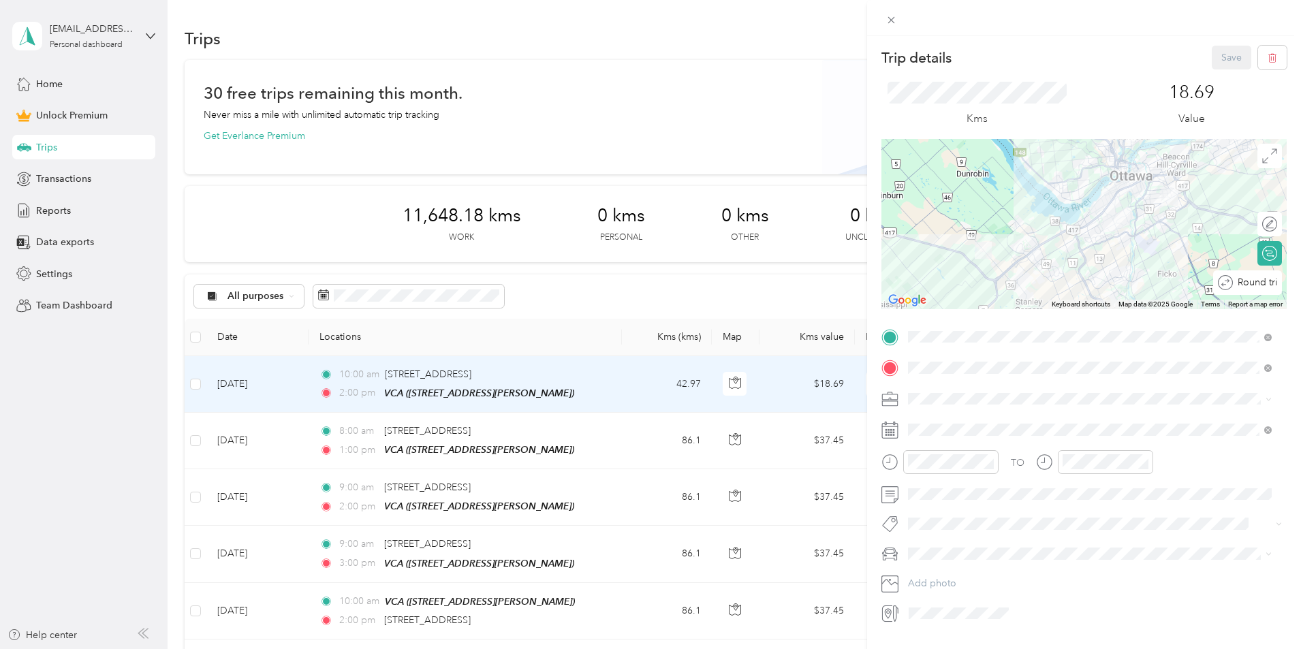
click at [1259, 286] on div "Round trip" at bounding box center [1255, 283] width 44 height 14
click at [1258, 283] on div at bounding box center [1263, 283] width 29 height 14
click at [1224, 51] on button "Save" at bounding box center [1232, 58] width 40 height 24
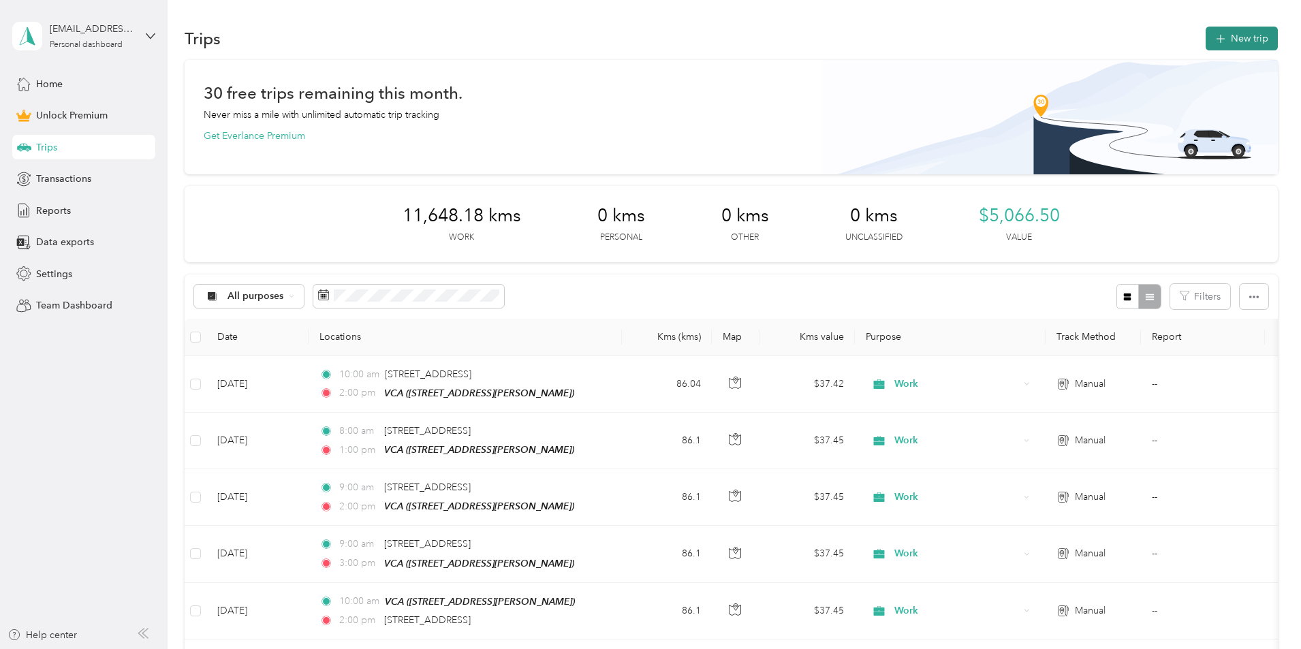
click at [1206, 29] on button "New trip" at bounding box center [1242, 39] width 72 height 24
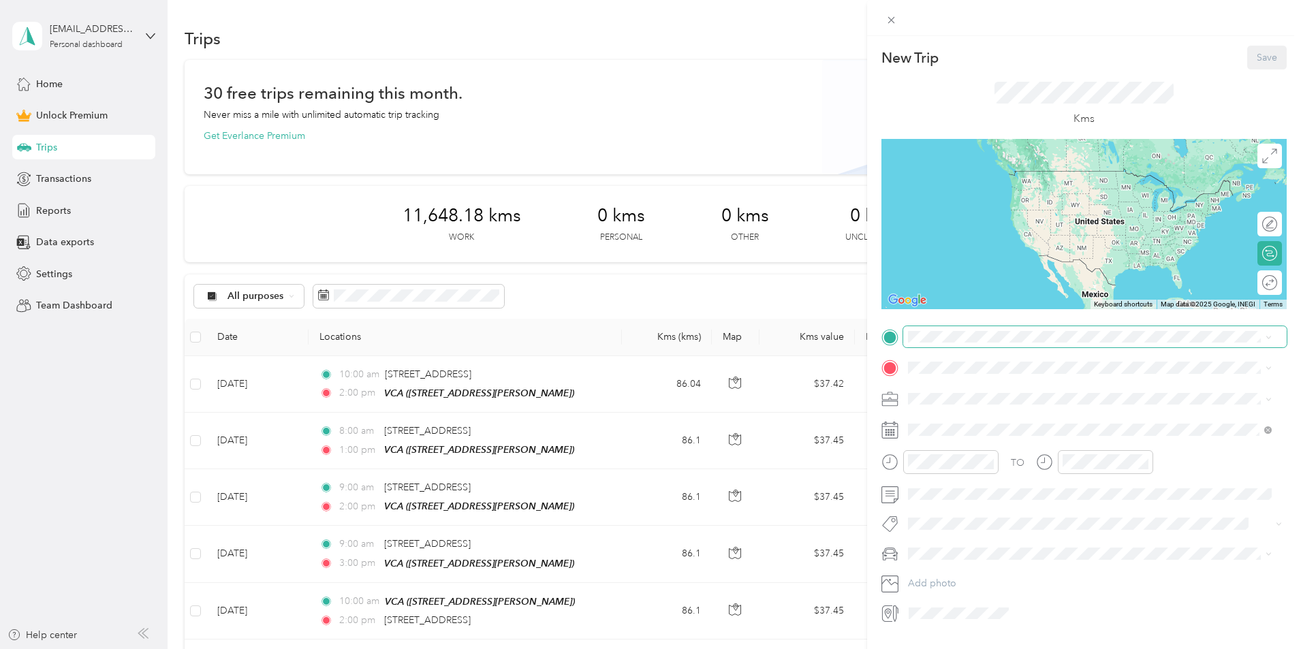
click at [1008, 344] on span at bounding box center [1096, 337] width 384 height 22
click at [1021, 386] on span "[STREET_ADDRESS]" at bounding box center [977, 386] width 87 height 12
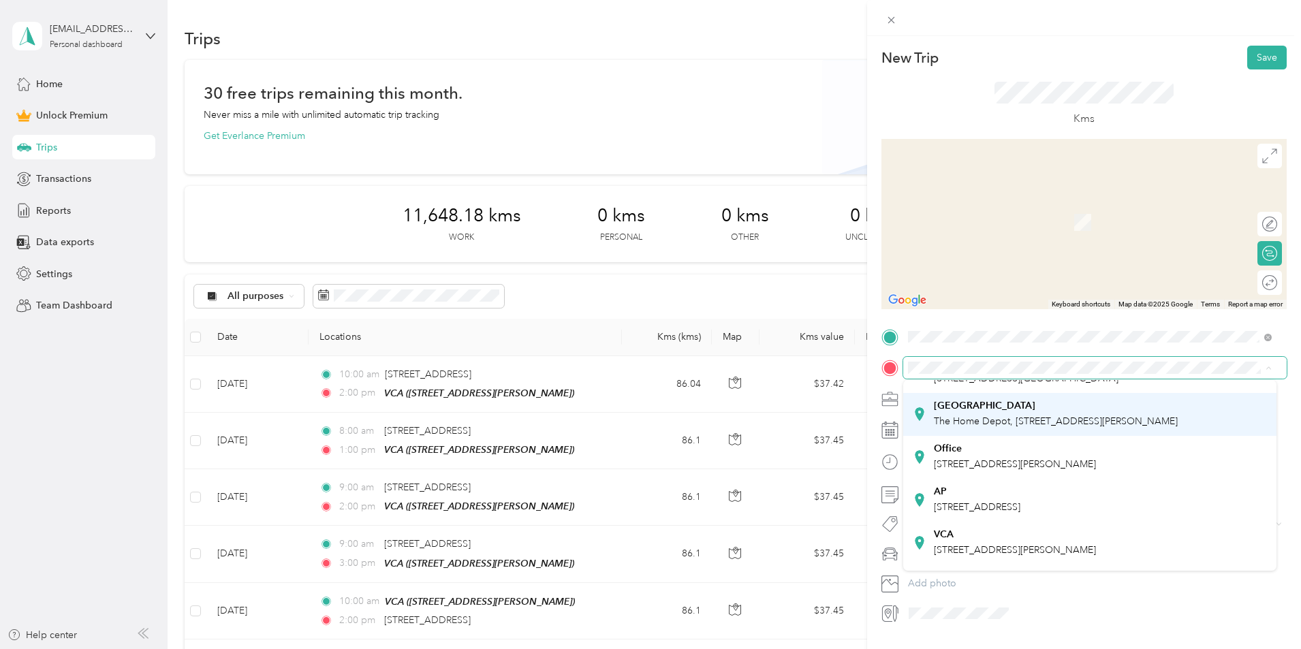
scroll to position [136, 0]
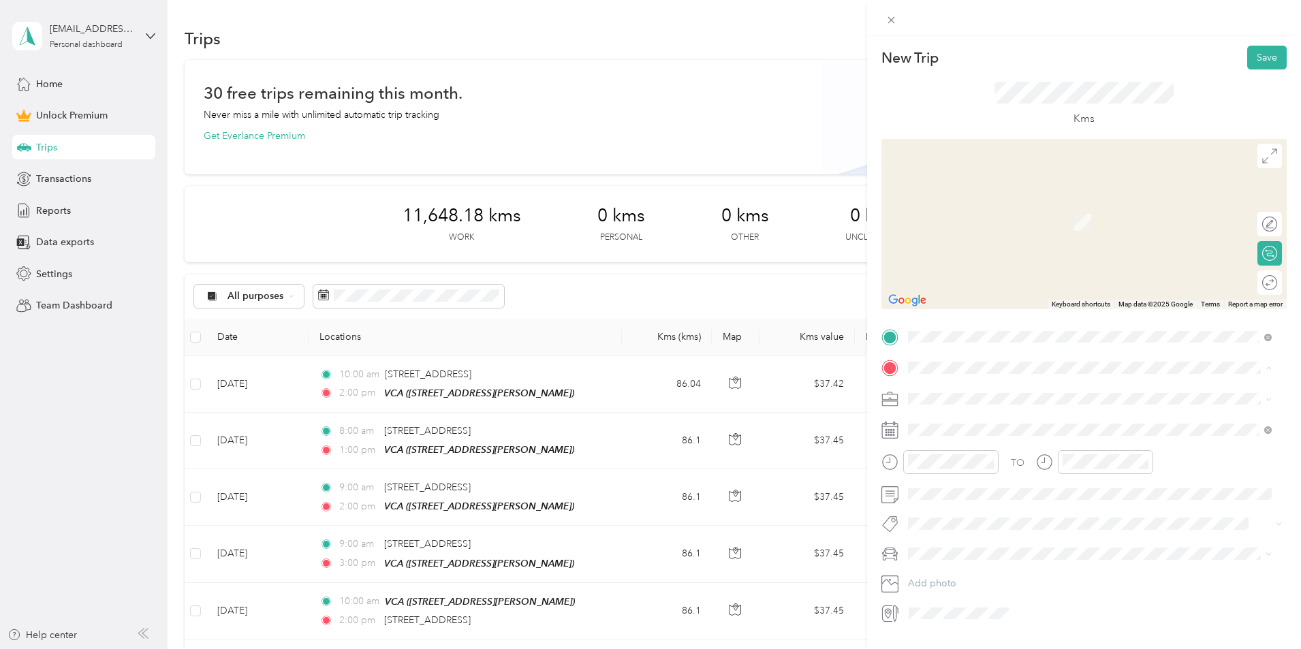
click at [1015, 478] on div "VCA" at bounding box center [1015, 471] width 162 height 12
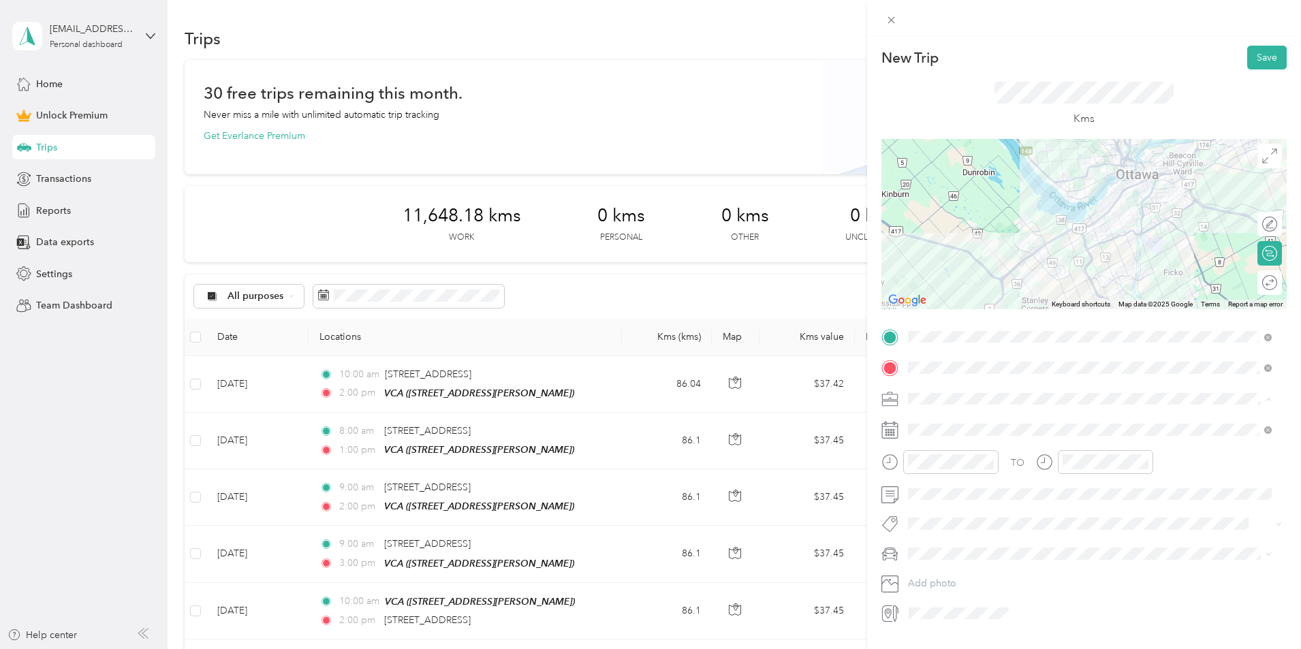
click at [961, 429] on li "Work" at bounding box center [1090, 423] width 373 height 24
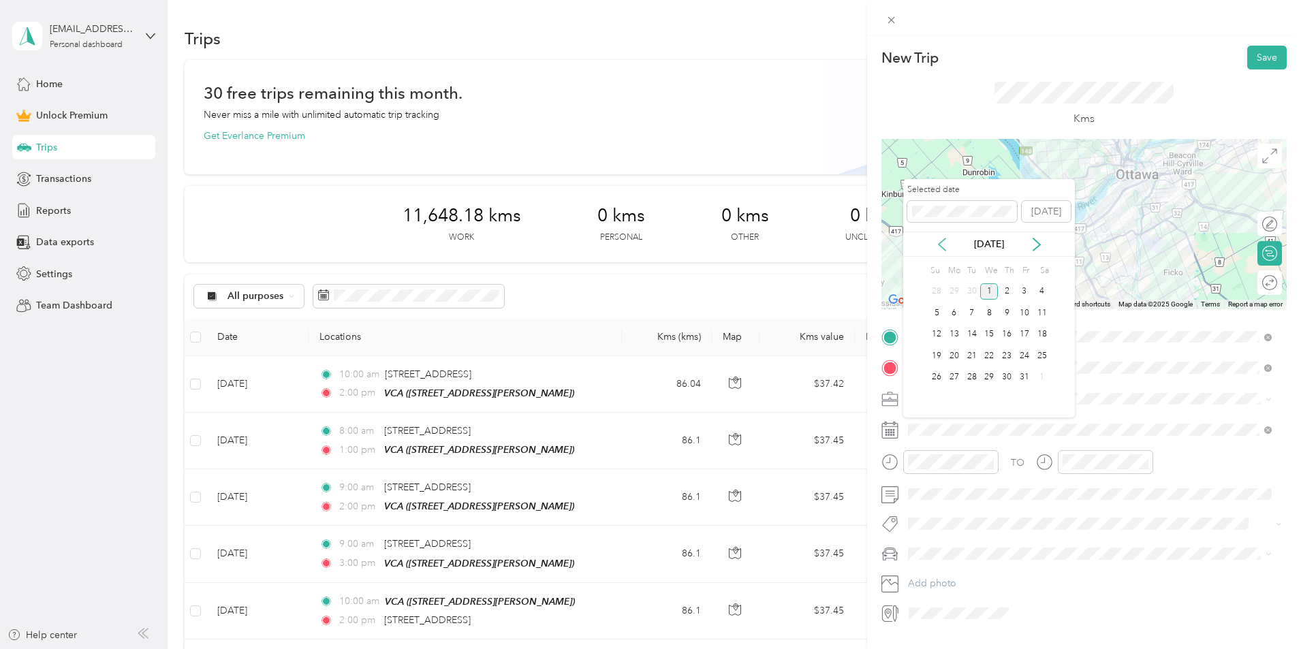
click at [942, 244] on icon at bounding box center [943, 245] width 14 height 14
click at [1004, 334] on div "18" at bounding box center [1007, 334] width 18 height 17
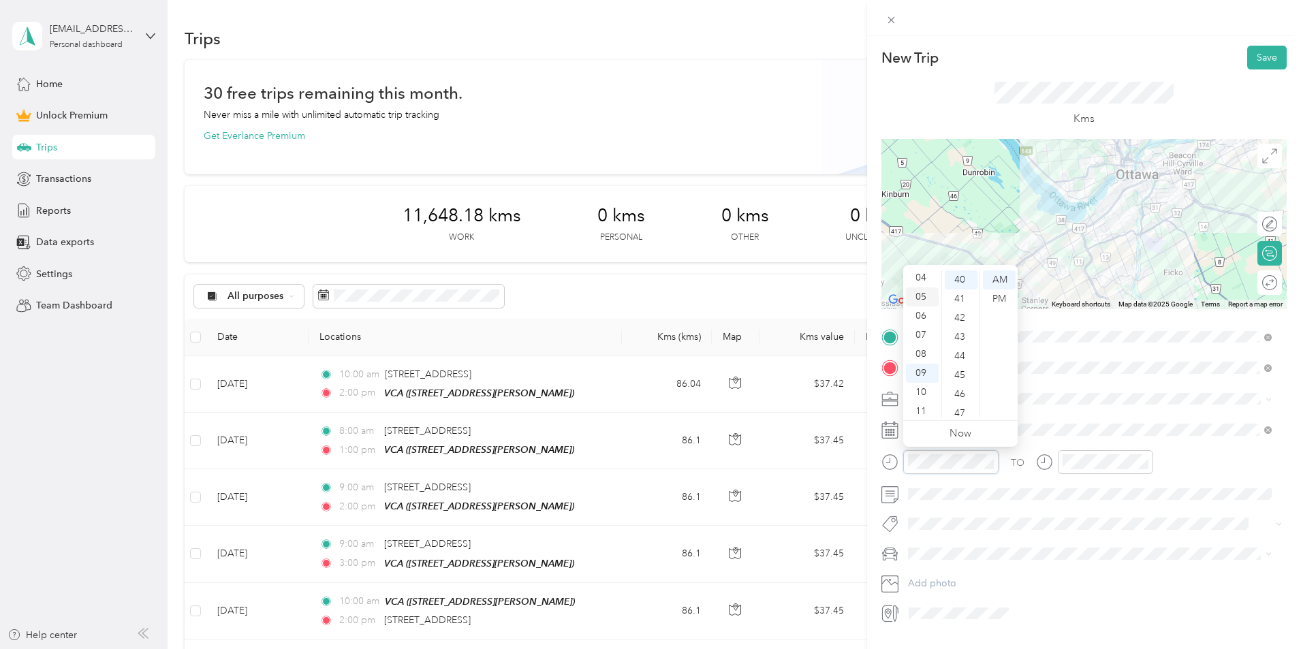
scroll to position [82, 0]
click at [925, 403] on div "11" at bounding box center [922, 408] width 33 height 19
click at [960, 283] on div "00" at bounding box center [961, 280] width 33 height 19
click at [1075, 451] on div at bounding box center [1105, 462] width 95 height 24
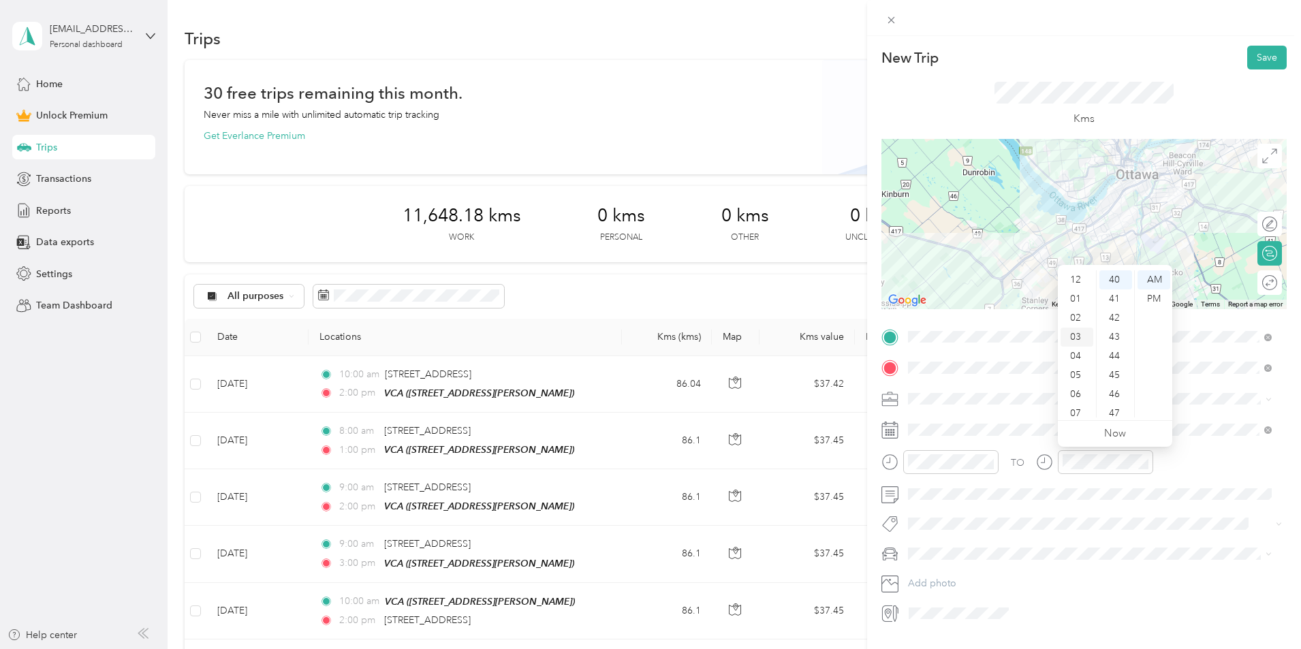
click at [1084, 337] on div "03" at bounding box center [1077, 337] width 33 height 19
click at [1117, 277] on div "00" at bounding box center [1116, 280] width 33 height 19
click at [1152, 302] on div "PM" at bounding box center [1154, 299] width 33 height 19
click at [1248, 55] on button "Save" at bounding box center [1268, 58] width 40 height 24
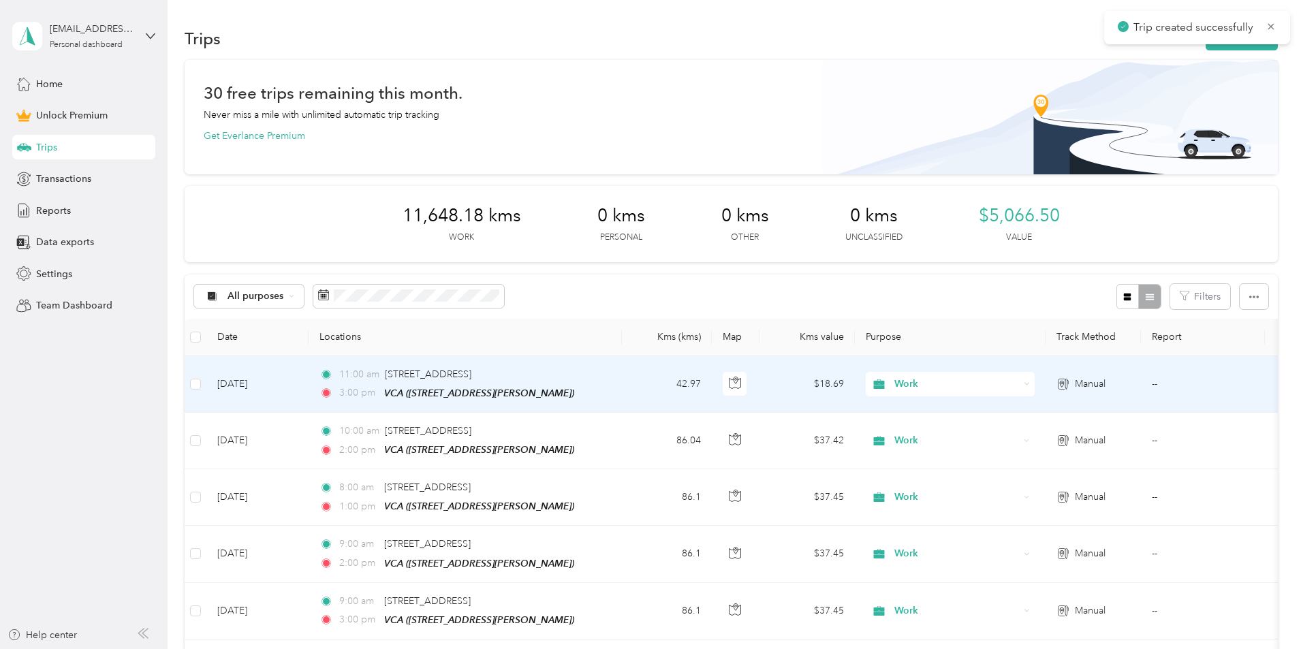
click at [712, 382] on td "42.97" at bounding box center [667, 384] width 90 height 57
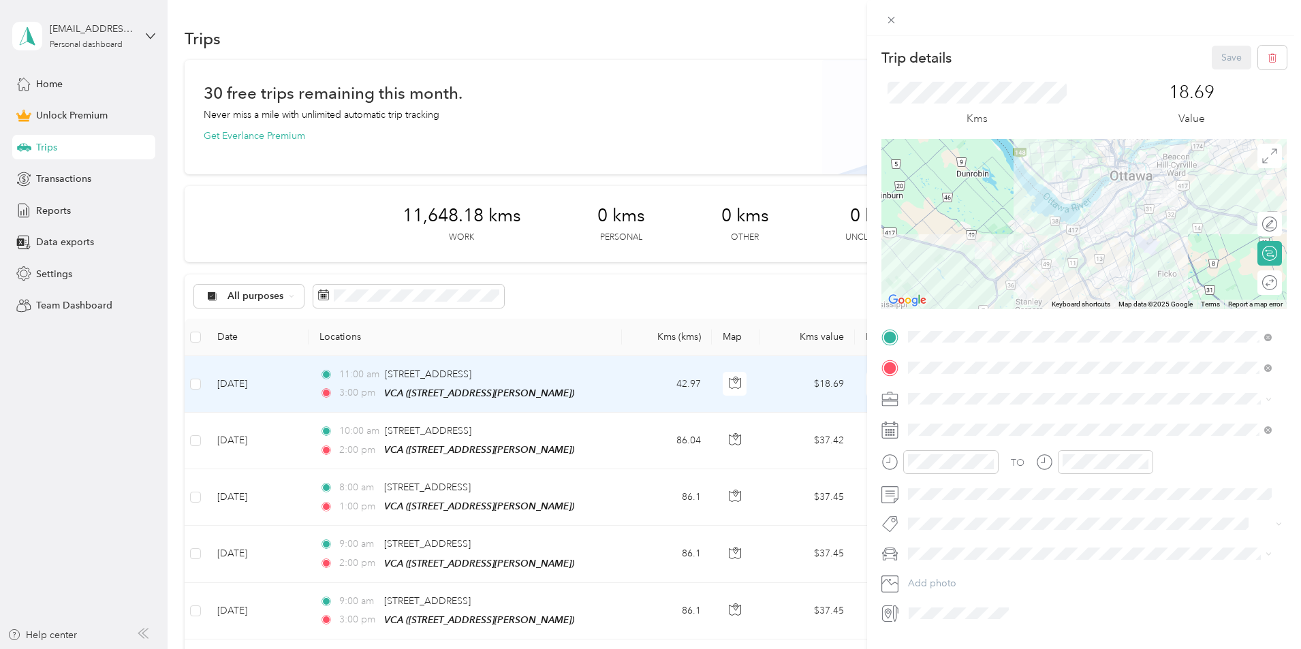
click at [1263, 286] on circle at bounding box center [1270, 283] width 14 height 14
click at [1257, 286] on div at bounding box center [1263, 283] width 29 height 14
click at [1212, 61] on button "Save" at bounding box center [1232, 58] width 40 height 24
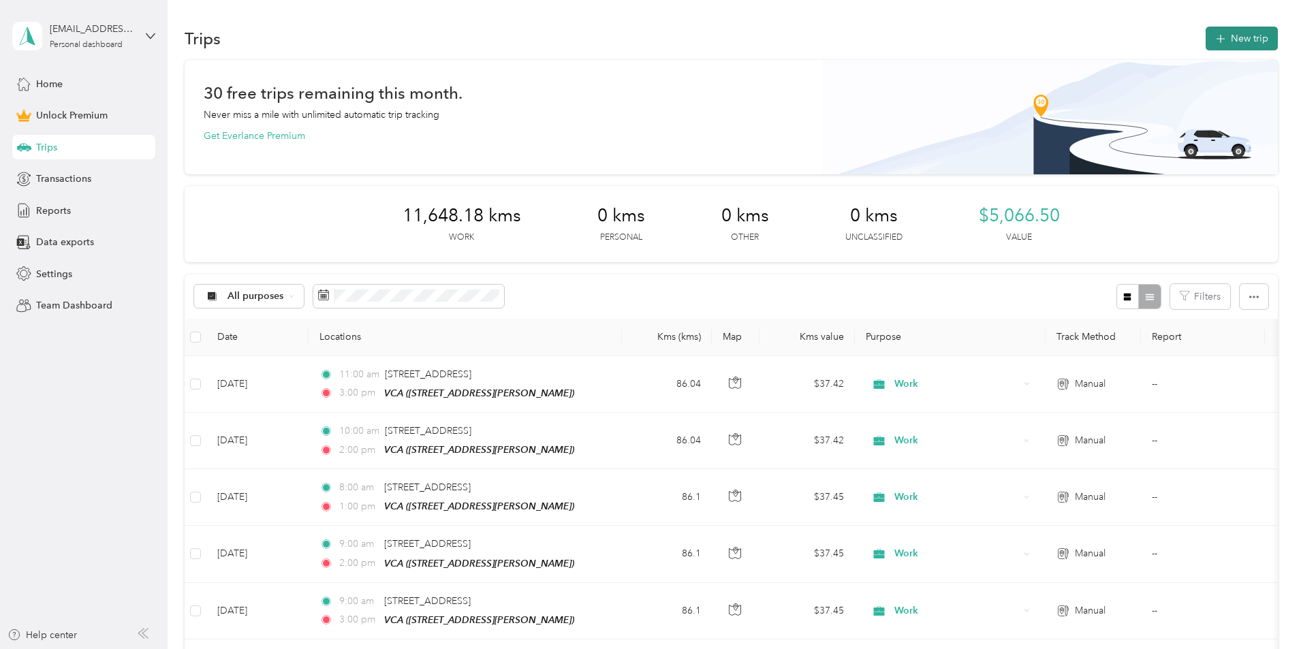
click at [1206, 38] on button "New trip" at bounding box center [1242, 39] width 72 height 24
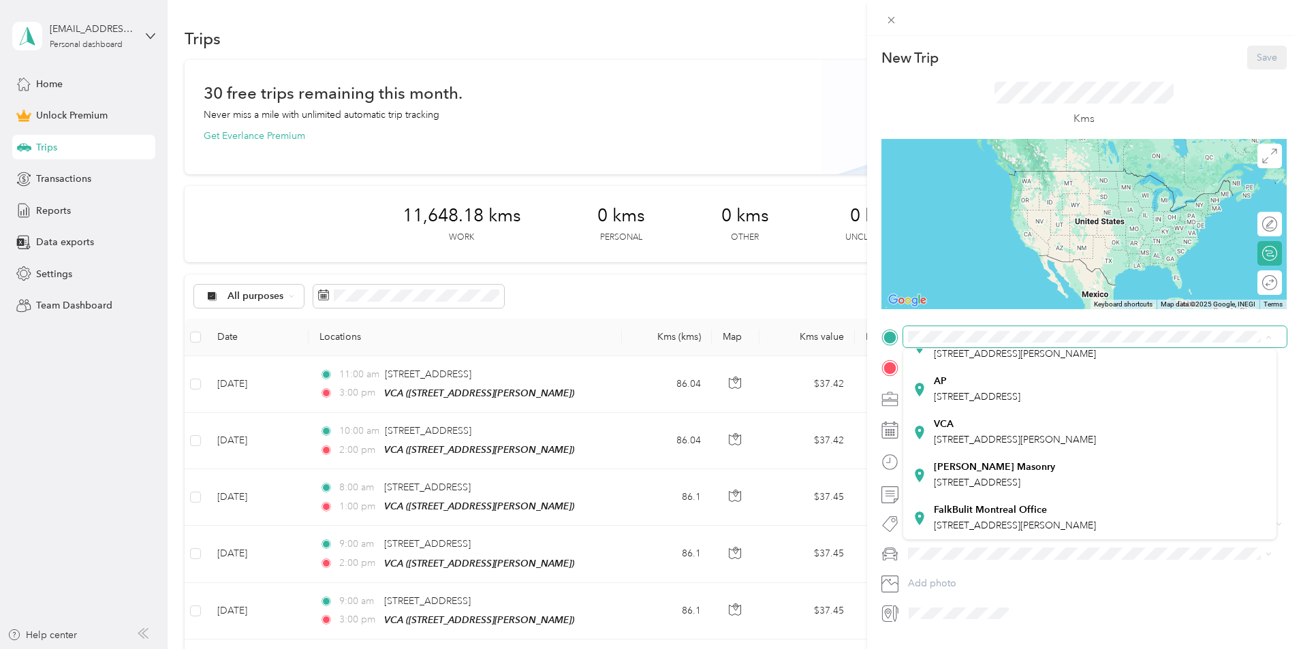
scroll to position [196, 0]
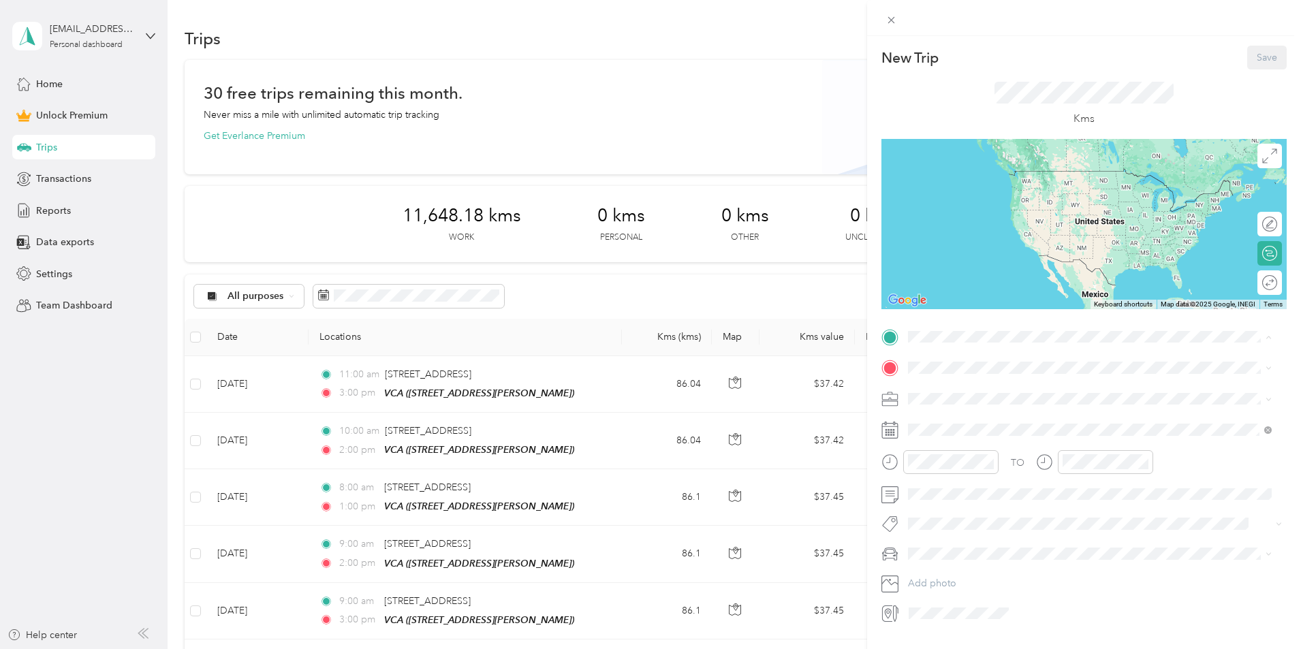
click at [1036, 418] on div "VCA [STREET_ADDRESS][PERSON_NAME]" at bounding box center [1015, 432] width 162 height 29
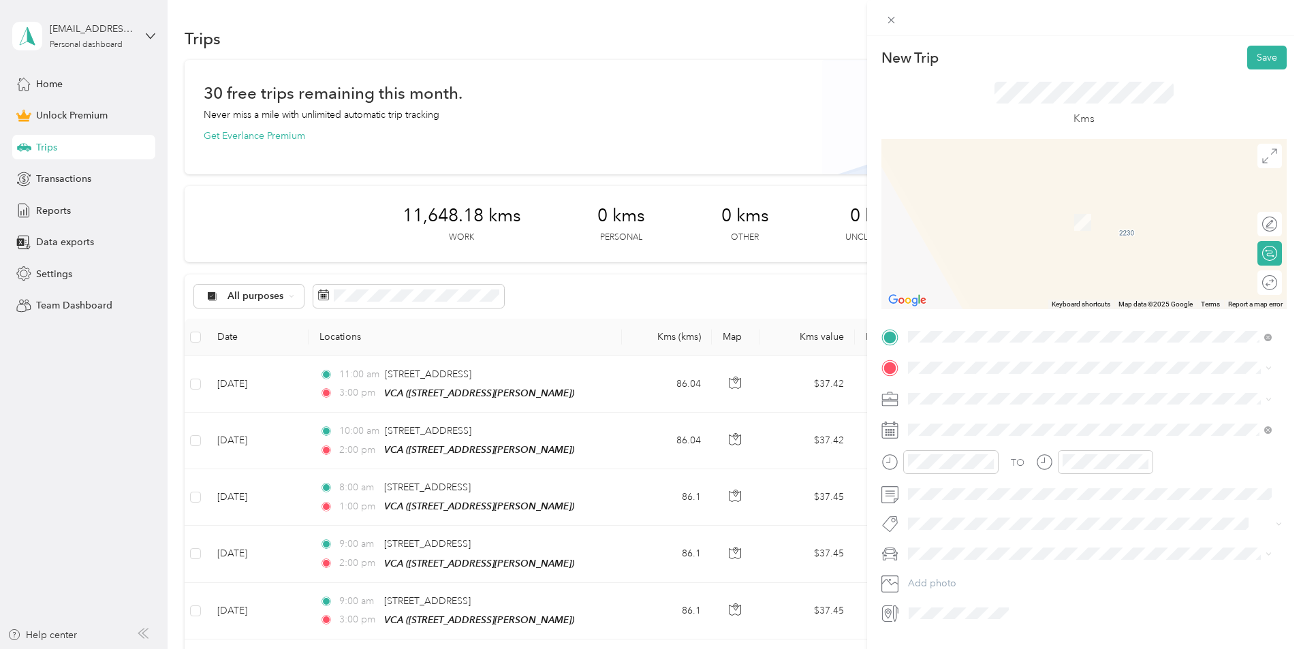
click at [874, 305] on form "New Trip Save This trip cannot be edited because it is either under review, app…" at bounding box center [1084, 335] width 434 height 579
click at [949, 358] on span at bounding box center [1096, 368] width 384 height 22
click at [988, 420] on span "[STREET_ADDRESS]" at bounding box center [977, 417] width 87 height 12
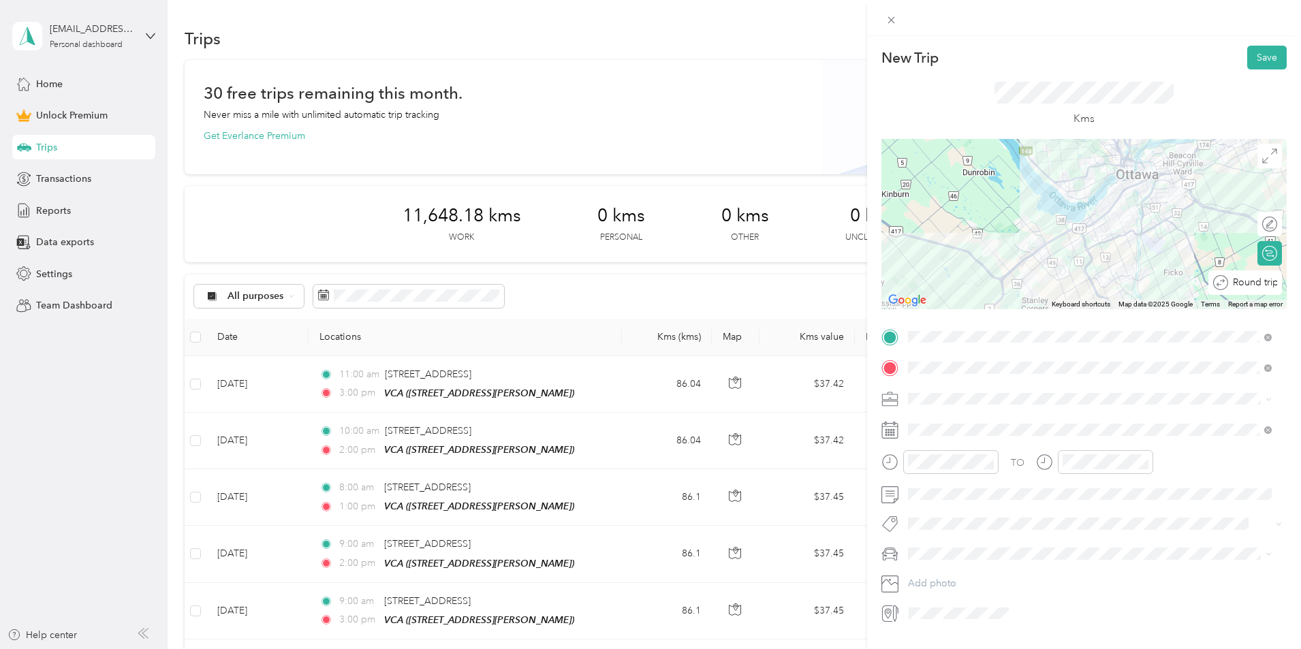
click at [1262, 285] on div "Round trip" at bounding box center [1246, 283] width 74 height 25
click at [1262, 282] on div at bounding box center [1263, 283] width 29 height 14
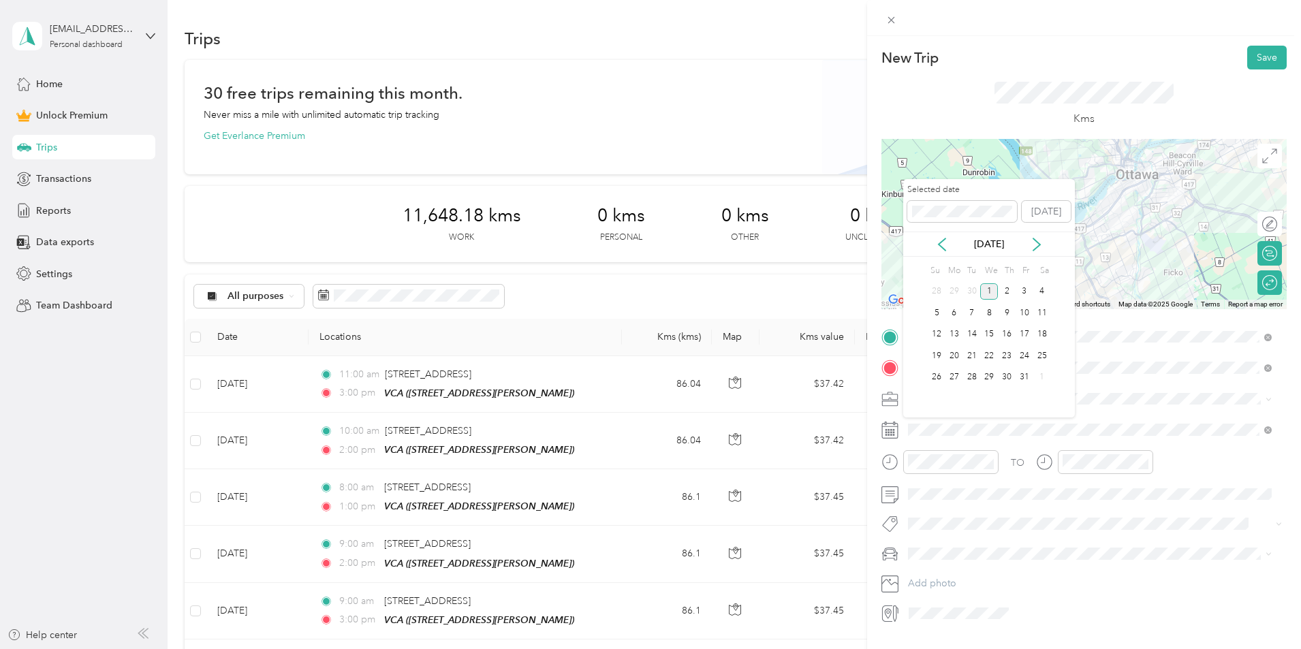
click at [940, 235] on div "[DATE]" at bounding box center [990, 244] width 172 height 25
click at [943, 241] on icon at bounding box center [942, 244] width 7 height 12
click at [953, 352] on div "22" at bounding box center [955, 356] width 18 height 17
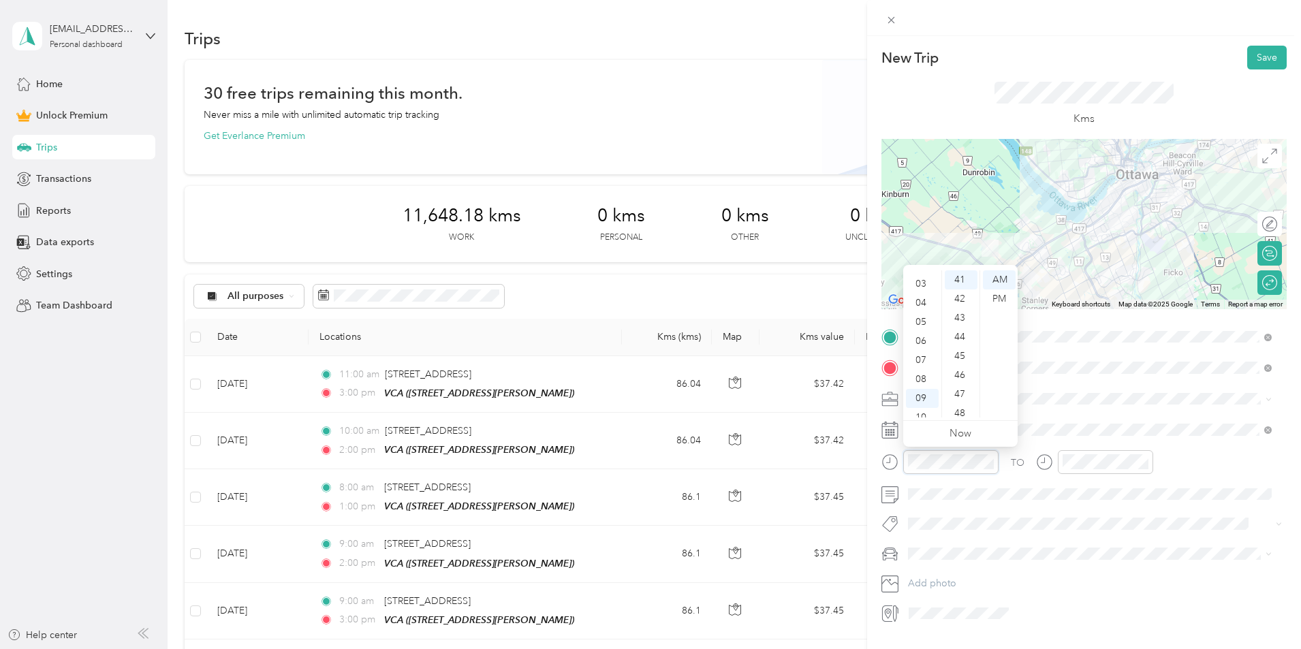
scroll to position [82, 0]
click at [927, 369] on div "09" at bounding box center [922, 369] width 33 height 19
click at [961, 277] on div "00" at bounding box center [961, 280] width 33 height 19
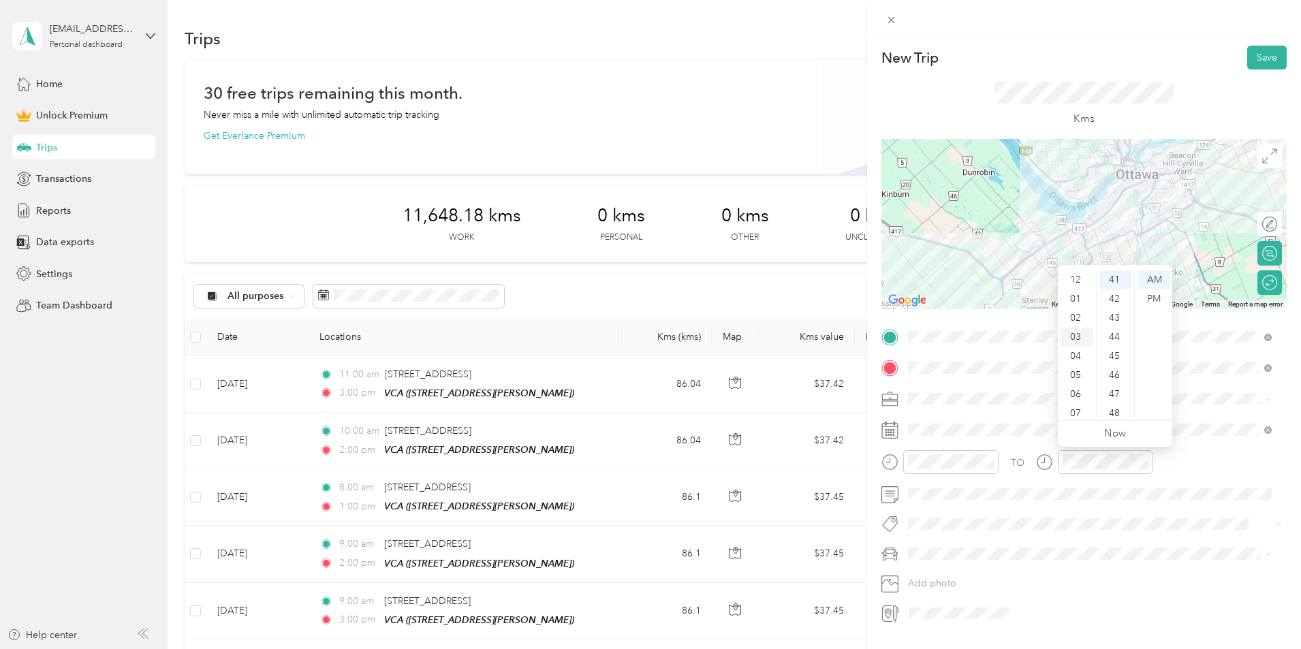
click at [1075, 316] on div "02" at bounding box center [1077, 318] width 33 height 19
click at [1115, 274] on div "00" at bounding box center [1116, 280] width 33 height 19
click at [1154, 294] on div "PM" at bounding box center [1154, 299] width 33 height 19
click at [1253, 53] on button "Save" at bounding box center [1268, 58] width 40 height 24
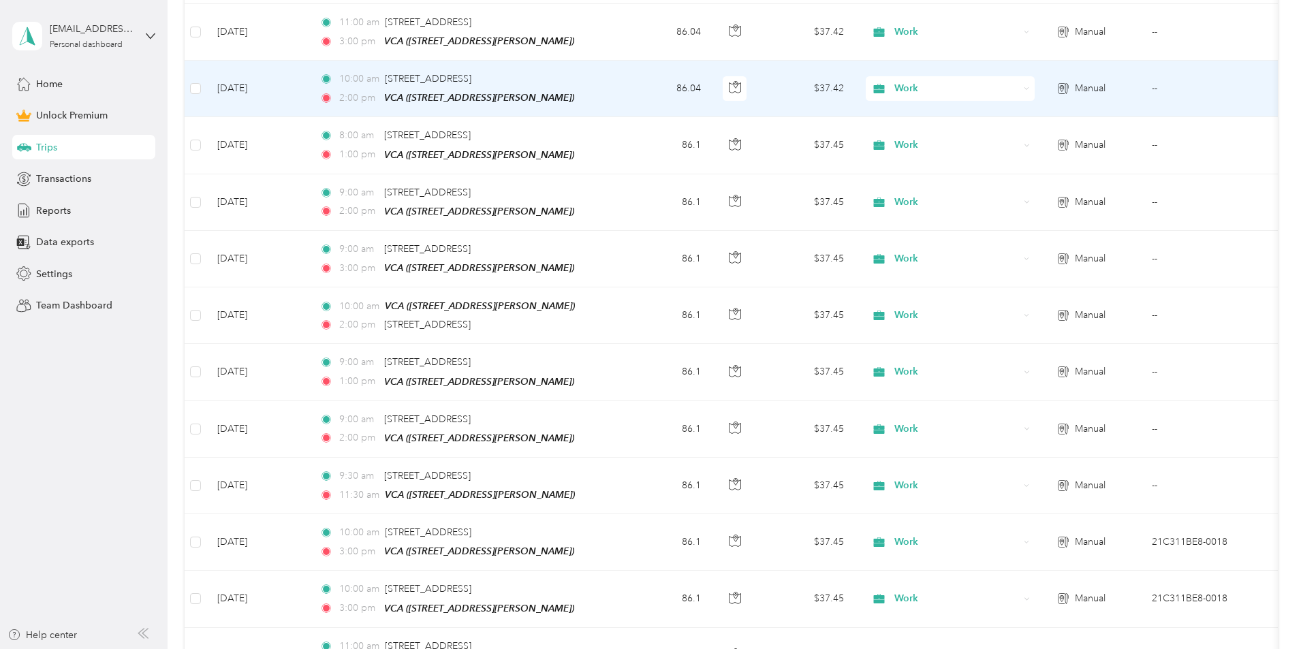
scroll to position [273, 0]
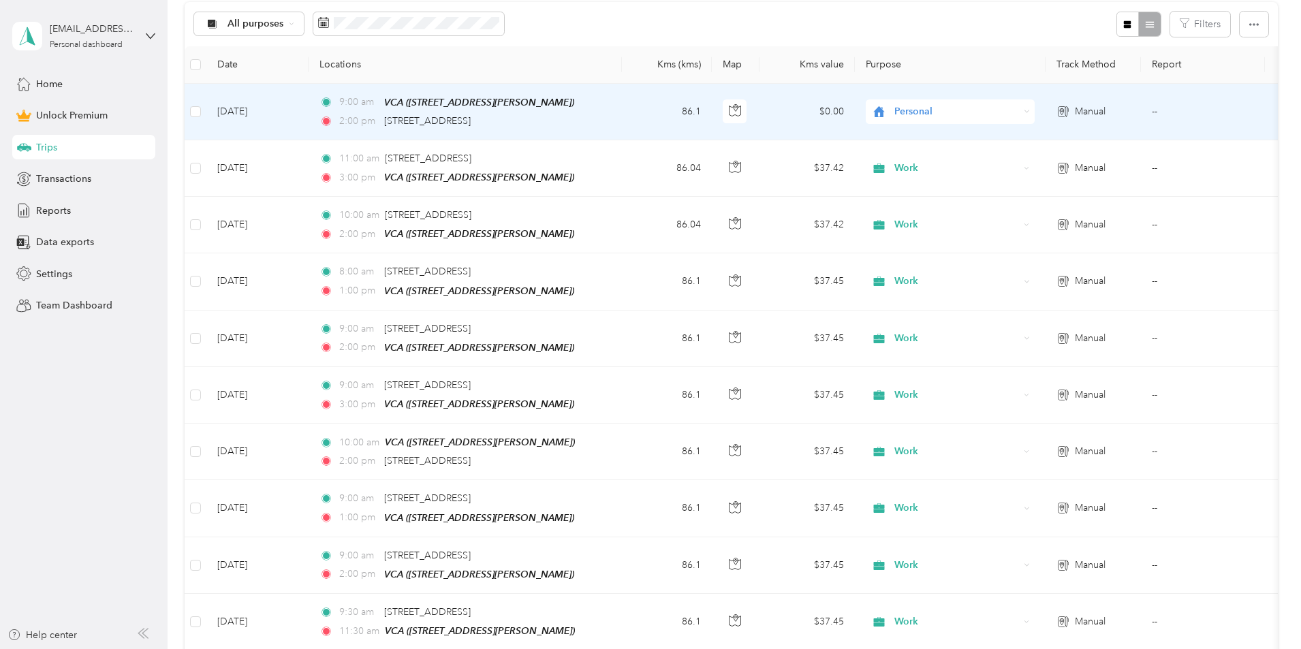
click at [1035, 115] on div "Personal" at bounding box center [950, 111] width 169 height 25
click at [1051, 138] on span "Work" at bounding box center [1054, 136] width 126 height 14
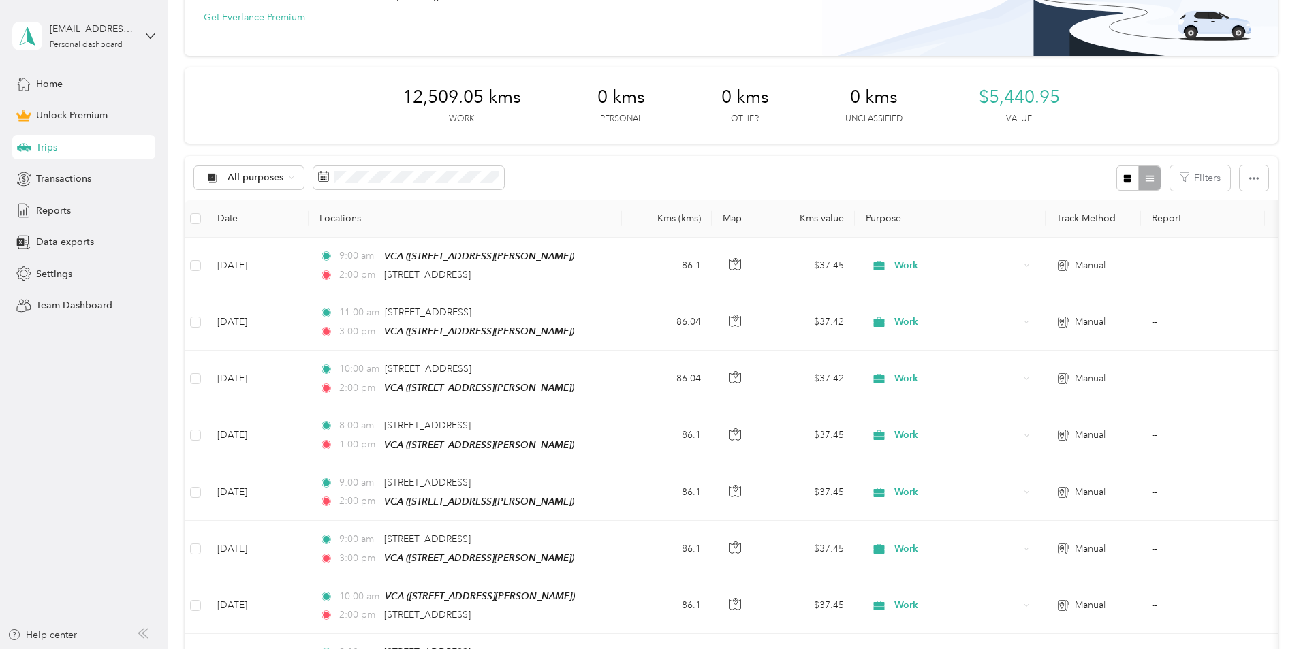
scroll to position [0, 0]
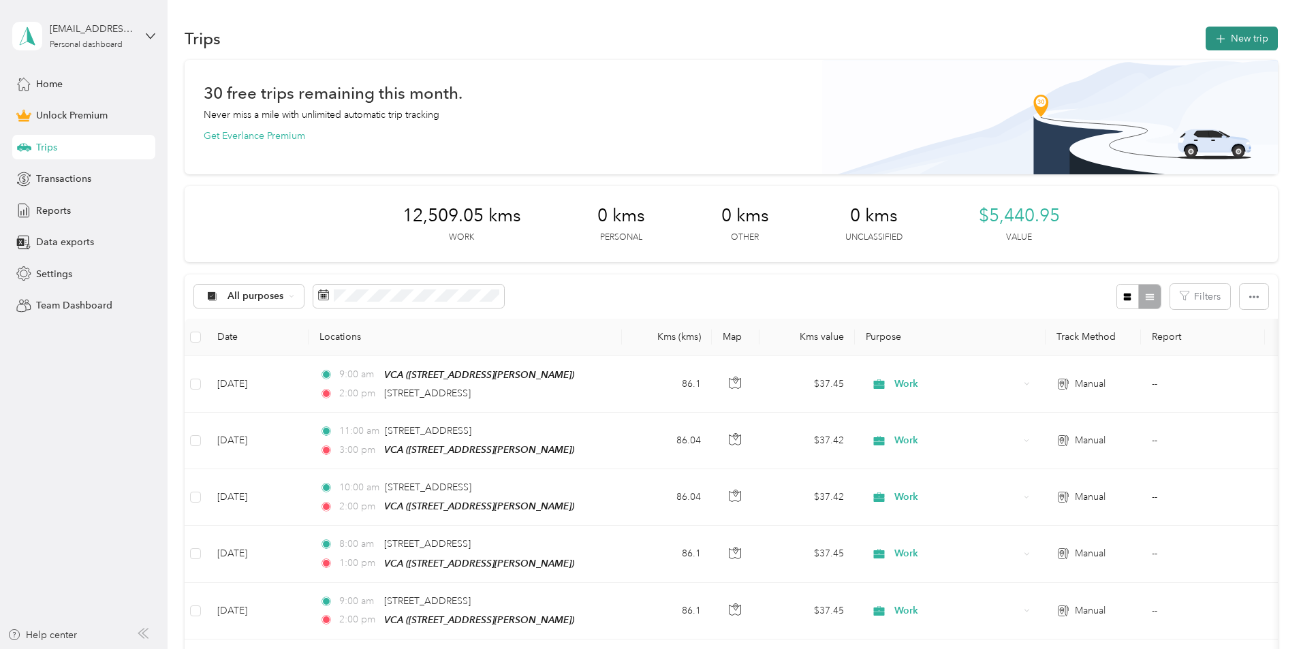
click at [1206, 39] on button "New trip" at bounding box center [1242, 39] width 72 height 24
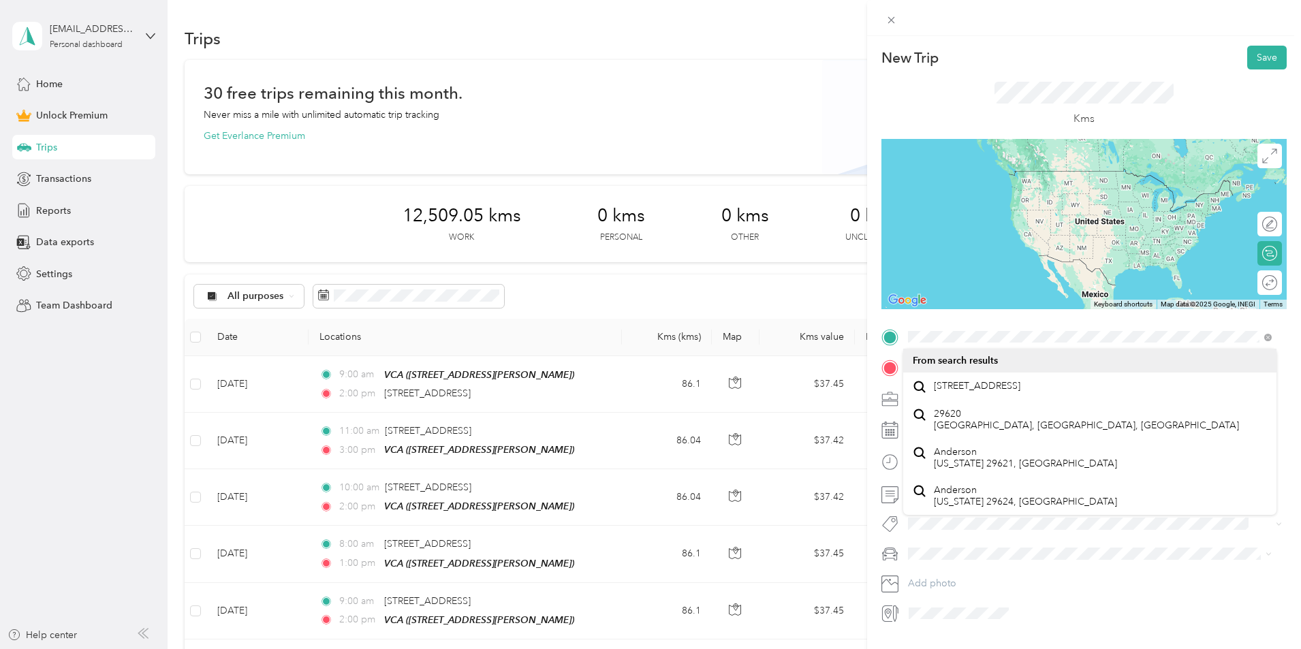
click at [1021, 392] on span "[STREET_ADDRESS]" at bounding box center [977, 386] width 87 height 12
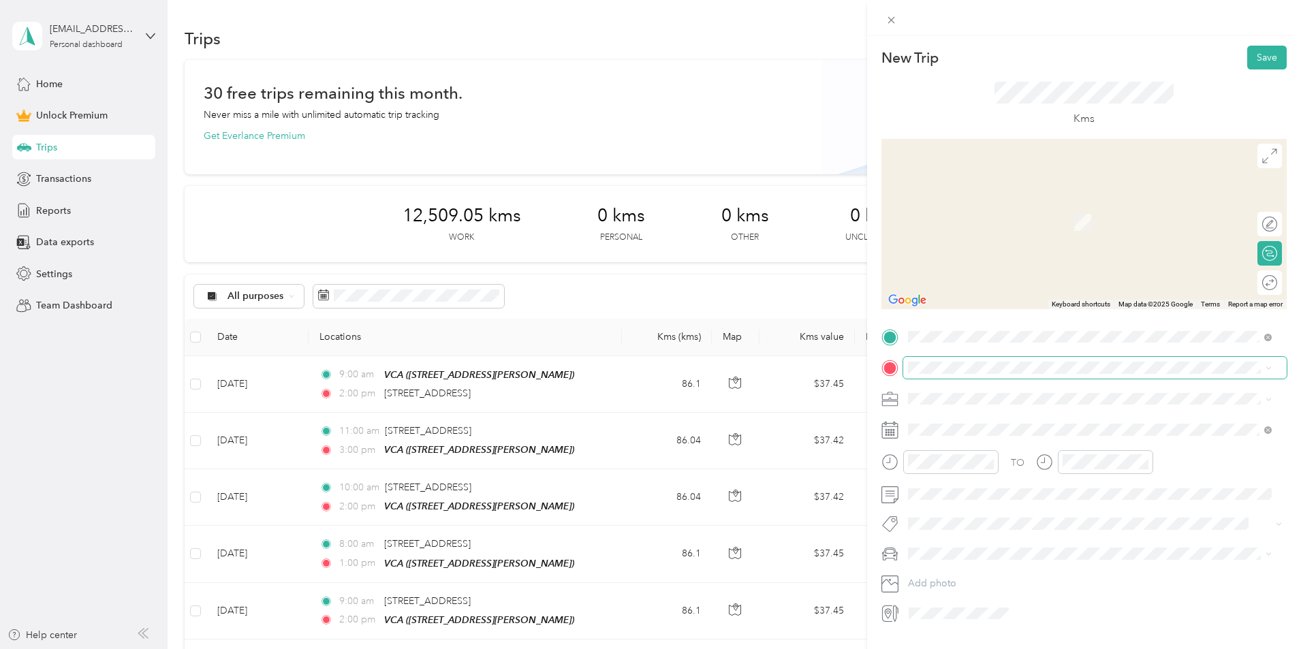
click at [1013, 375] on span at bounding box center [1096, 368] width 384 height 22
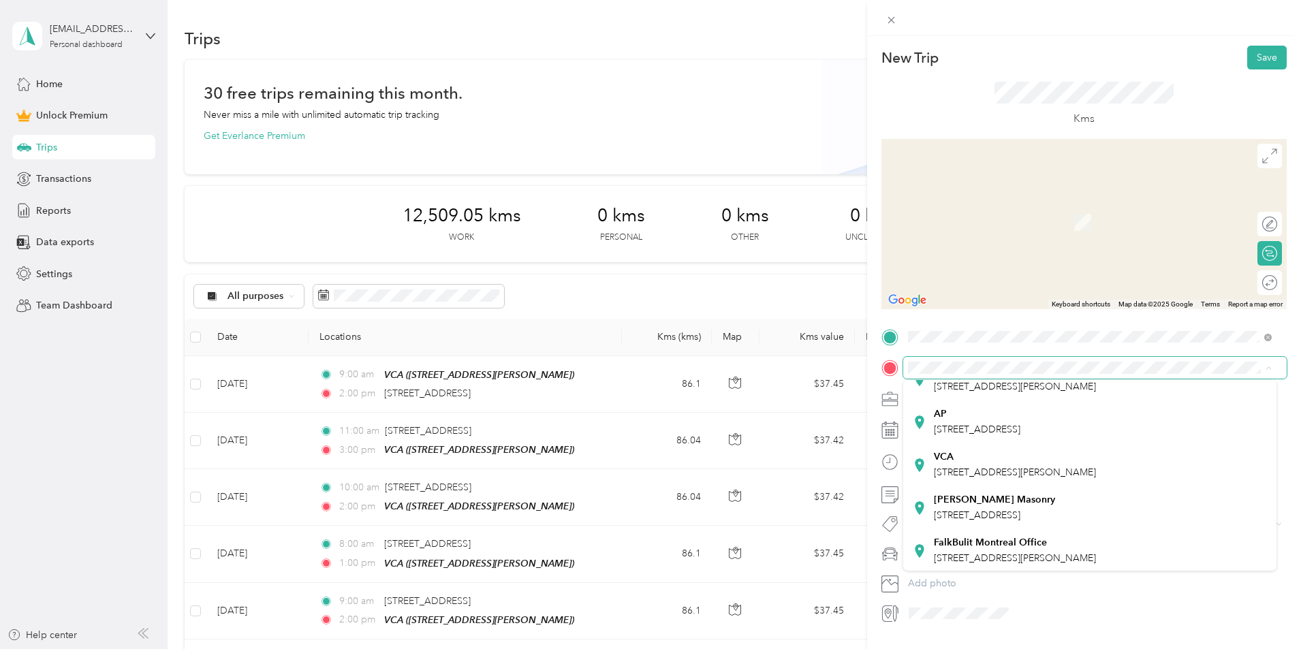
scroll to position [196, 0]
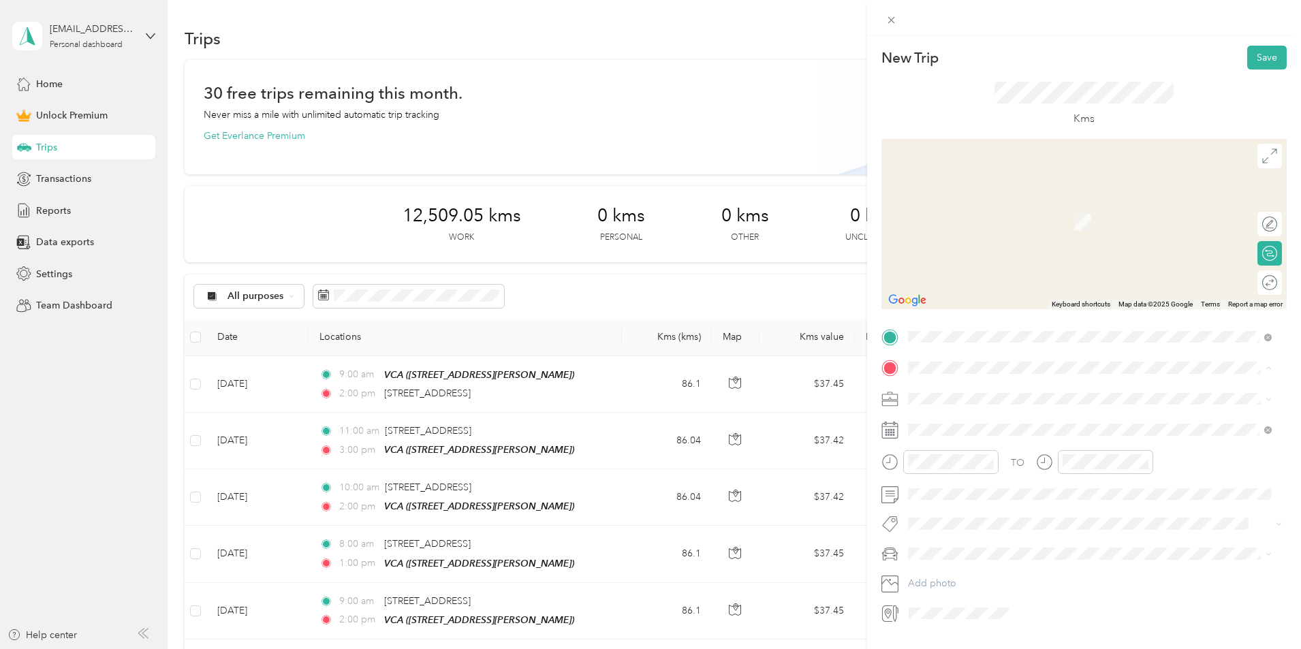
click at [1008, 449] on div "VCA [STREET_ADDRESS][PERSON_NAME]" at bounding box center [1015, 463] width 162 height 29
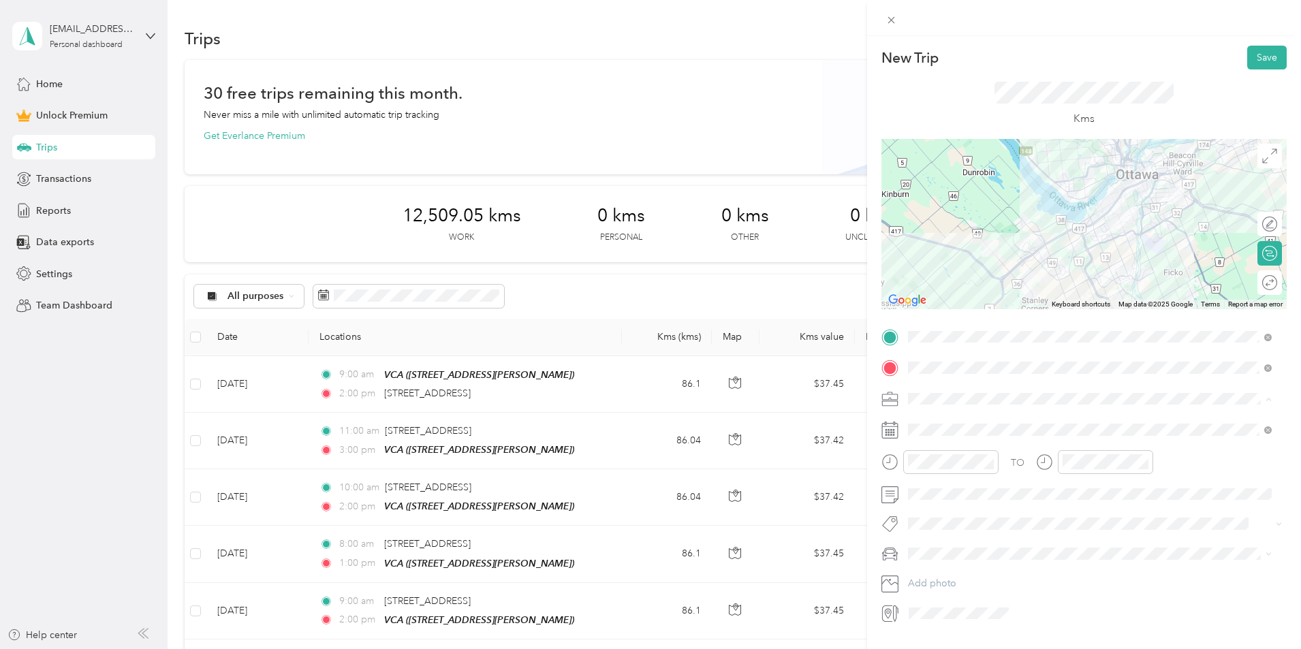
click at [946, 432] on ol "Work Personal Other Other Charity Medical Moving Commute" at bounding box center [1090, 506] width 373 height 191
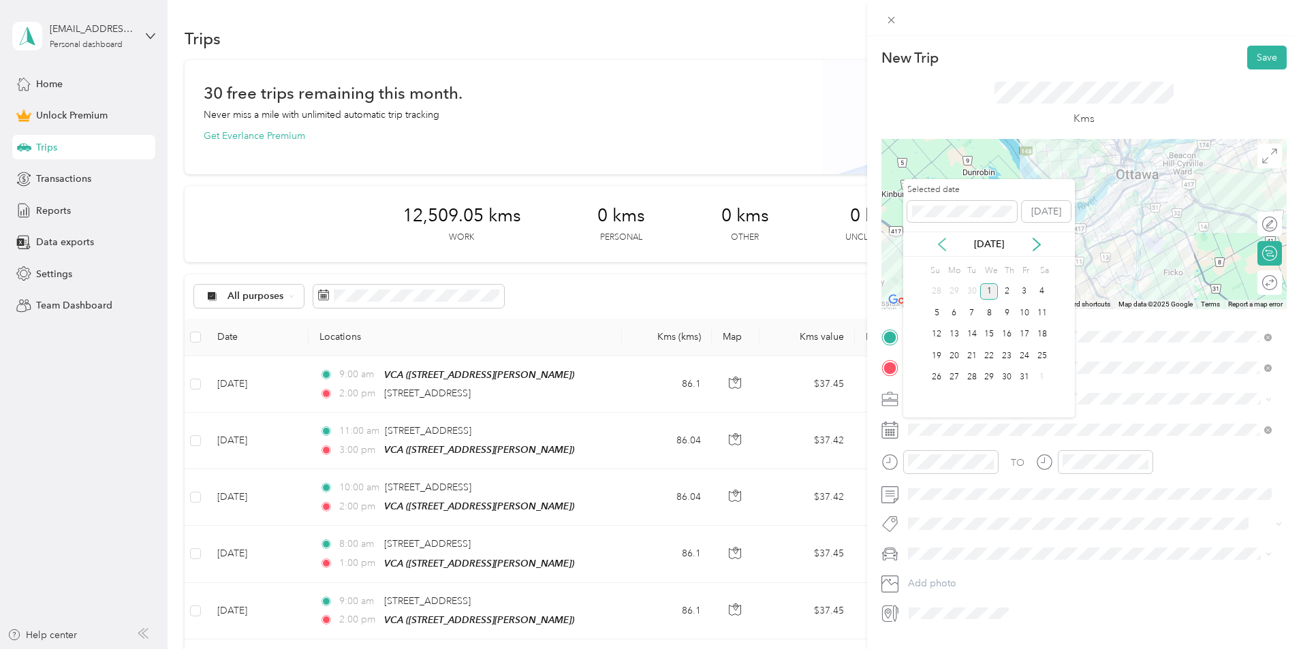
click at [944, 247] on icon at bounding box center [943, 245] width 14 height 14
click at [985, 354] on div "24" at bounding box center [990, 356] width 18 height 17
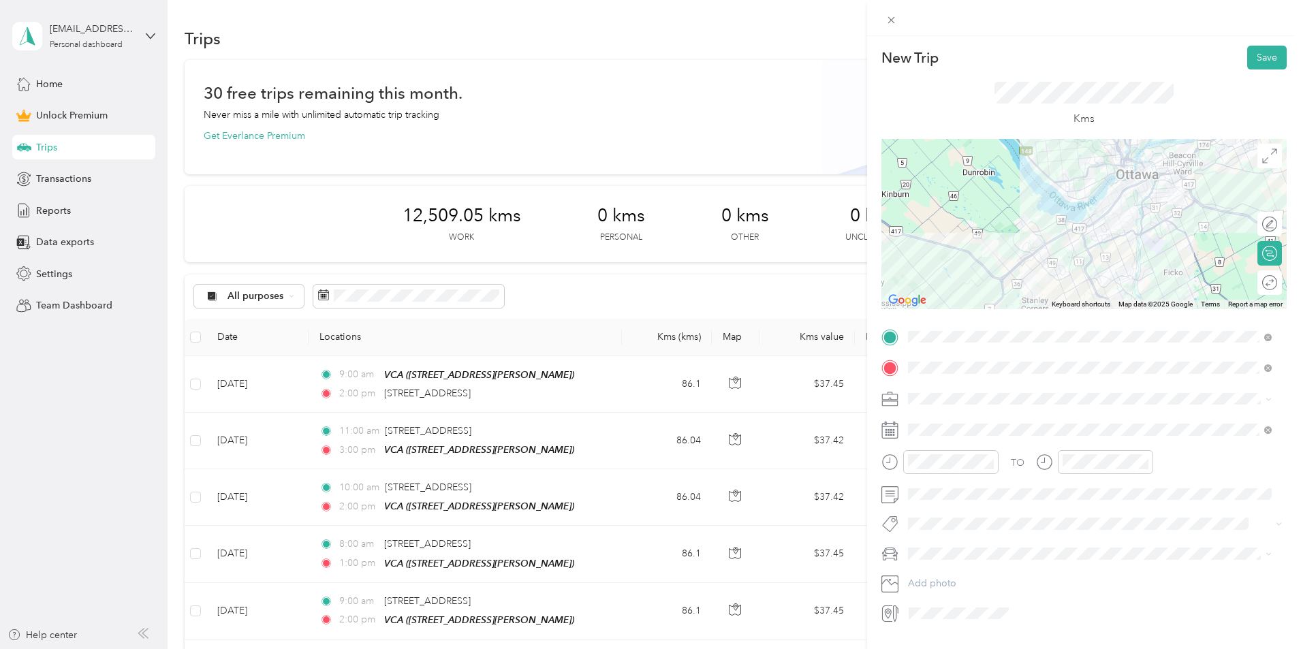
click at [988, 404] on span at bounding box center [1096, 399] width 384 height 22
click at [976, 420] on div "Work" at bounding box center [1090, 423] width 354 height 14
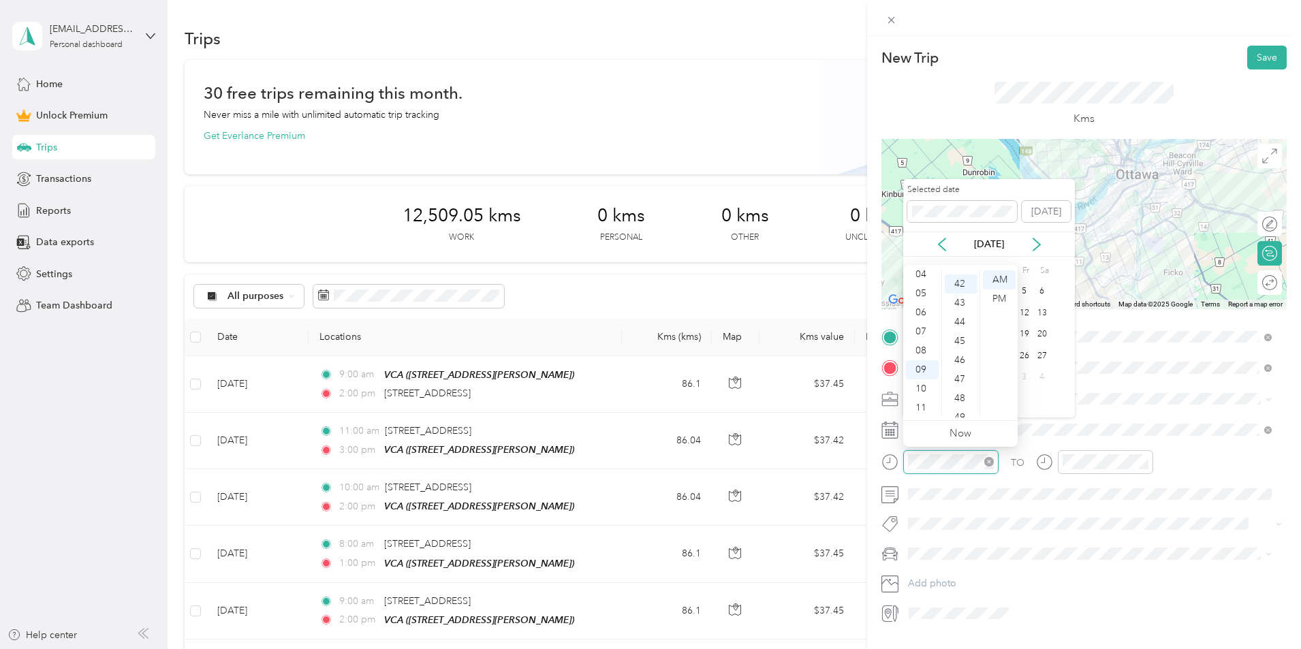
scroll to position [801, 0]
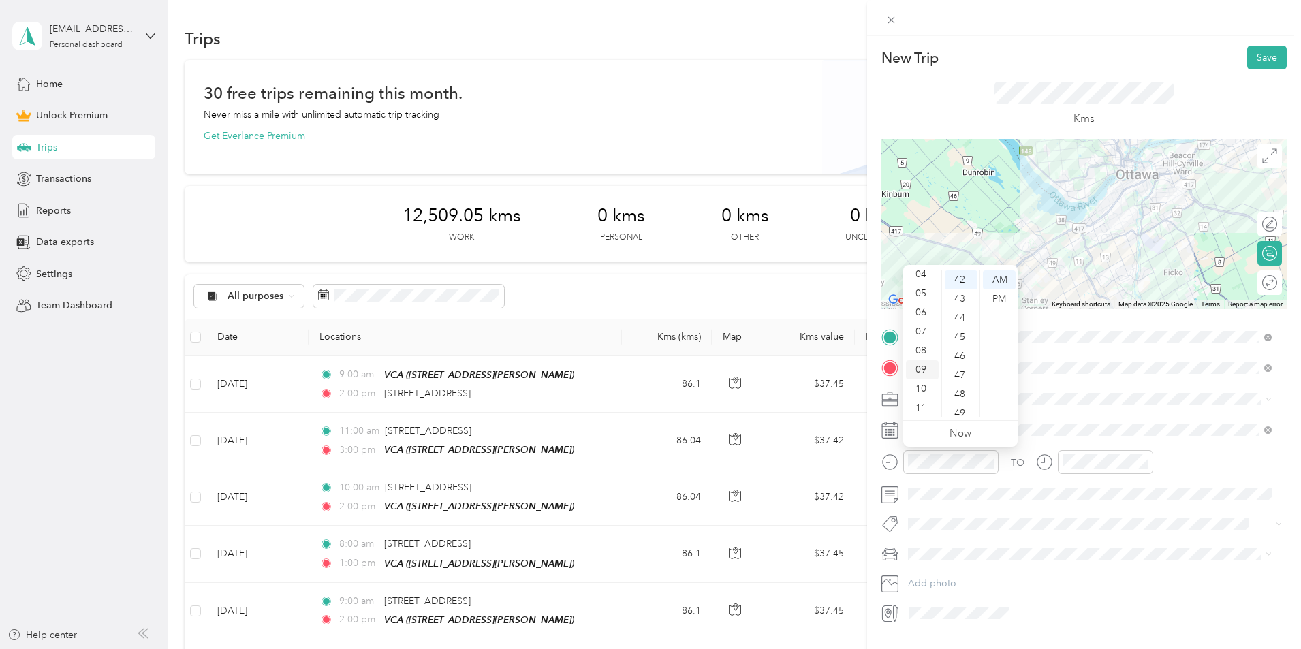
click at [925, 375] on div "09" at bounding box center [922, 369] width 33 height 19
drag, startPoint x: 965, startPoint y: 277, endPoint x: 975, endPoint y: 292, distance: 18.1
click at [966, 277] on div "00" at bounding box center [961, 280] width 33 height 19
click at [1088, 457] on div at bounding box center [1105, 462] width 95 height 24
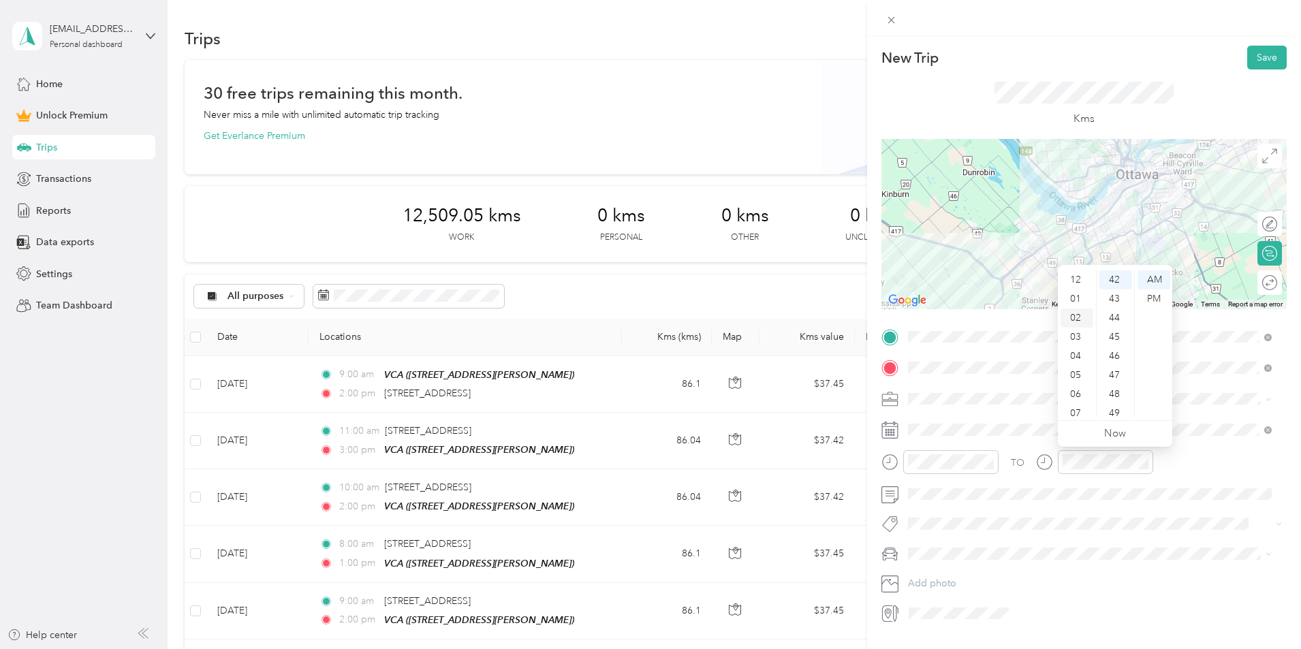
click at [1081, 317] on div "02" at bounding box center [1077, 318] width 33 height 19
click at [1124, 279] on div "00" at bounding box center [1116, 280] width 33 height 19
click at [1156, 295] on div "PM" at bounding box center [1154, 299] width 33 height 19
click at [1259, 285] on div at bounding box center [1263, 283] width 29 height 14
click at [1256, 56] on button "Save" at bounding box center [1268, 58] width 40 height 24
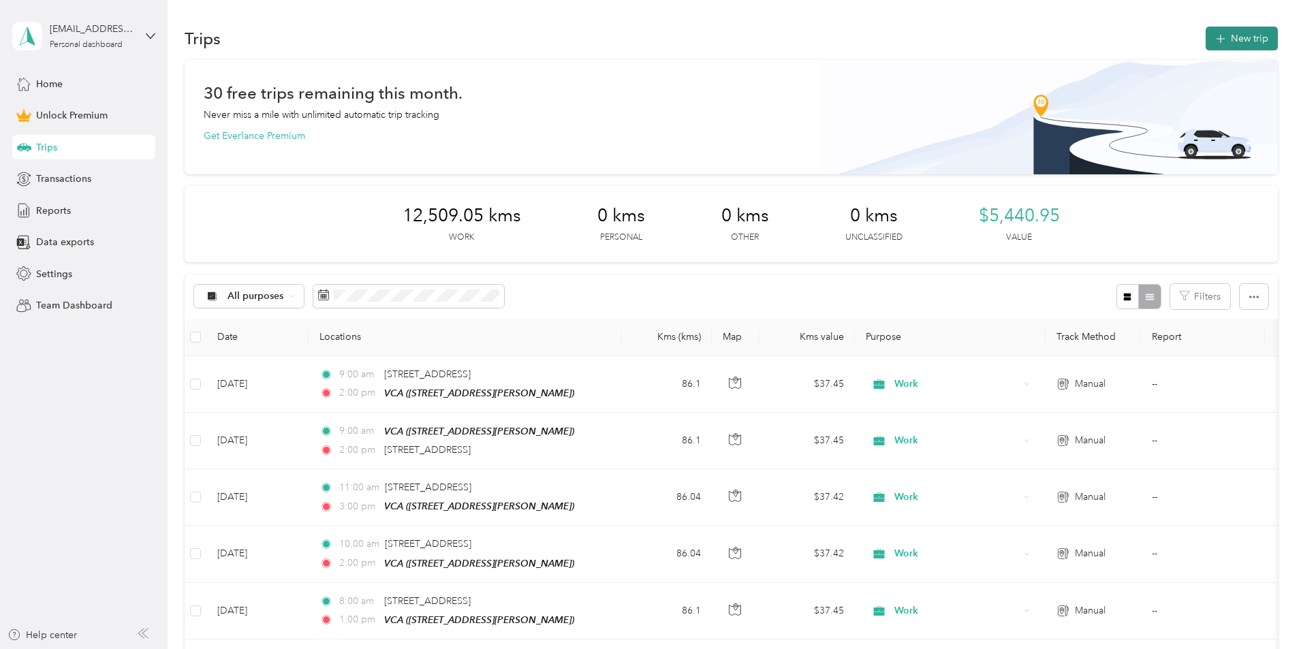
click at [1213, 37] on icon "button" at bounding box center [1221, 39] width 16 height 16
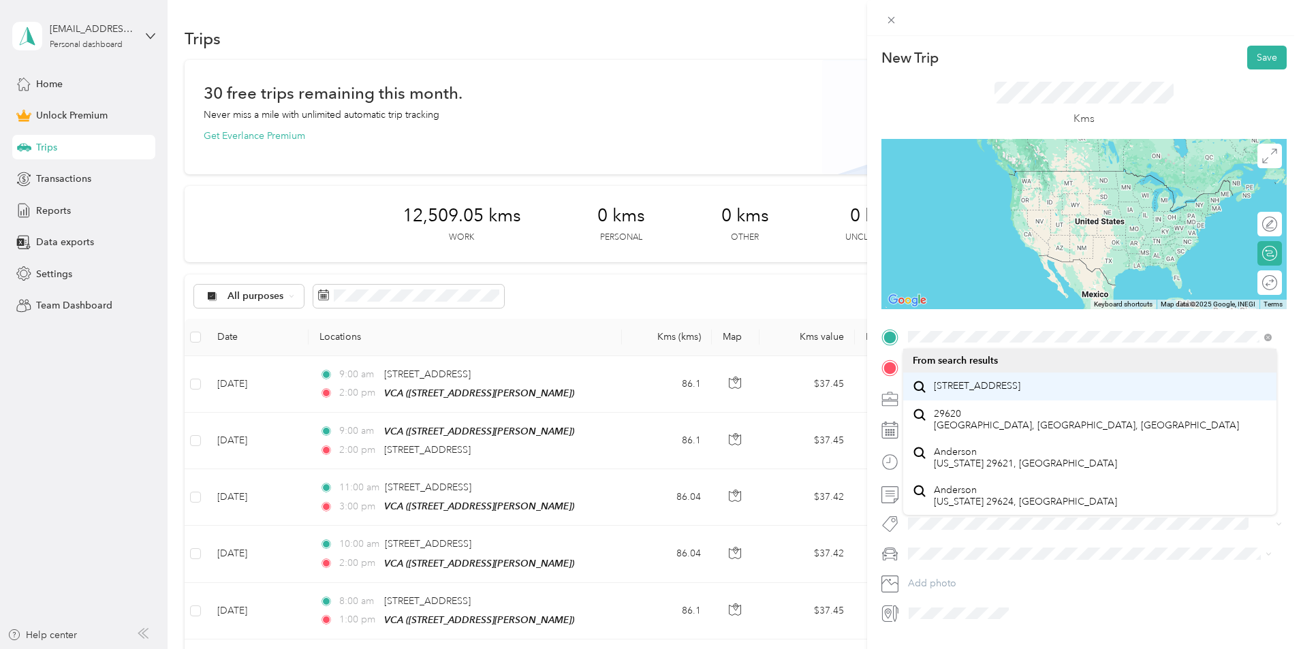
click at [985, 386] on span "[STREET_ADDRESS]" at bounding box center [977, 386] width 87 height 12
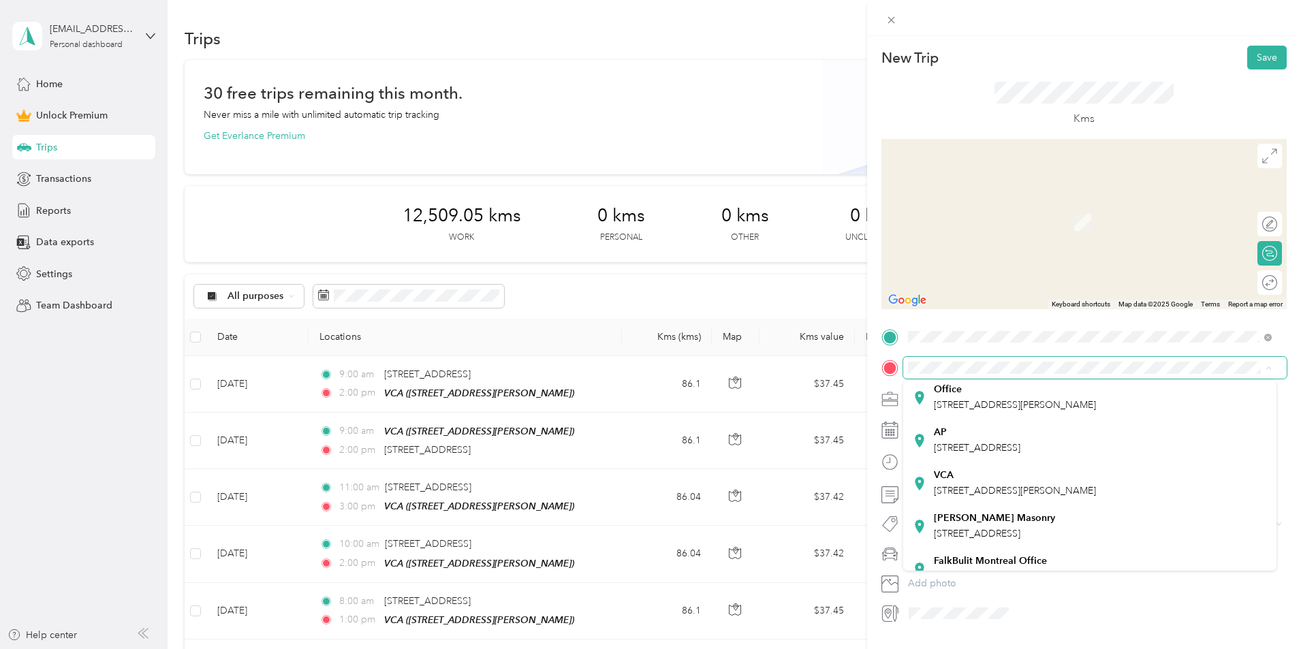
scroll to position [136, 0]
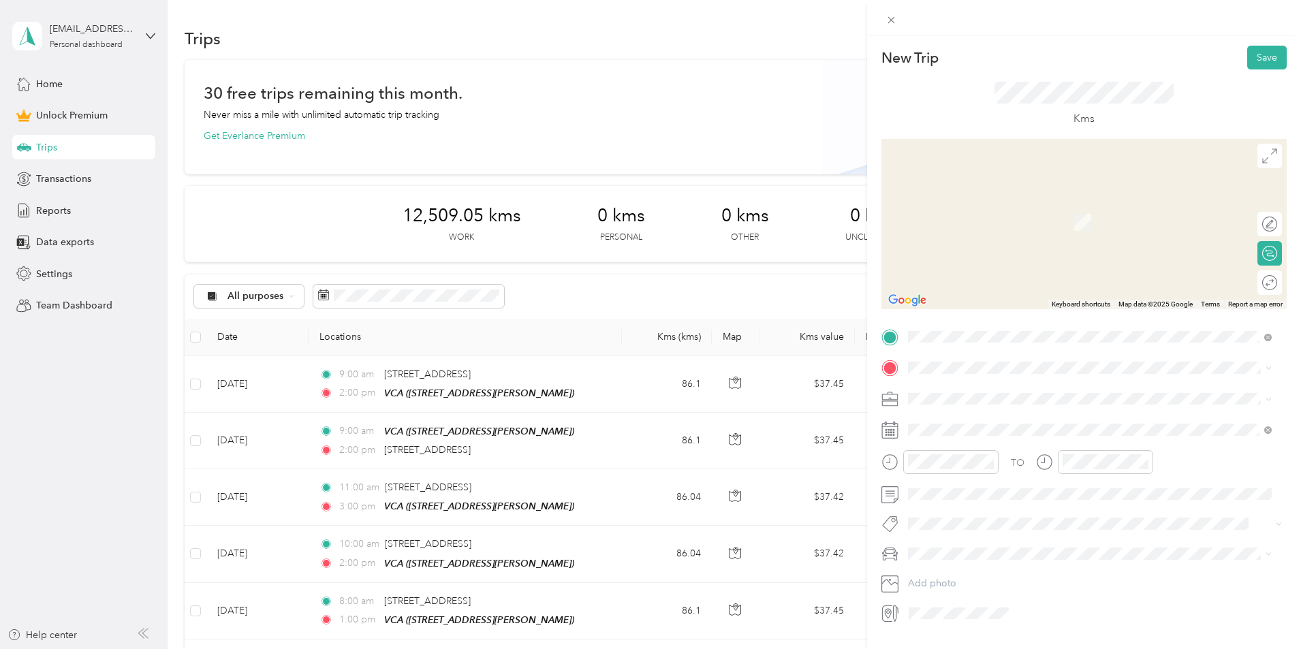
click at [998, 477] on div "VCA" at bounding box center [1015, 471] width 162 height 12
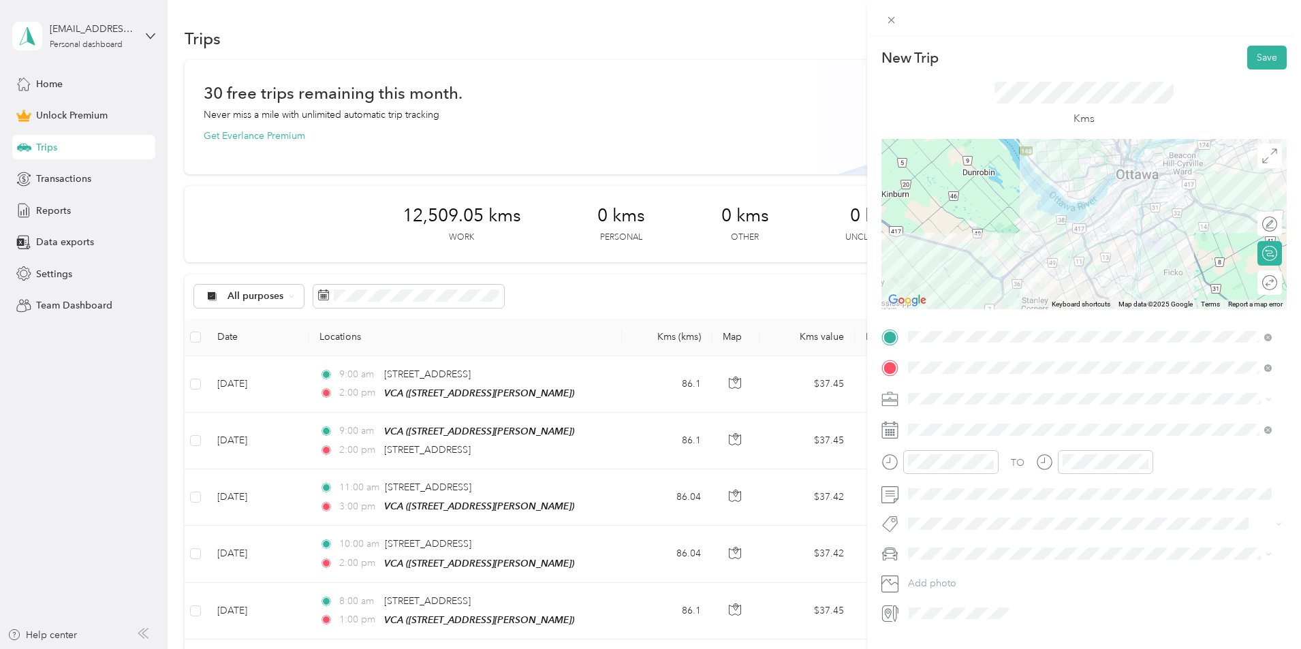
click at [969, 426] on div "Work" at bounding box center [1090, 423] width 354 height 14
click at [925, 406] on div "11" at bounding box center [922, 408] width 33 height 19
click at [969, 279] on div "00" at bounding box center [961, 280] width 33 height 19
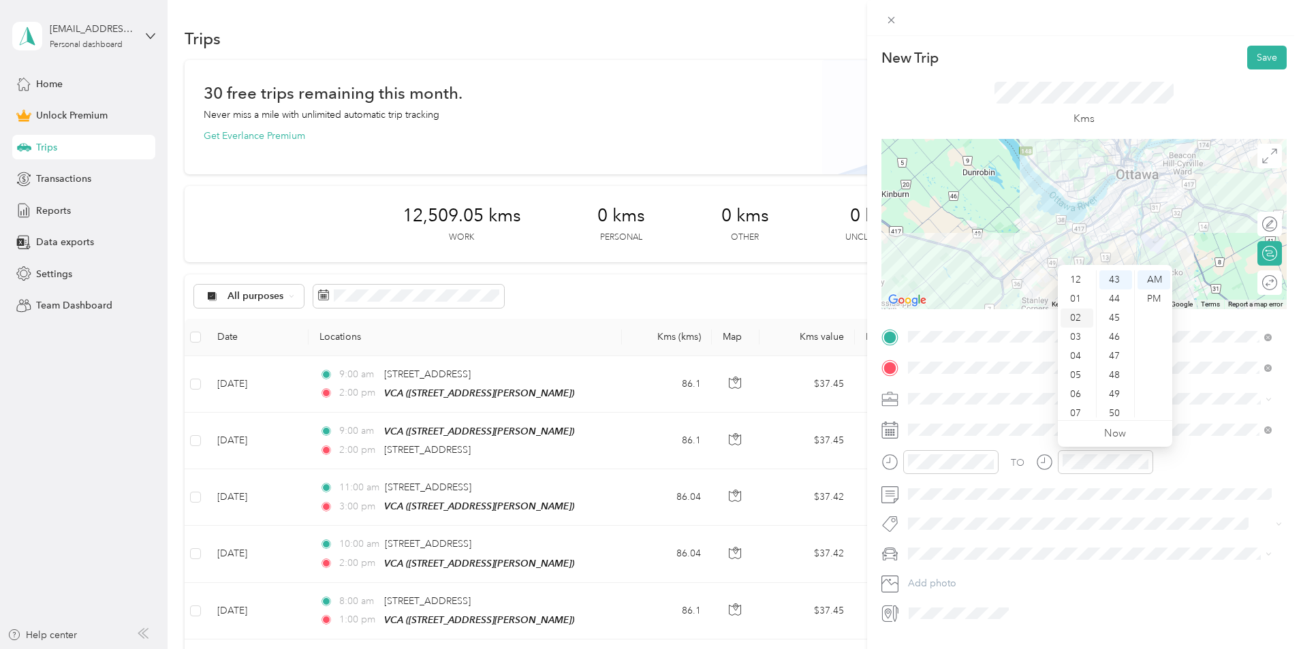
click at [1083, 318] on div "02" at bounding box center [1077, 318] width 33 height 19
click at [1117, 276] on div "00" at bounding box center [1116, 280] width 33 height 19
click at [1156, 297] on div "PM" at bounding box center [1154, 299] width 33 height 19
click at [1261, 275] on div "Round trip" at bounding box center [1270, 283] width 25 height 25
click at [1263, 281] on div at bounding box center [1263, 283] width 29 height 14
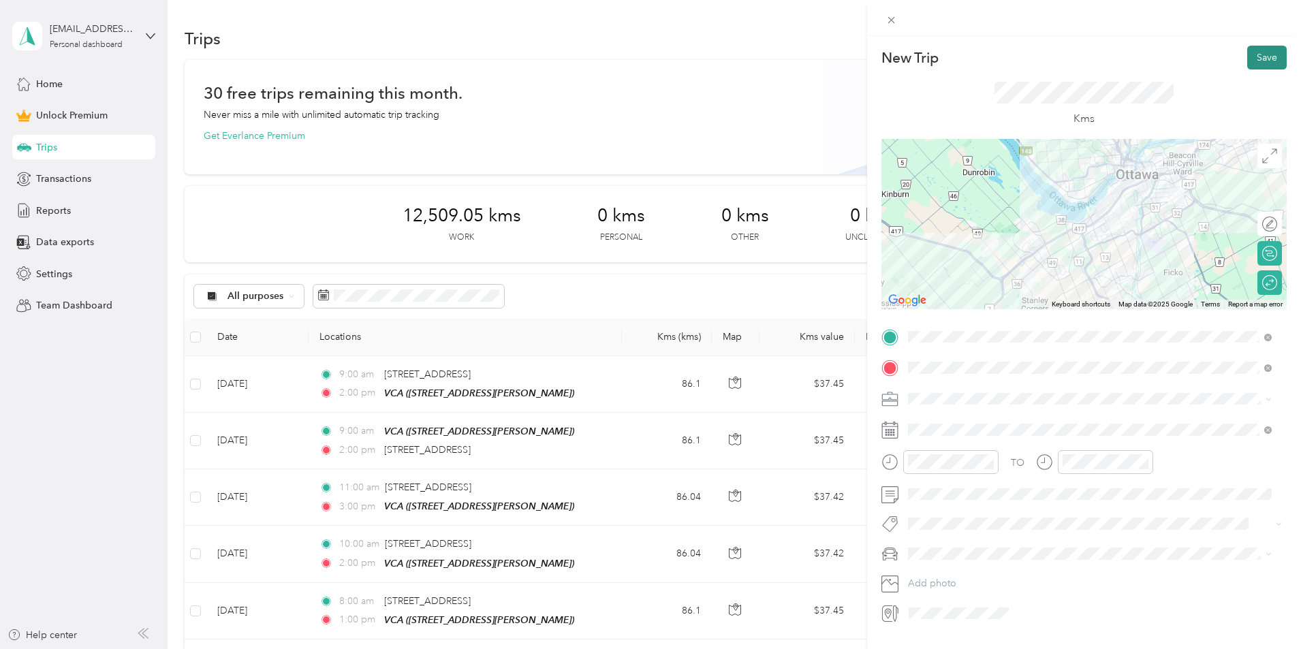
click at [1261, 61] on button "Save" at bounding box center [1268, 58] width 40 height 24
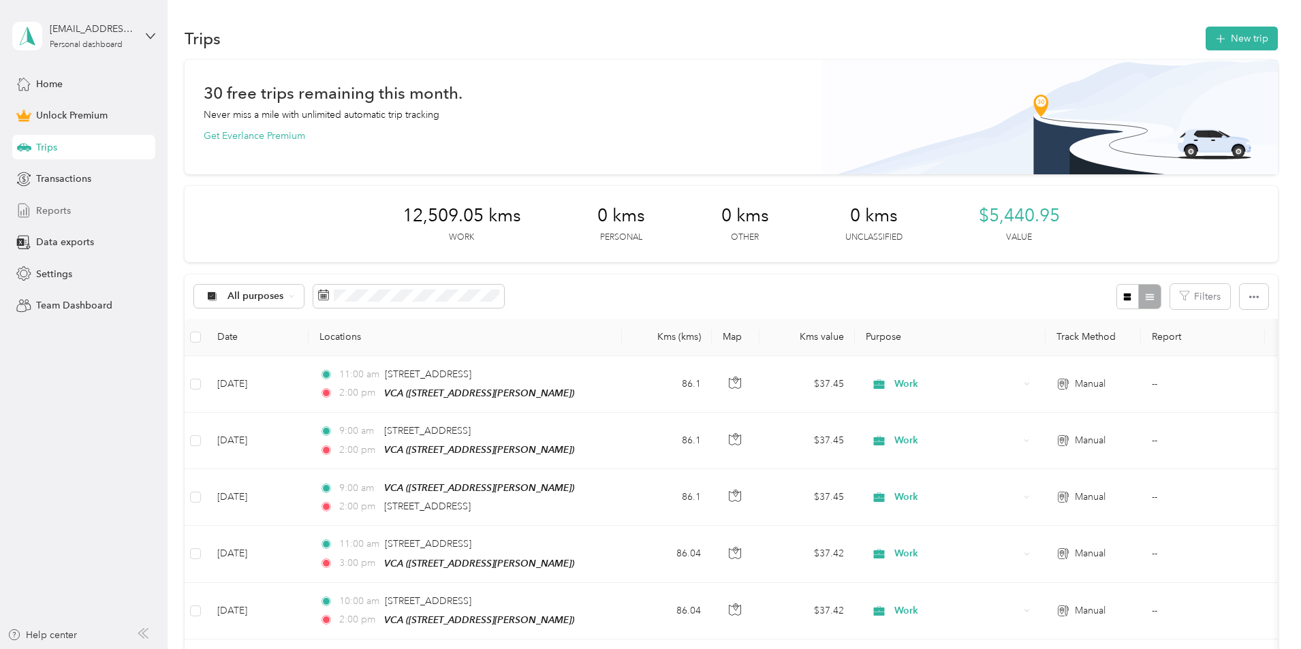
click at [59, 218] on div "Reports" at bounding box center [83, 210] width 143 height 25
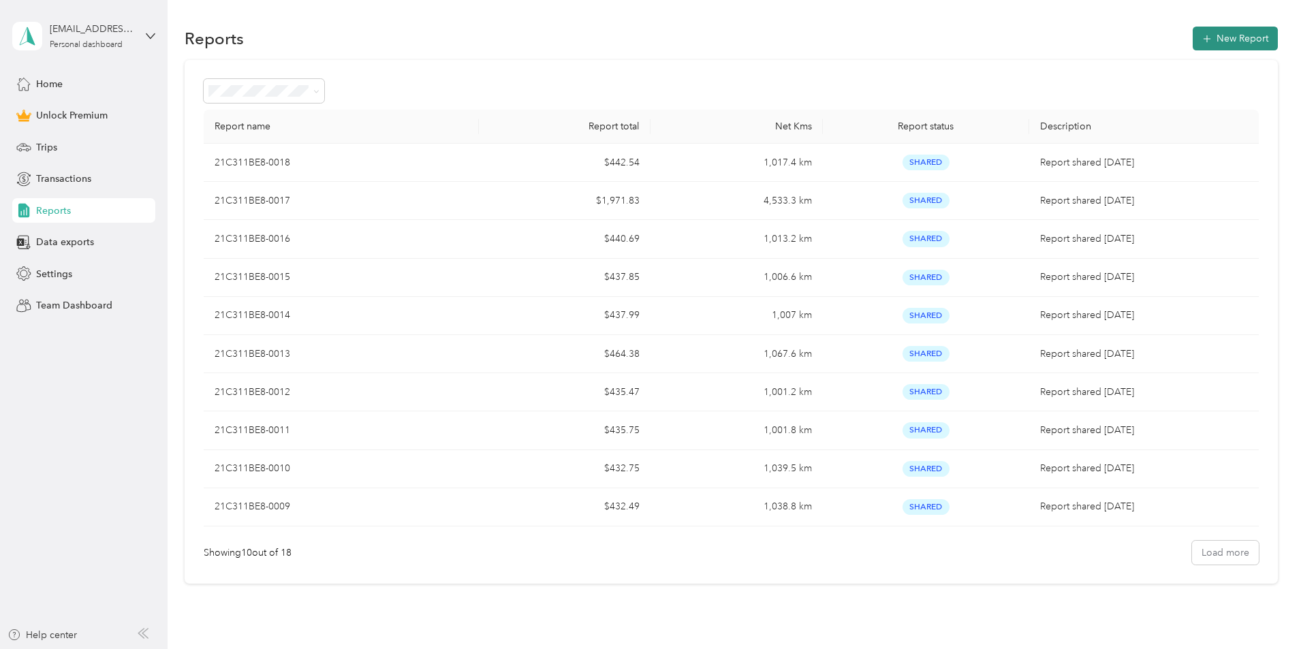
click at [1193, 40] on button "New Report" at bounding box center [1235, 39] width 85 height 24
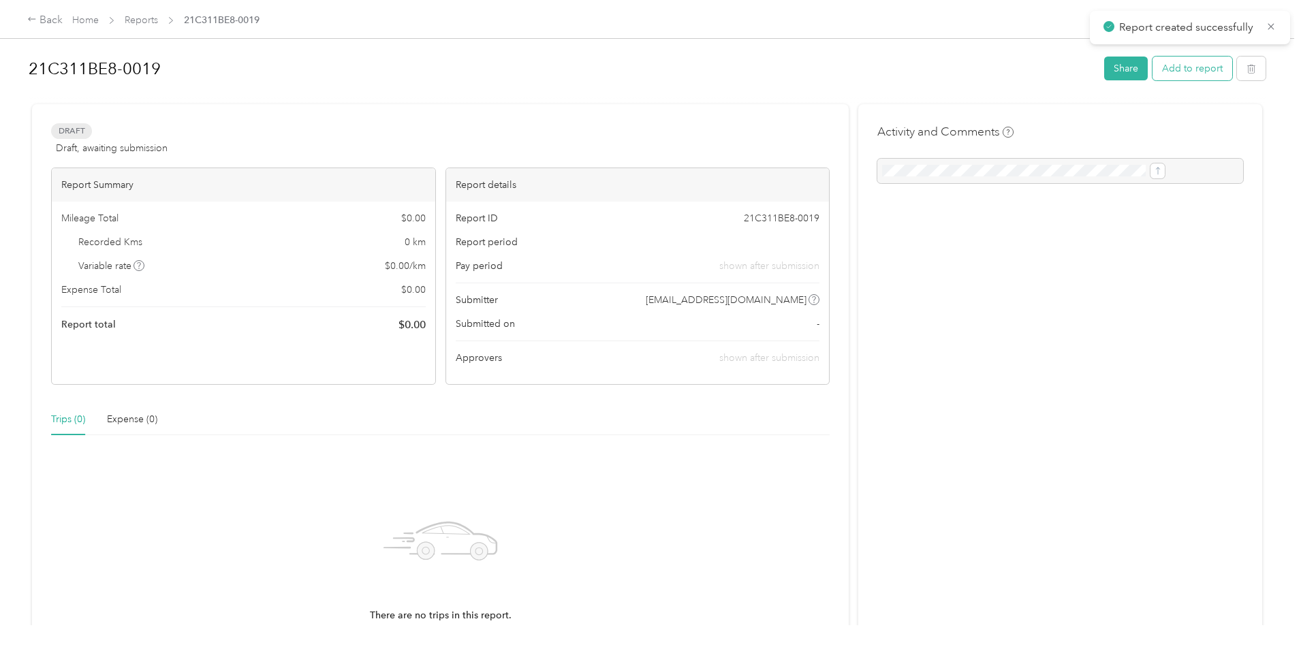
click at [1153, 65] on button "Add to report" at bounding box center [1193, 69] width 80 height 24
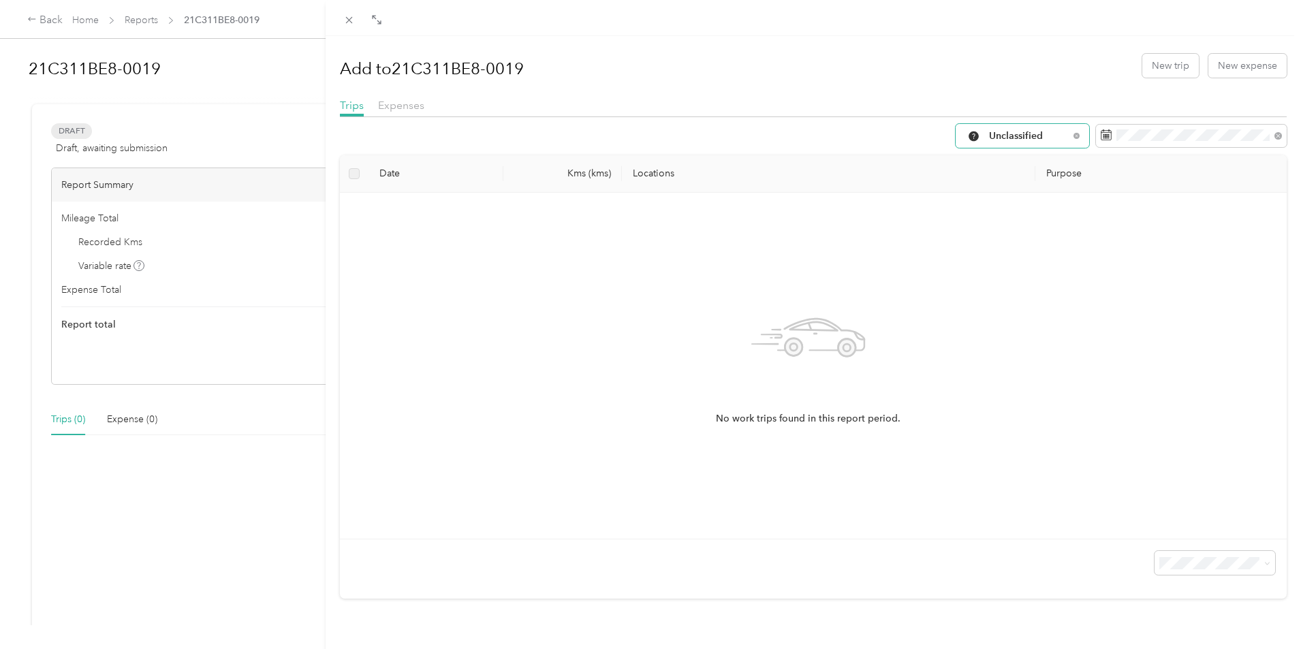
click at [1043, 135] on span "Unclassified" at bounding box center [1029, 137] width 80 height 10
click at [1000, 211] on span "Work" at bounding box center [1024, 209] width 91 height 14
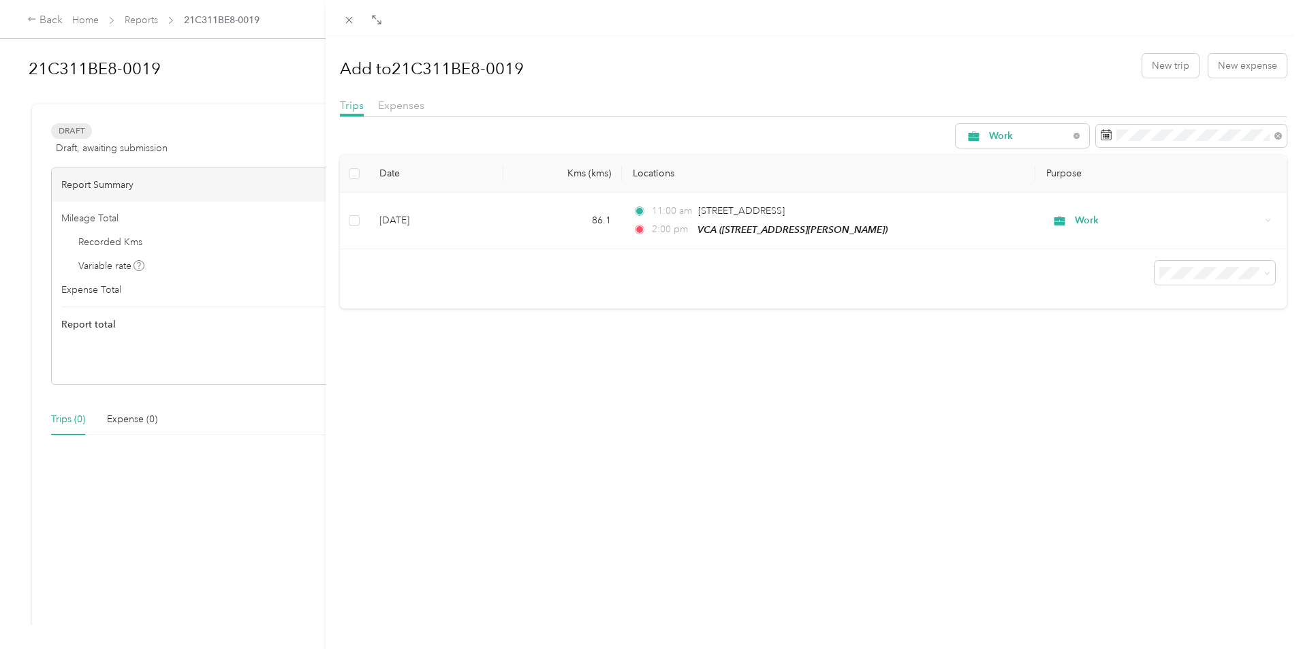
click at [820, 354] on div "Add to 21C311BE8-0019 New trip New expense Trips Expenses Work Date Kms (kms) L…" at bounding box center [814, 360] width 976 height 649
click at [344, 18] on icon at bounding box center [349, 20] width 12 height 12
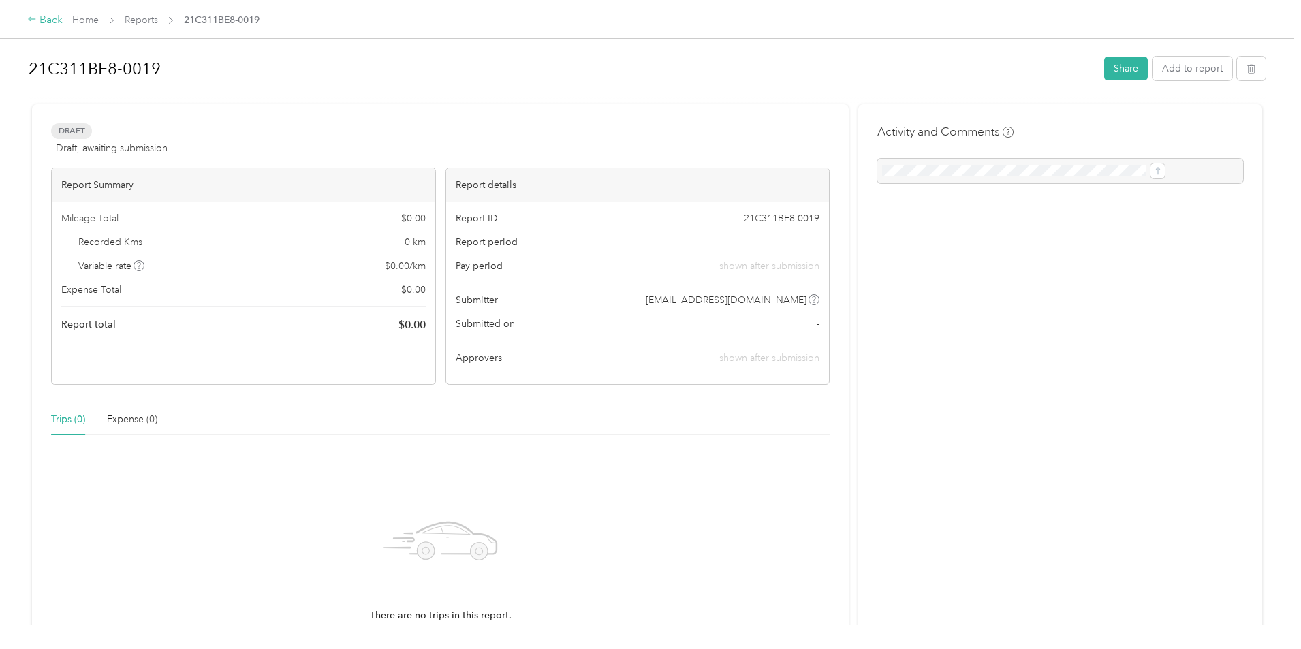
click at [63, 18] on div "Back" at bounding box center [44, 20] width 35 height 16
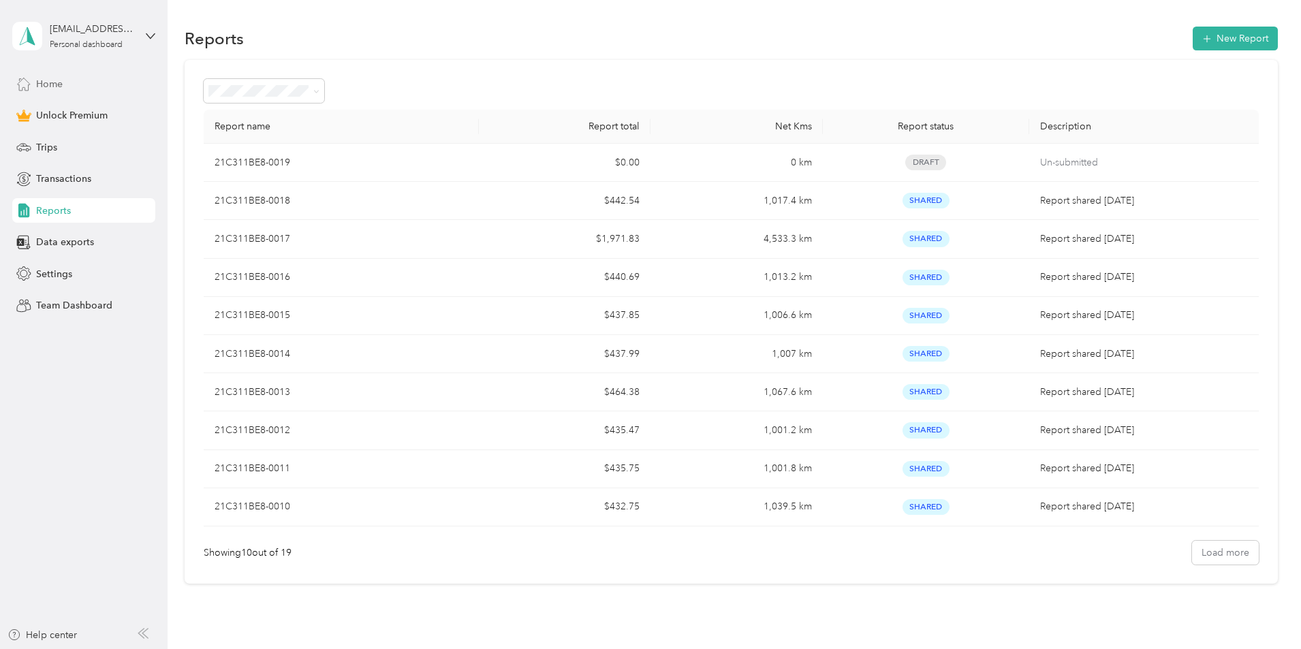
click at [61, 80] on span "Home" at bounding box center [49, 84] width 27 height 14
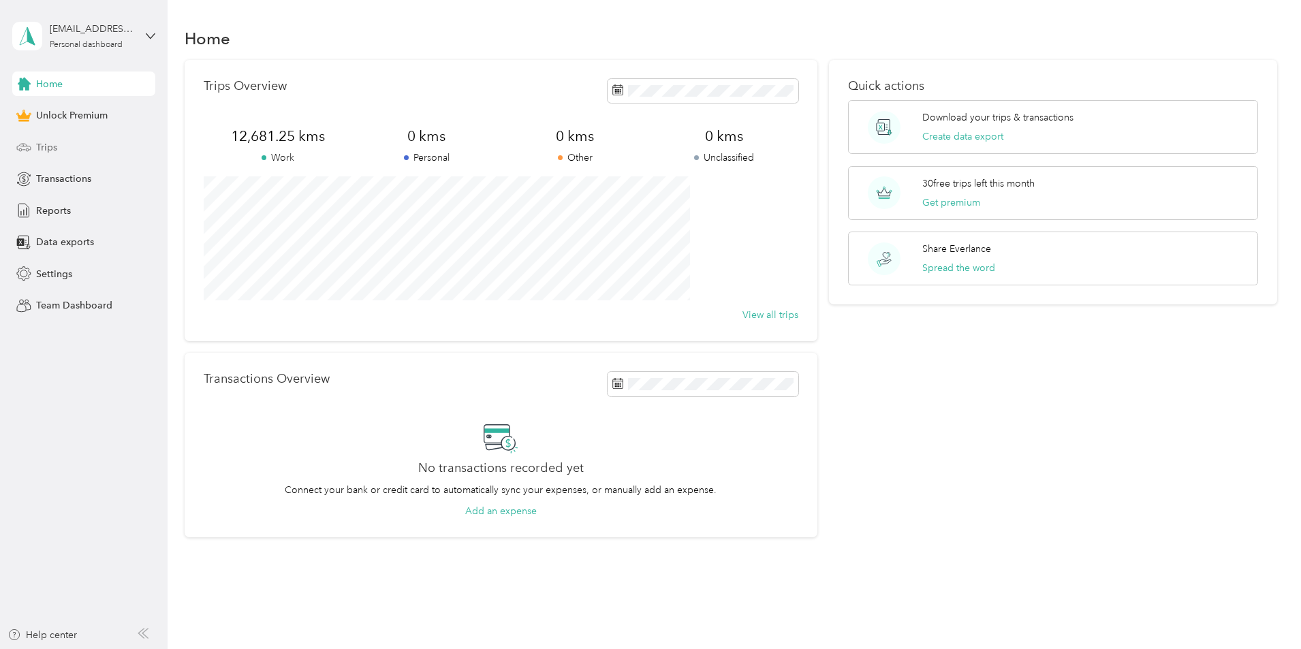
click at [40, 146] on span "Trips" at bounding box center [46, 147] width 21 height 14
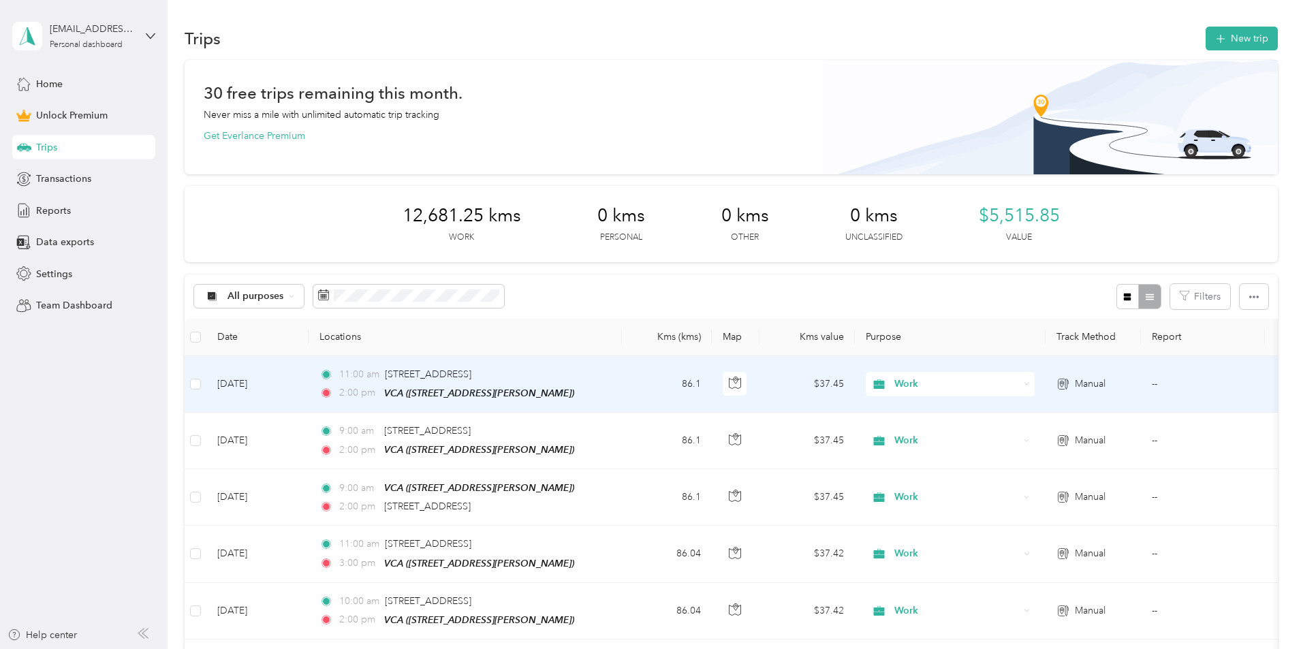
click at [622, 391] on td "11:00 am [STREET_ADDRESS], Carp 2:00 pm VCA ([STREET_ADDRESS][PERSON_NAME])" at bounding box center [465, 384] width 313 height 57
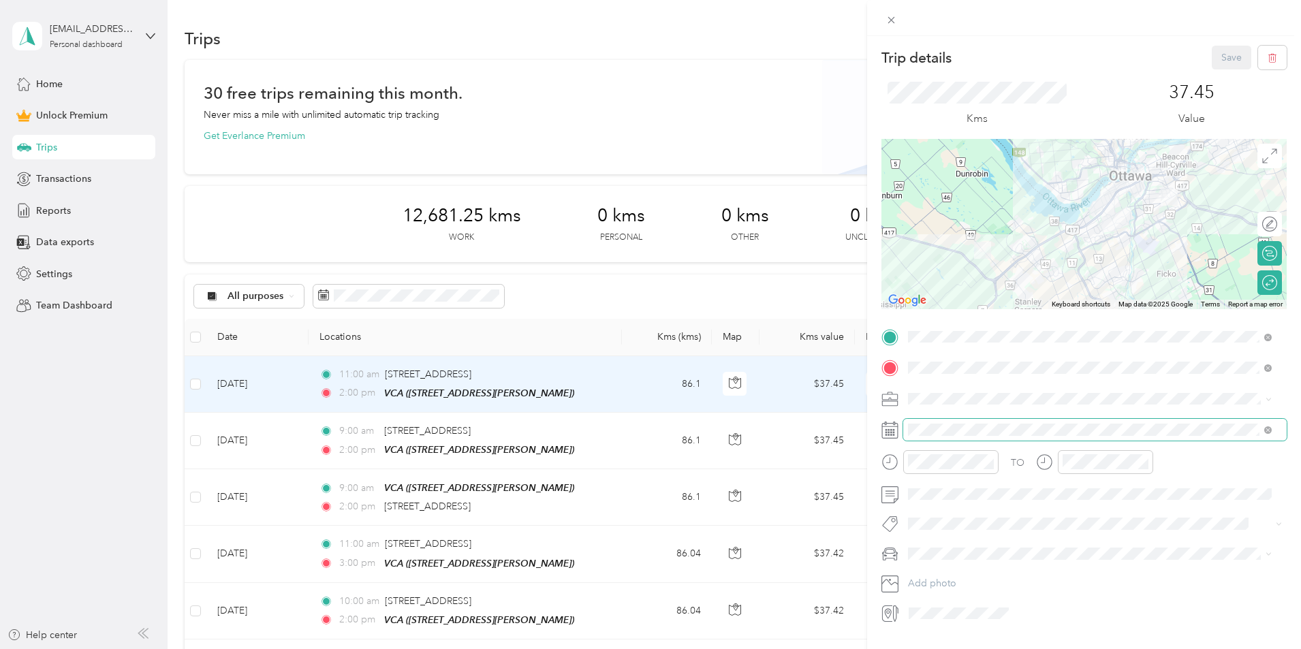
click at [985, 422] on span at bounding box center [1096, 430] width 384 height 22
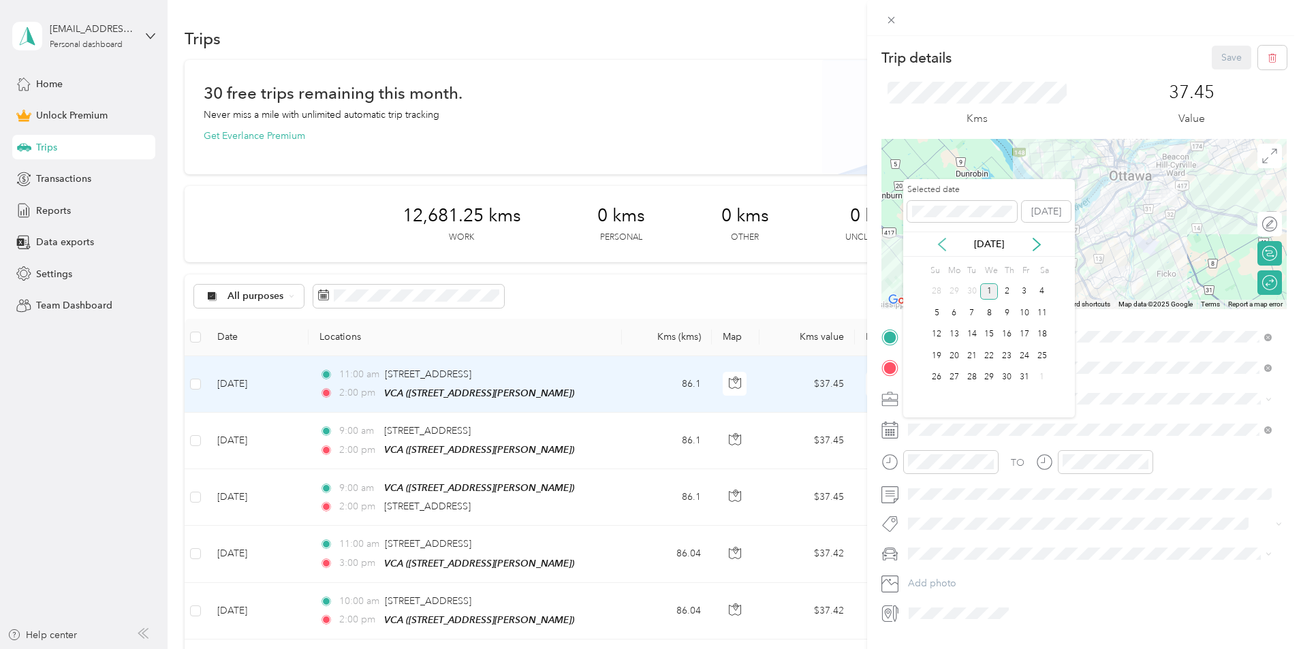
click at [942, 243] on icon at bounding box center [943, 245] width 14 height 14
click at [1019, 359] on div "26" at bounding box center [1025, 356] width 18 height 17
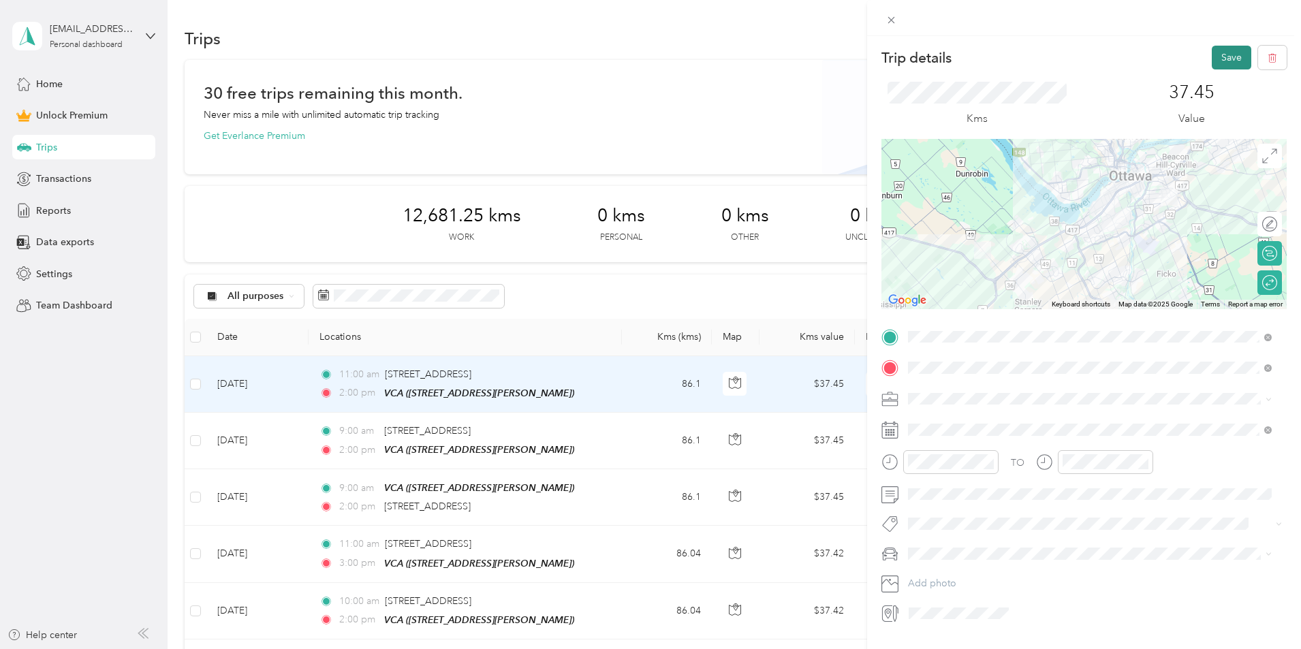
click at [1216, 54] on button "Save" at bounding box center [1232, 58] width 40 height 24
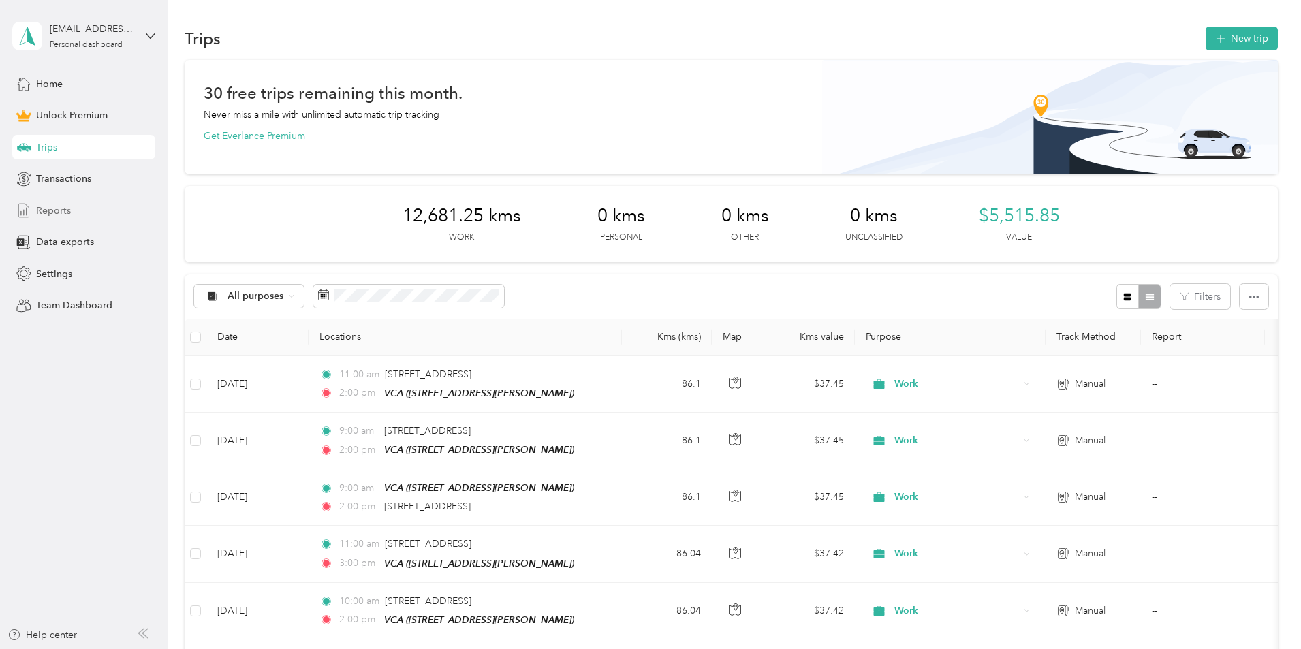
click at [52, 209] on span "Reports" at bounding box center [53, 211] width 35 height 14
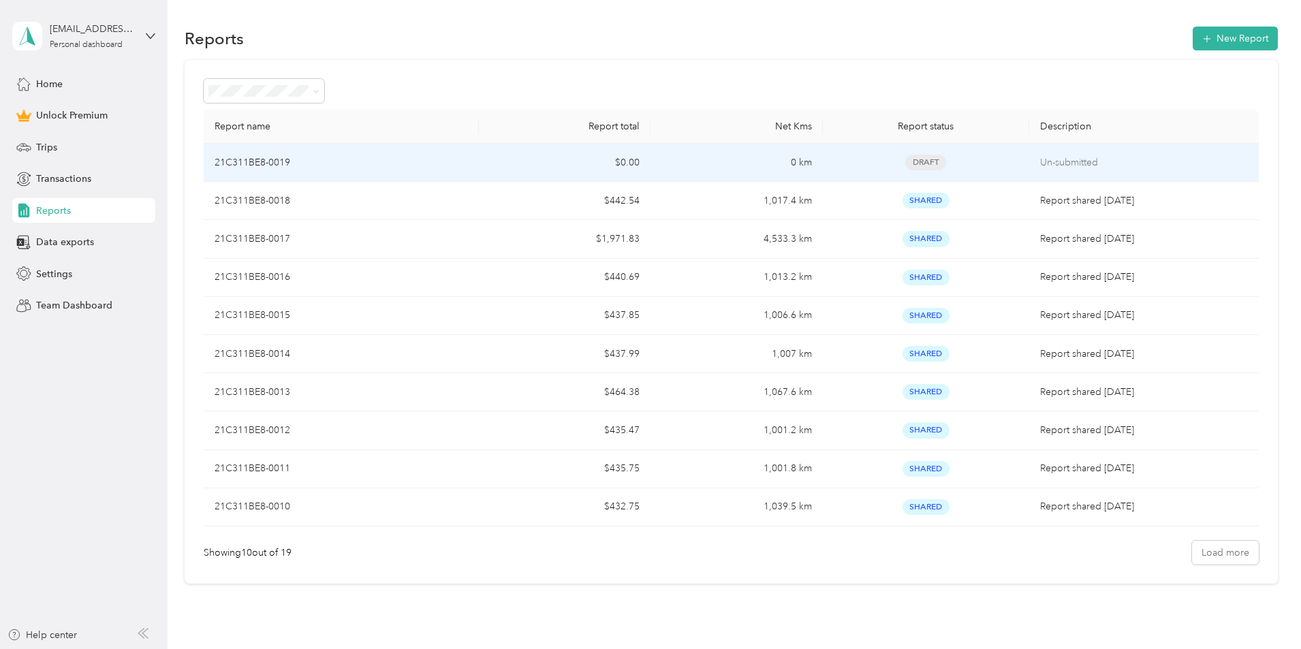
click at [938, 164] on div "Draft" at bounding box center [926, 163] width 185 height 16
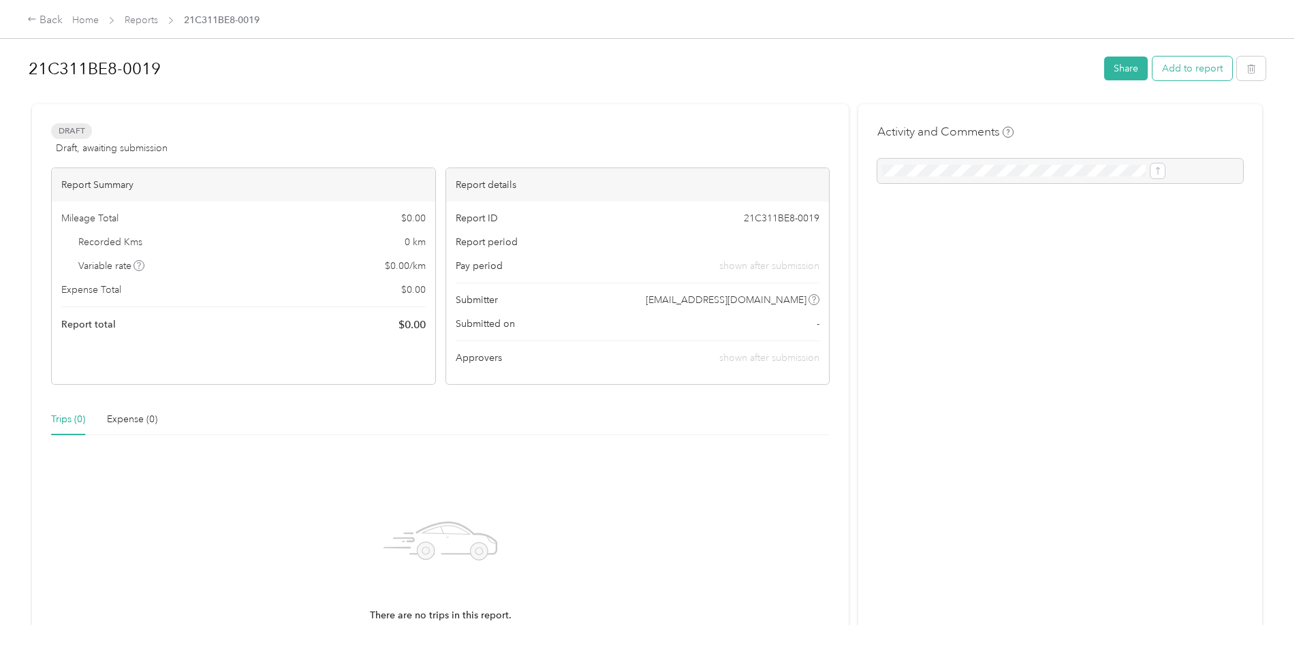
click at [1153, 62] on button "Add to report" at bounding box center [1193, 69] width 80 height 24
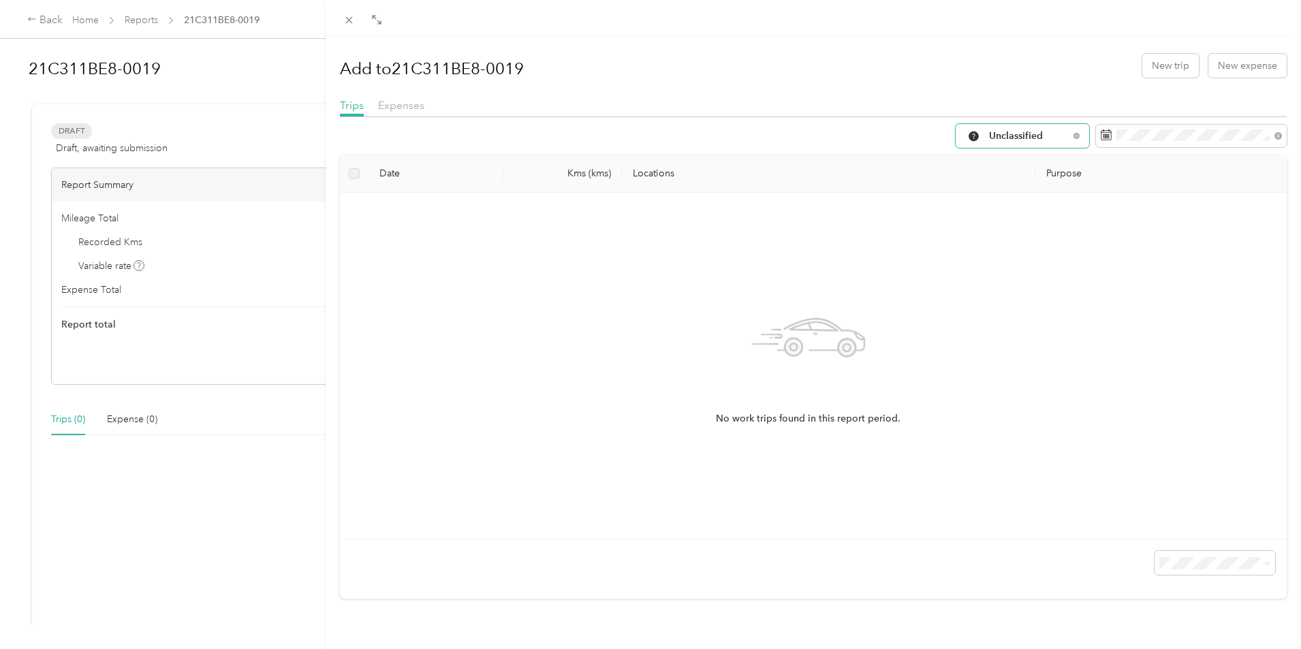
click at [1024, 136] on span "Unclassified" at bounding box center [1029, 137] width 80 height 10
click at [1009, 200] on li "Work" at bounding box center [1013, 209] width 134 height 24
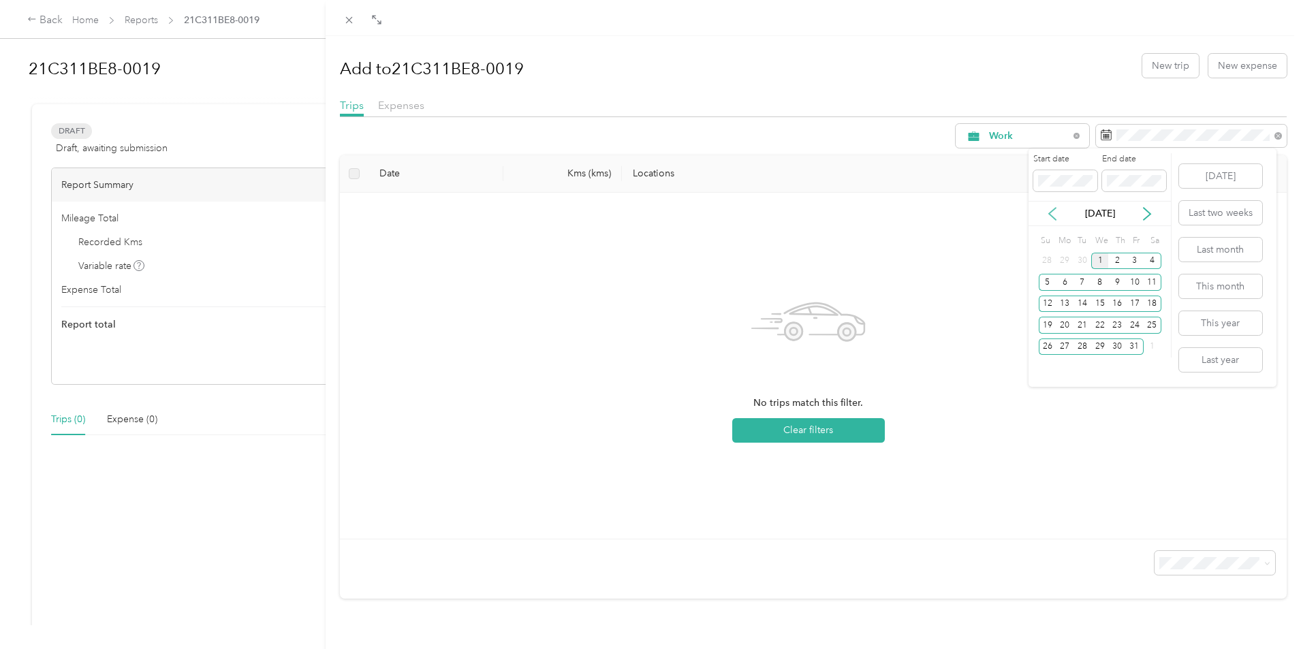
click at [1049, 208] on icon at bounding box center [1053, 214] width 14 height 14
click at [1068, 259] on div "1" at bounding box center [1065, 261] width 18 height 17
click at [1084, 350] on div "30" at bounding box center [1083, 347] width 18 height 17
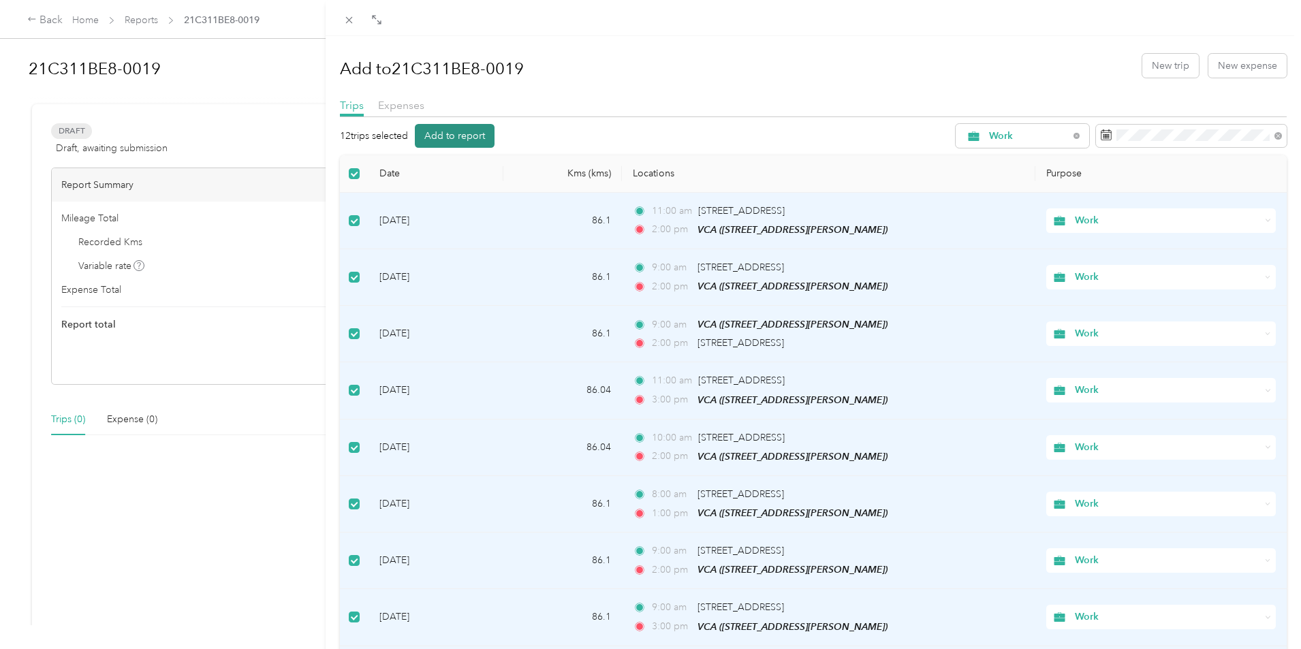
click at [474, 139] on button "Add to report" at bounding box center [455, 136] width 80 height 24
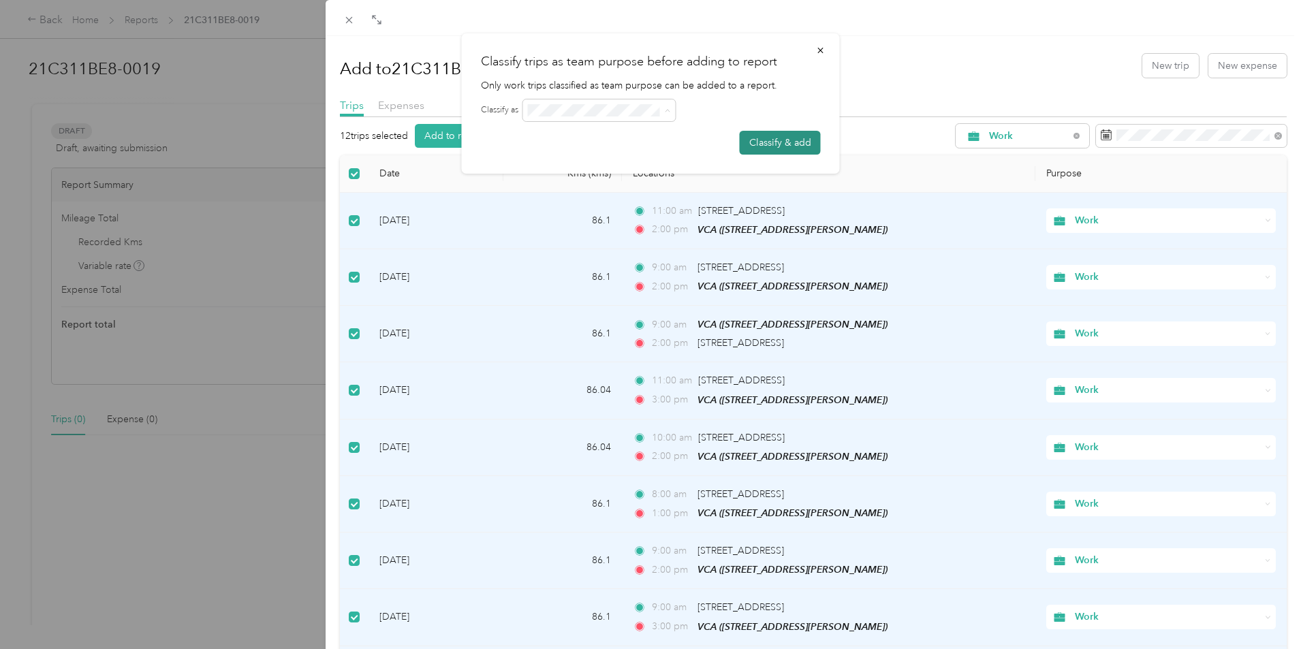
click at [768, 140] on button "Classify & add" at bounding box center [780, 143] width 81 height 24
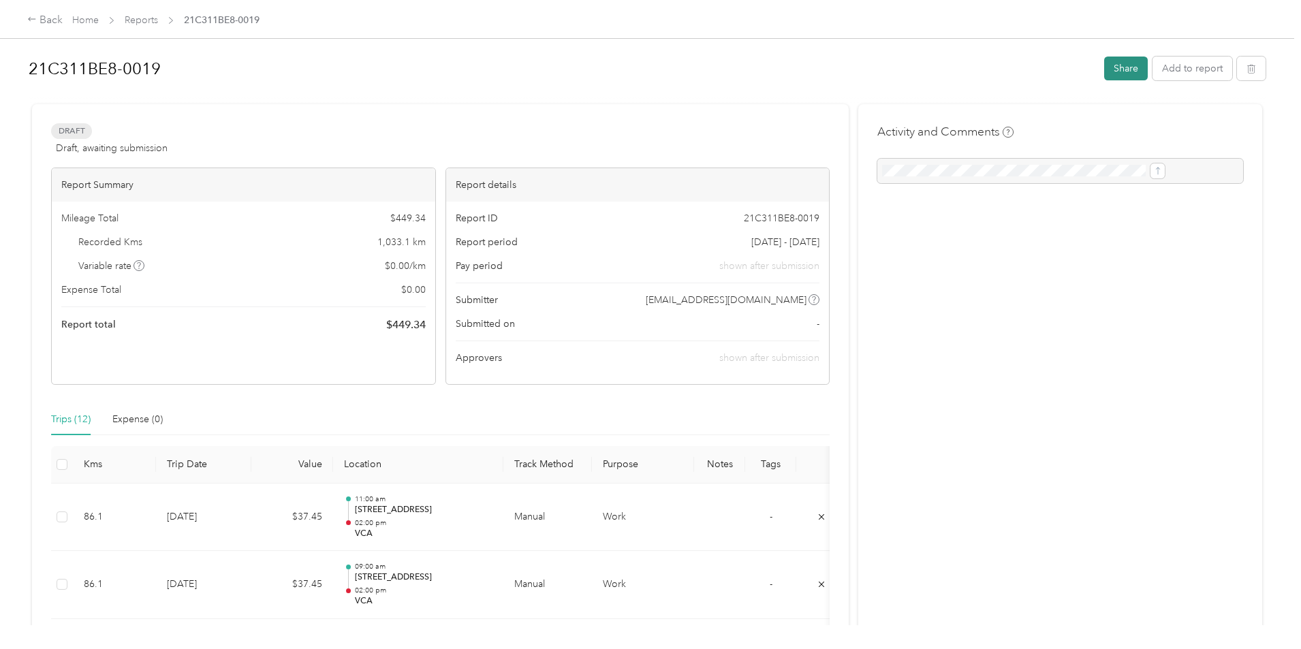
click at [1105, 61] on button "Share" at bounding box center [1127, 69] width 44 height 24
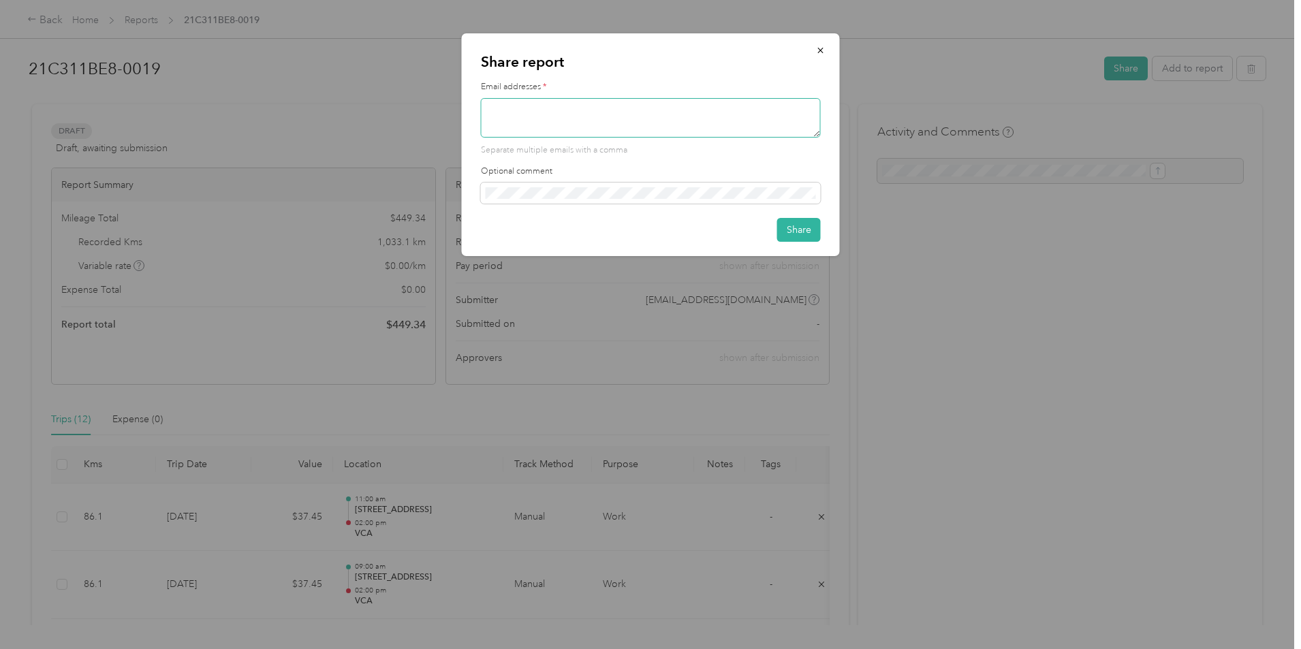
click at [553, 125] on textarea at bounding box center [651, 118] width 340 height 40
type textarea "[EMAIL_ADDRESS][DOMAIN_NAME]"
click at [792, 233] on button "Share" at bounding box center [799, 230] width 44 height 24
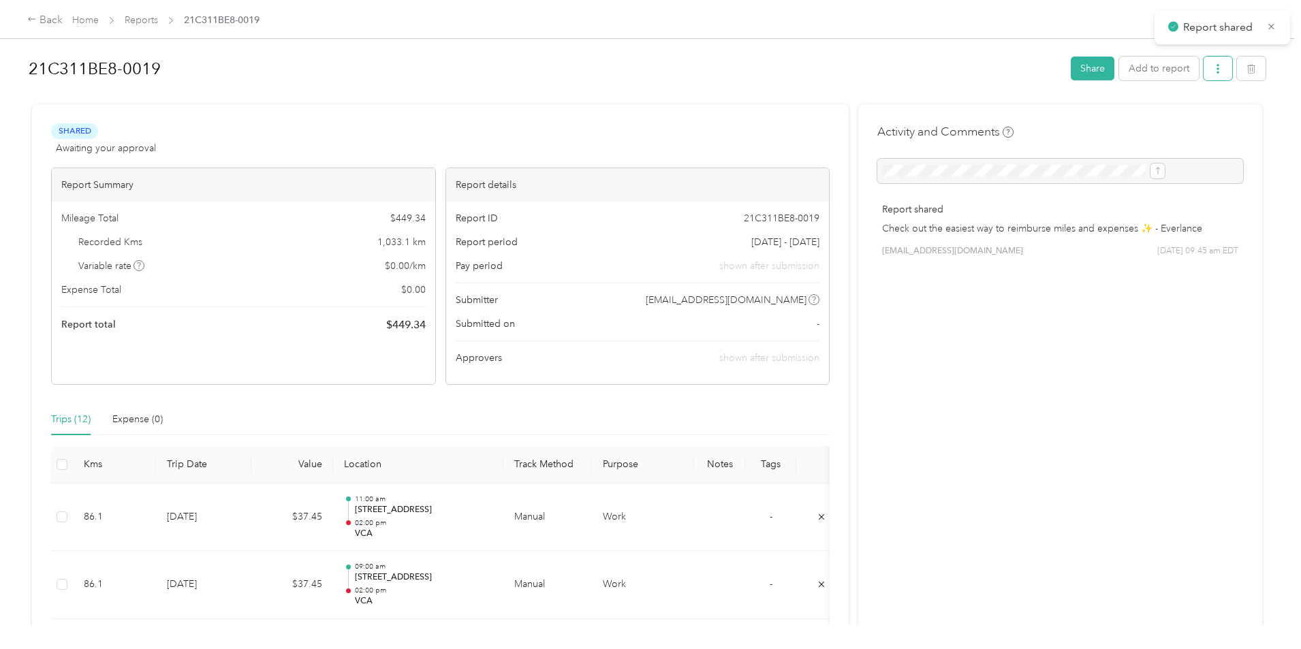
click at [1214, 63] on span "button" at bounding box center [1219, 69] width 10 height 12
click at [1073, 120] on span "Download" at bounding box center [1067, 119] width 45 height 14
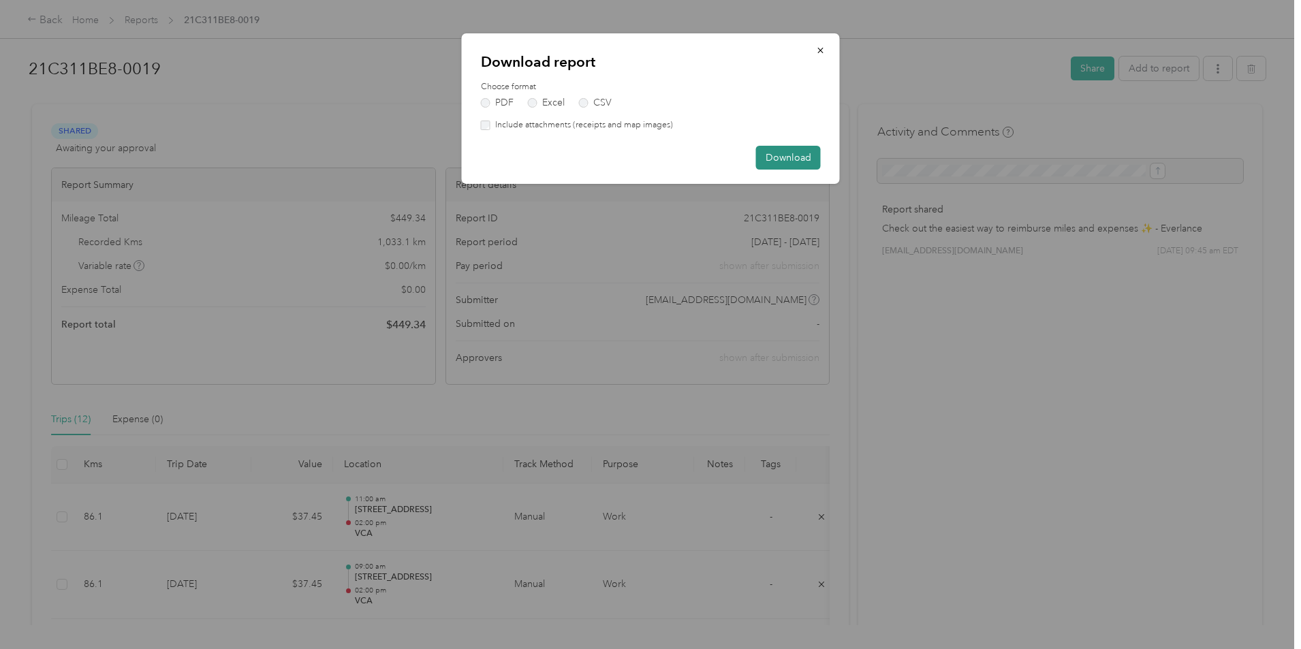
click at [799, 158] on button "Download" at bounding box center [788, 158] width 65 height 24
